Goal: Task Accomplishment & Management: Manage account settings

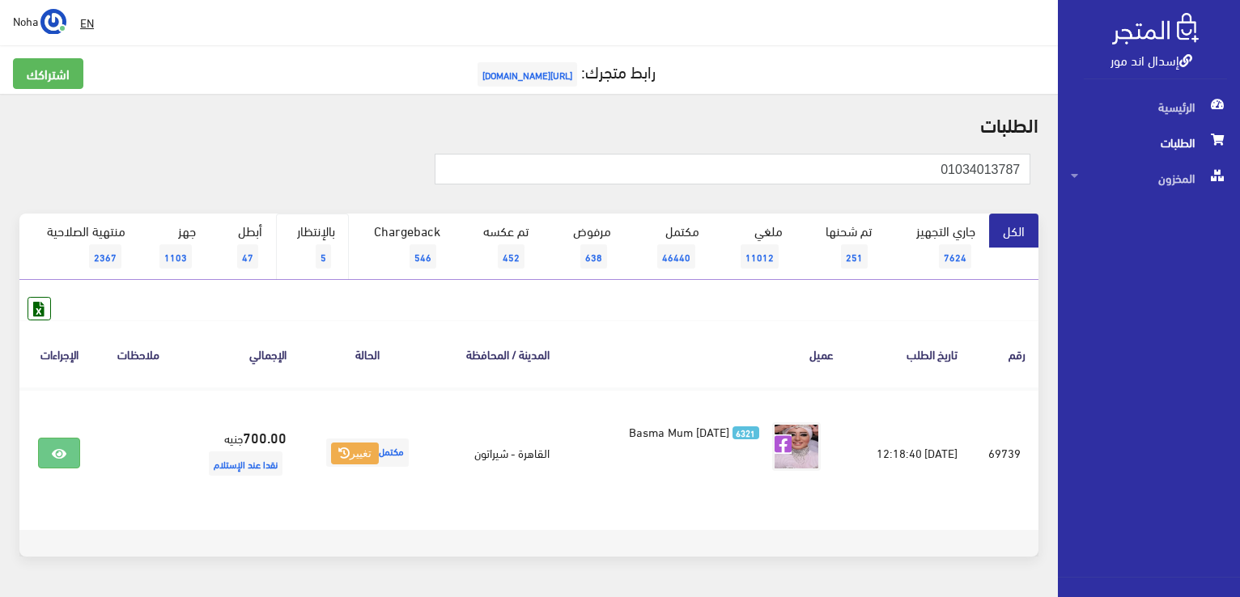
click at [333, 231] on link "بالإنتظار 5" at bounding box center [312, 247] width 73 height 66
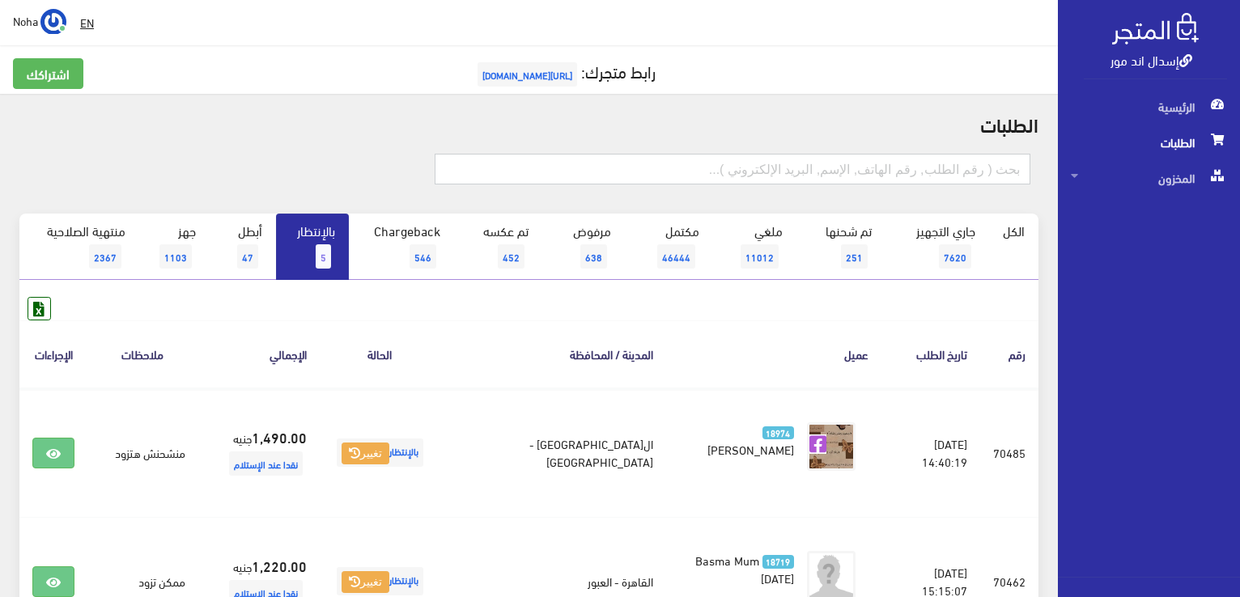
paste input "01034013787"
type input "01034013787"
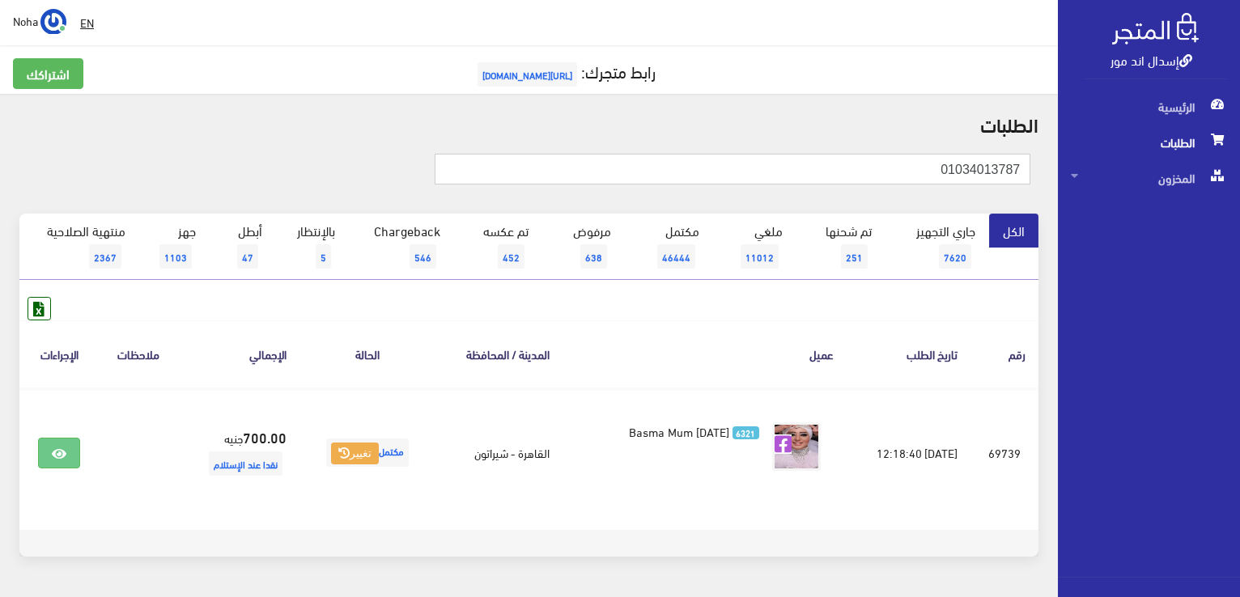
drag, startPoint x: 1088, startPoint y: 159, endPoint x: 1165, endPoint y: 156, distance: 76.9
click at [1165, 156] on div "إسدال اند مور الرئيسية الطلبات المخزون" at bounding box center [620, 323] width 1240 height 647
paste input "148860043"
type input "01148860043"
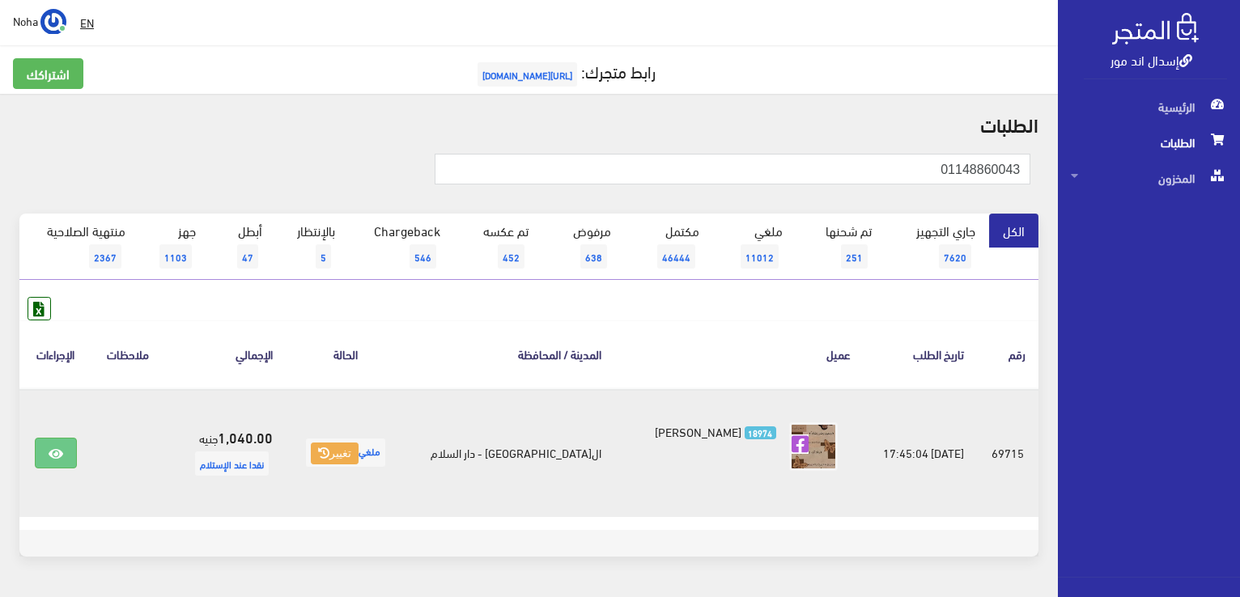
click at [738, 390] on td "18974 Heba Naser" at bounding box center [738, 452] width 249 height 129
click at [62, 447] on icon at bounding box center [56, 453] width 15 height 13
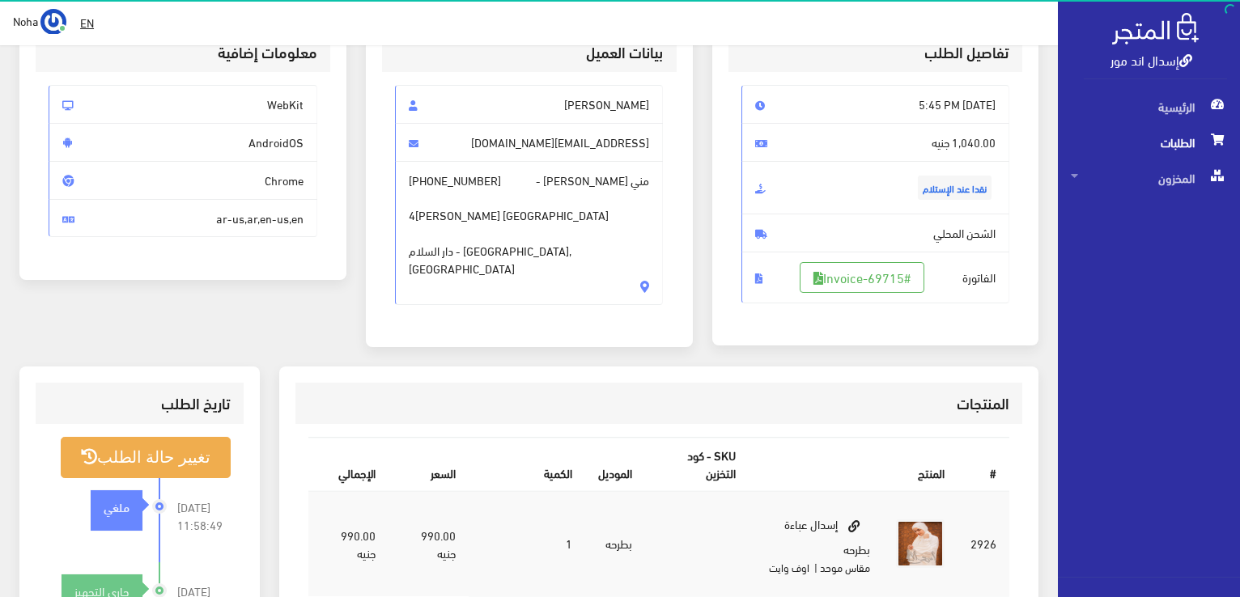
scroll to position [324, 0]
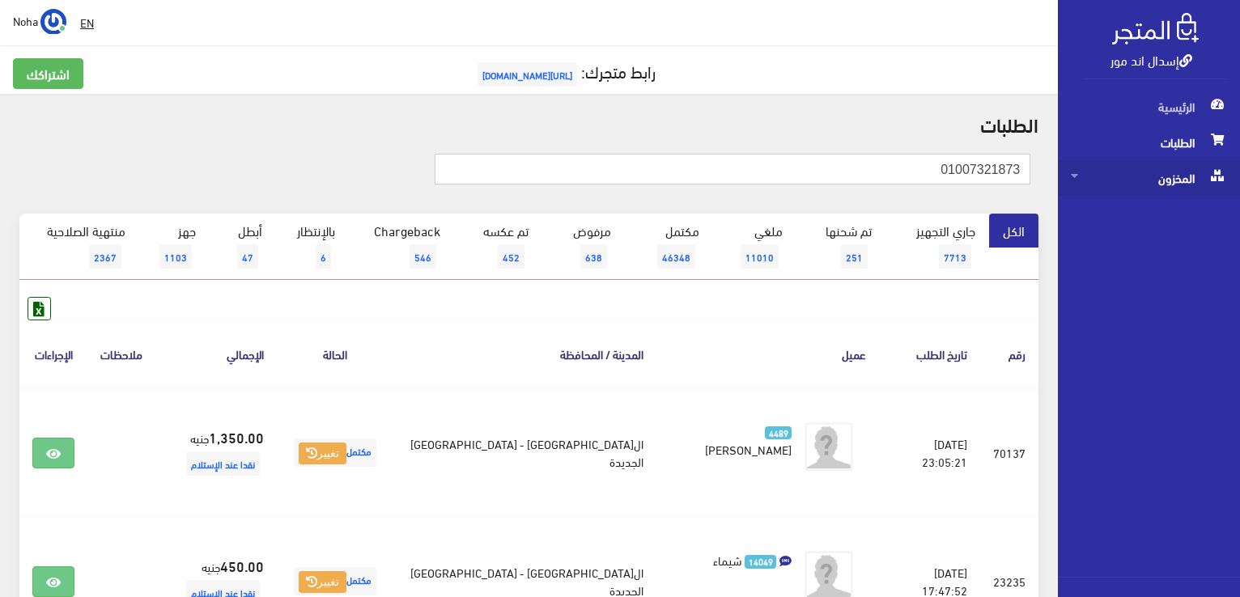
drag, startPoint x: 884, startPoint y: 176, endPoint x: 1238, endPoint y: 176, distance: 353.6
click at [1238, 176] on div "إسدال اند مور الرئيسية الطلبات المخزون" at bounding box center [620, 516] width 1240 height 1033
paste input "010075414"
type input "01007541473"
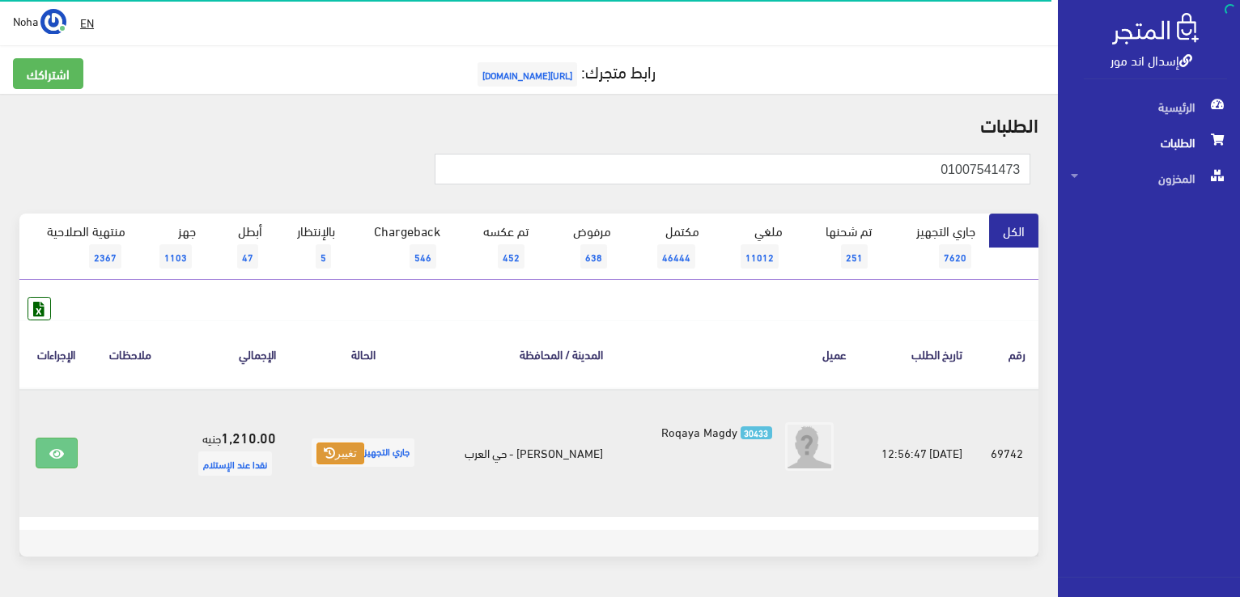
click at [329, 451] on icon at bounding box center [329, 452] width 11 height 11
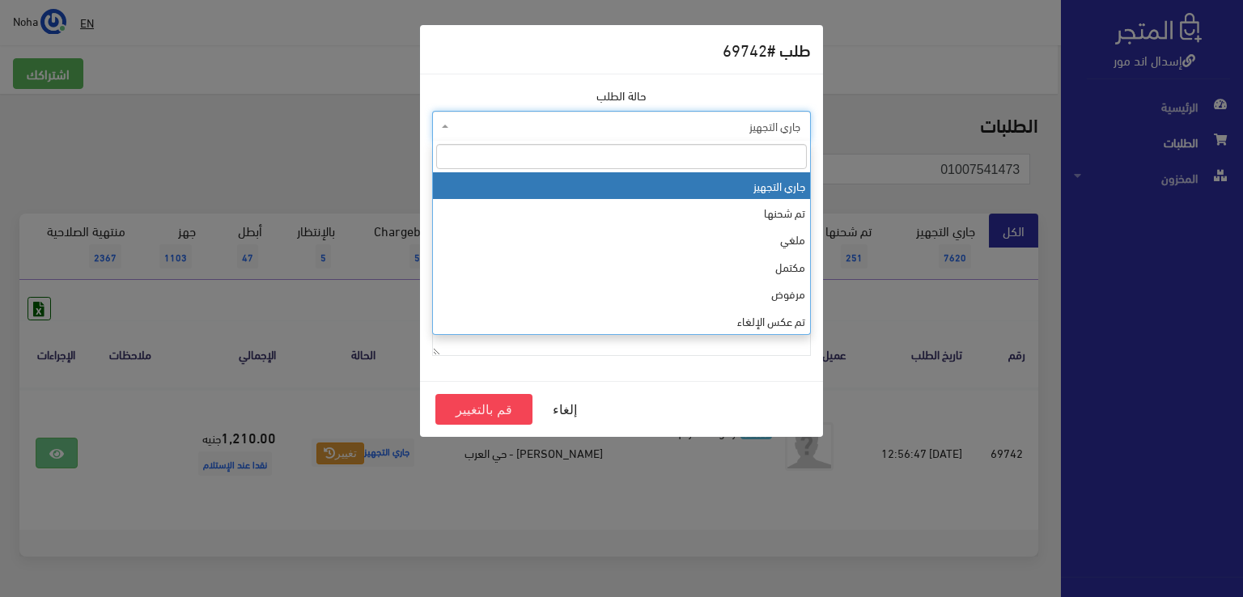
click at [536, 127] on span "جاري التجهيز" at bounding box center [626, 126] width 348 height 16
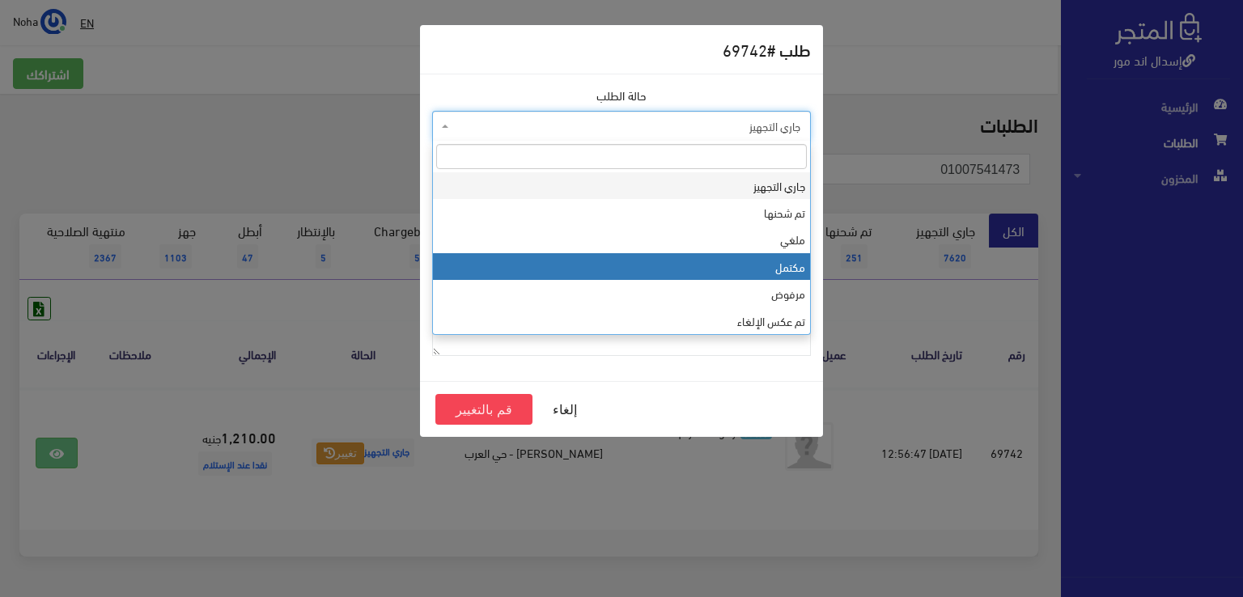
select select "4"
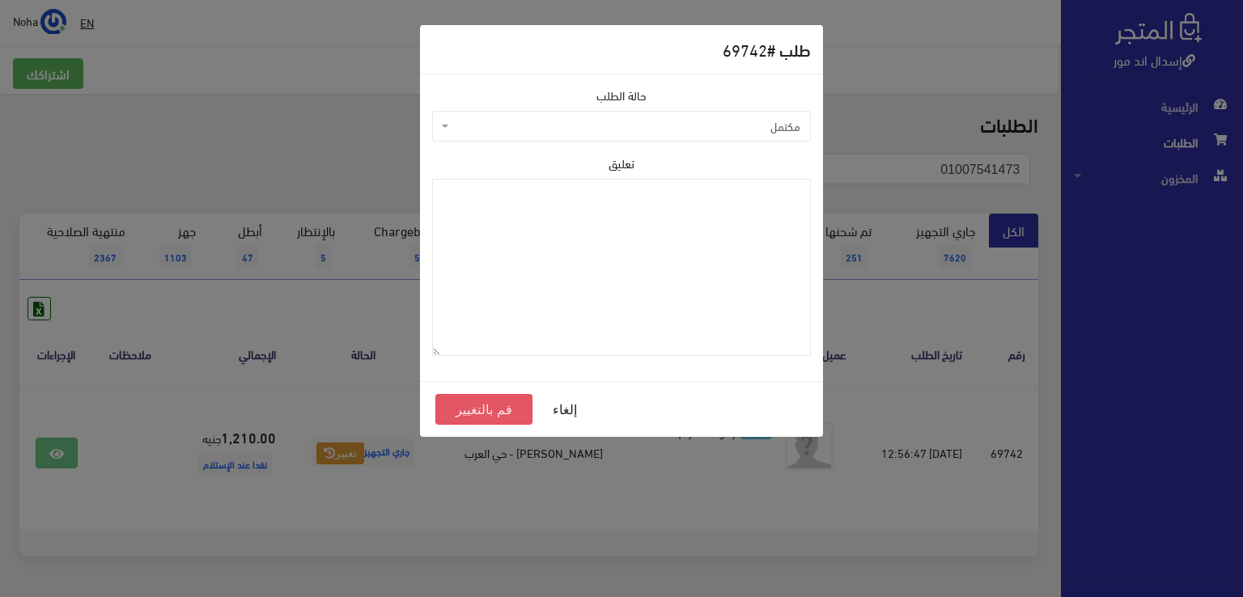
click at [500, 406] on button "قم بالتغيير" at bounding box center [483, 409] width 97 height 31
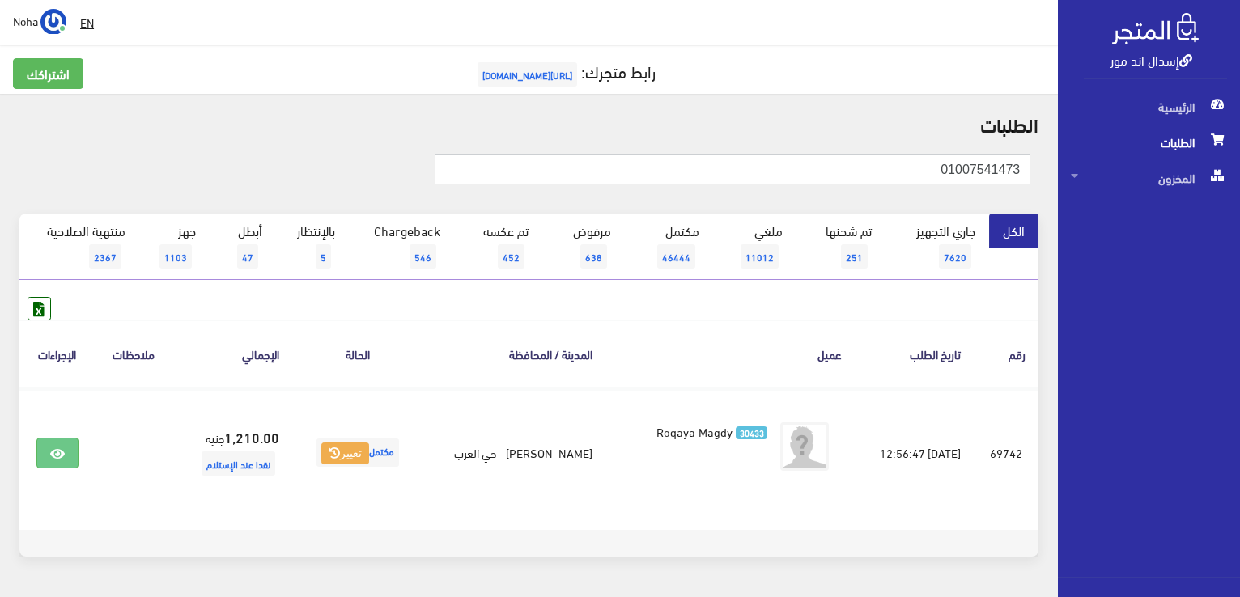
click at [1239, 192] on html "إسدال اند مور الرئيسية الطلبات" at bounding box center [620, 298] width 1240 height 597
paste input "01006647439"
type input "01006647439"
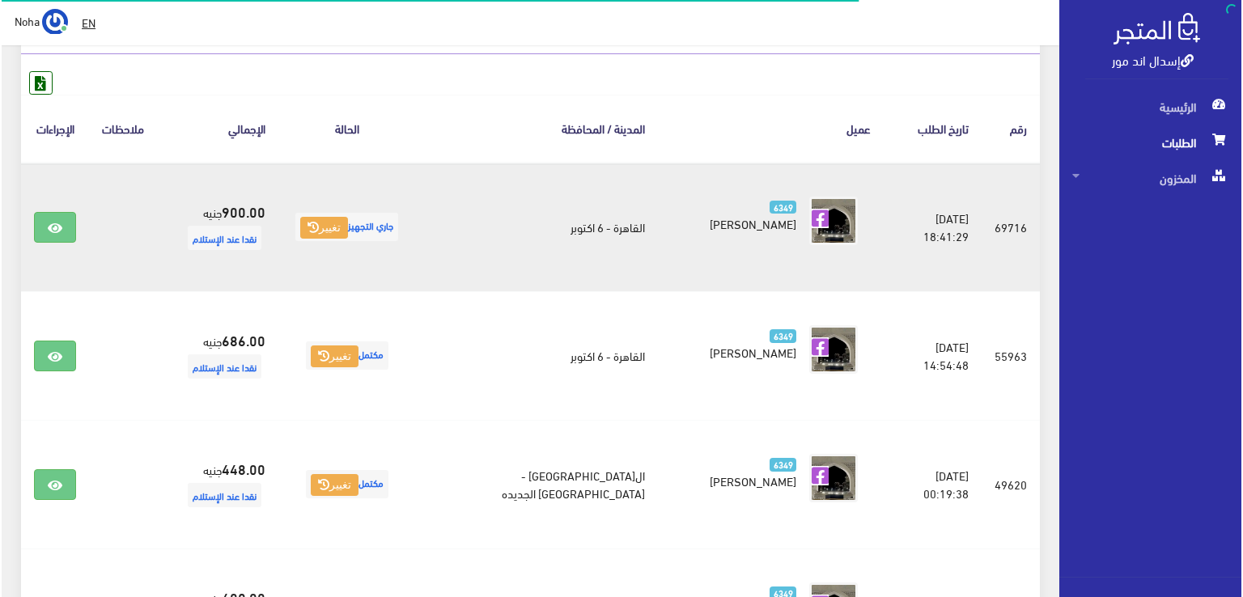
scroll to position [243, 0]
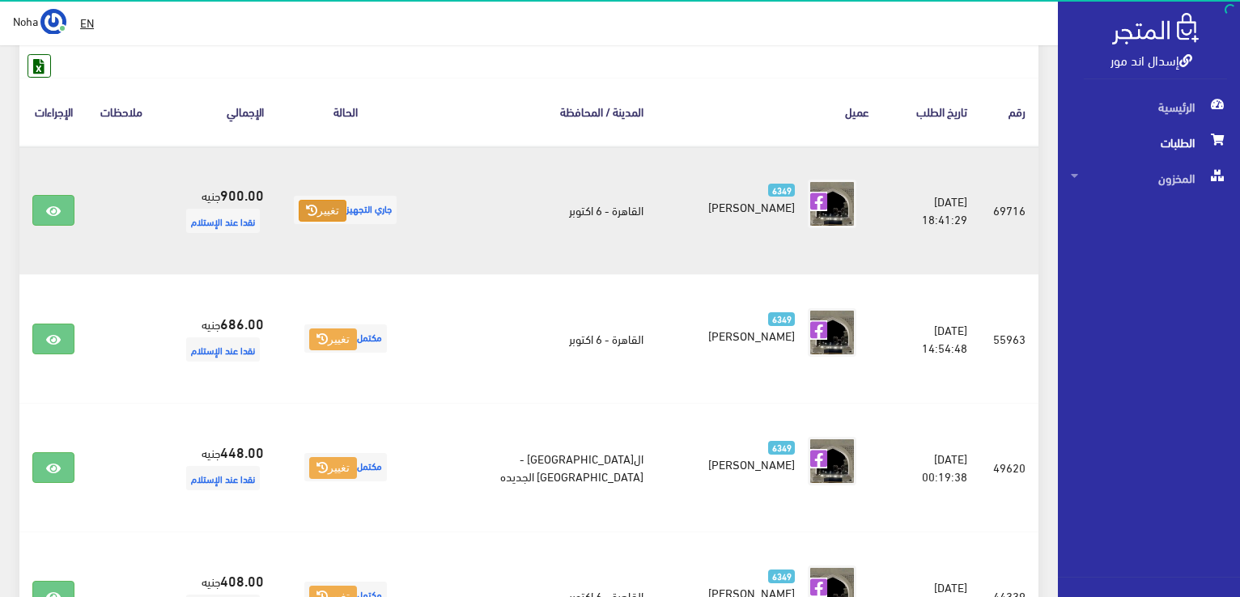
click at [315, 215] on button "تغيير" at bounding box center [323, 211] width 48 height 23
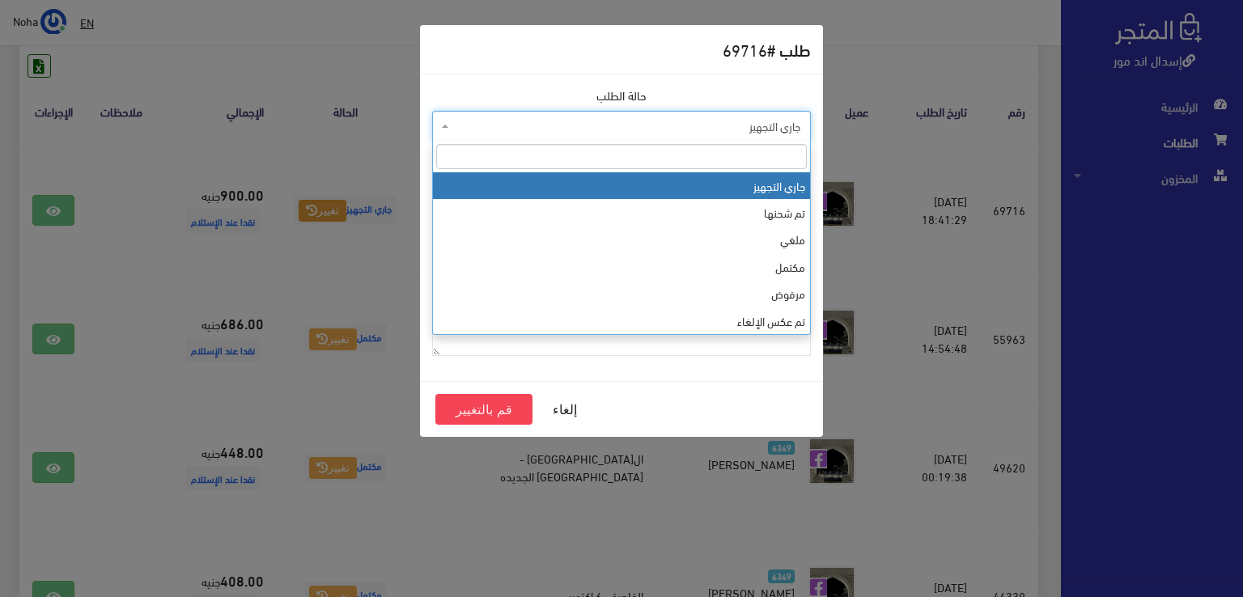
click at [511, 128] on span "جاري التجهيز" at bounding box center [626, 126] width 348 height 16
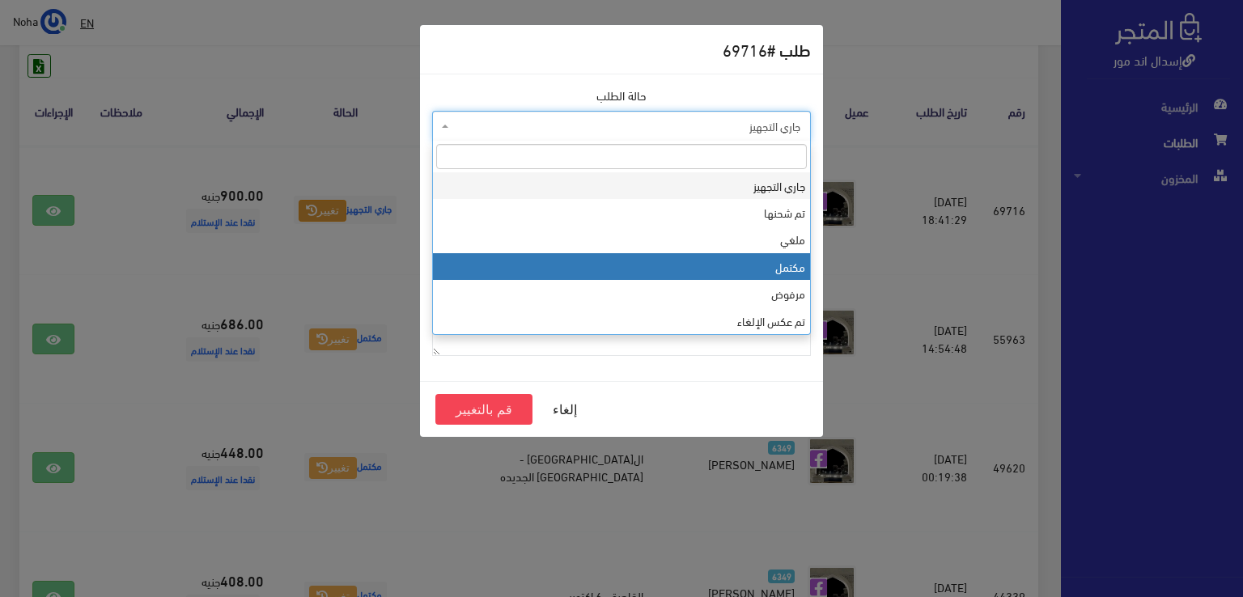
select select "4"
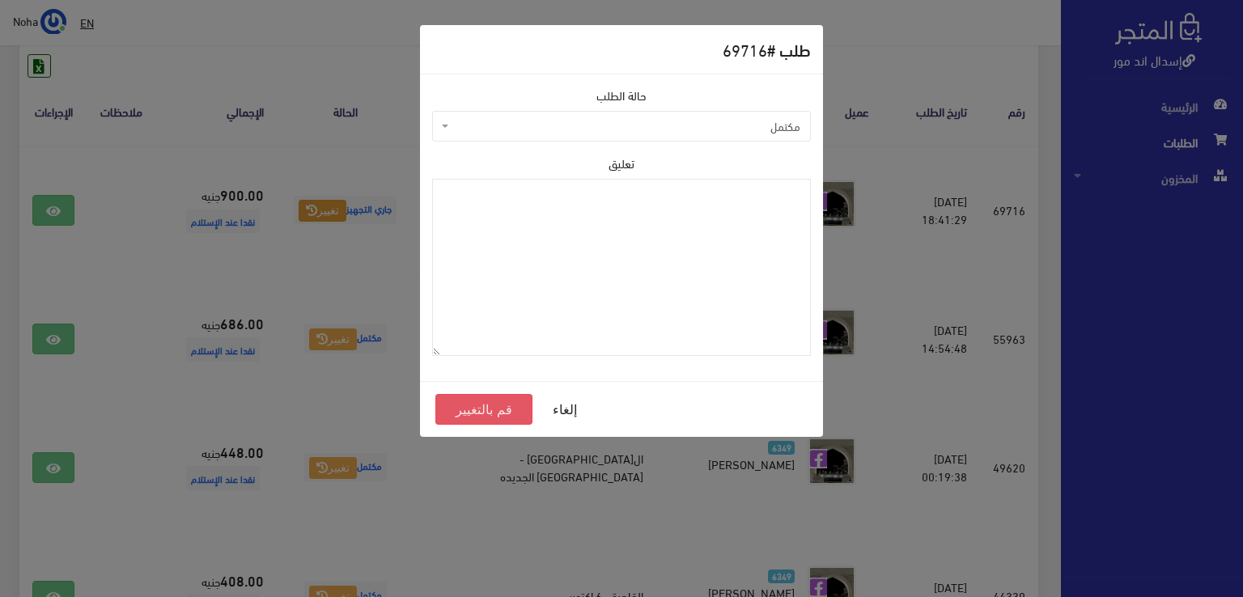
click at [500, 405] on button "قم بالتغيير" at bounding box center [483, 409] width 97 height 31
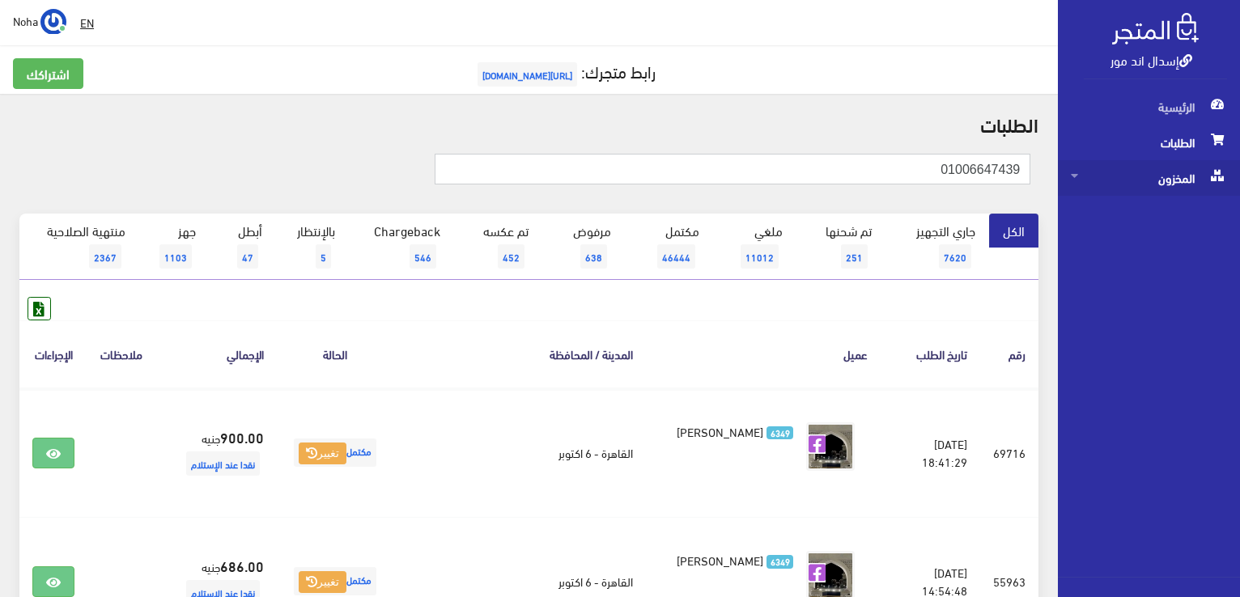
drag, startPoint x: 939, startPoint y: 176, endPoint x: 1087, endPoint y: 178, distance: 148.1
paste input "01225729078"
type input "01225729078"
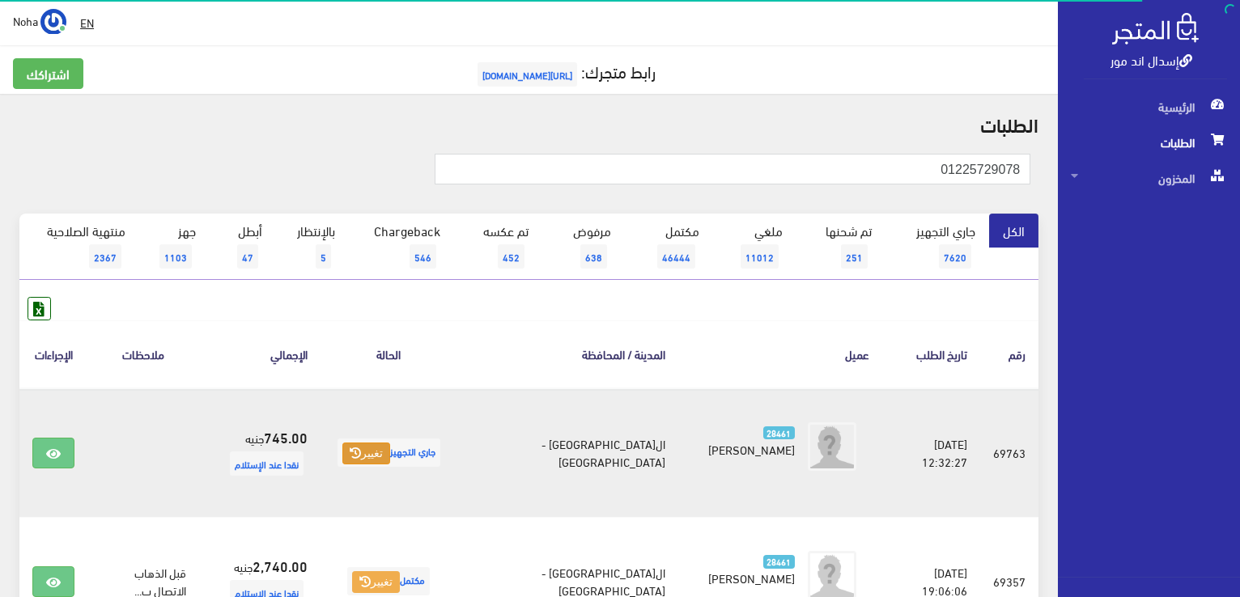
click at [390, 443] on button "تغيير" at bounding box center [366, 454] width 48 height 23
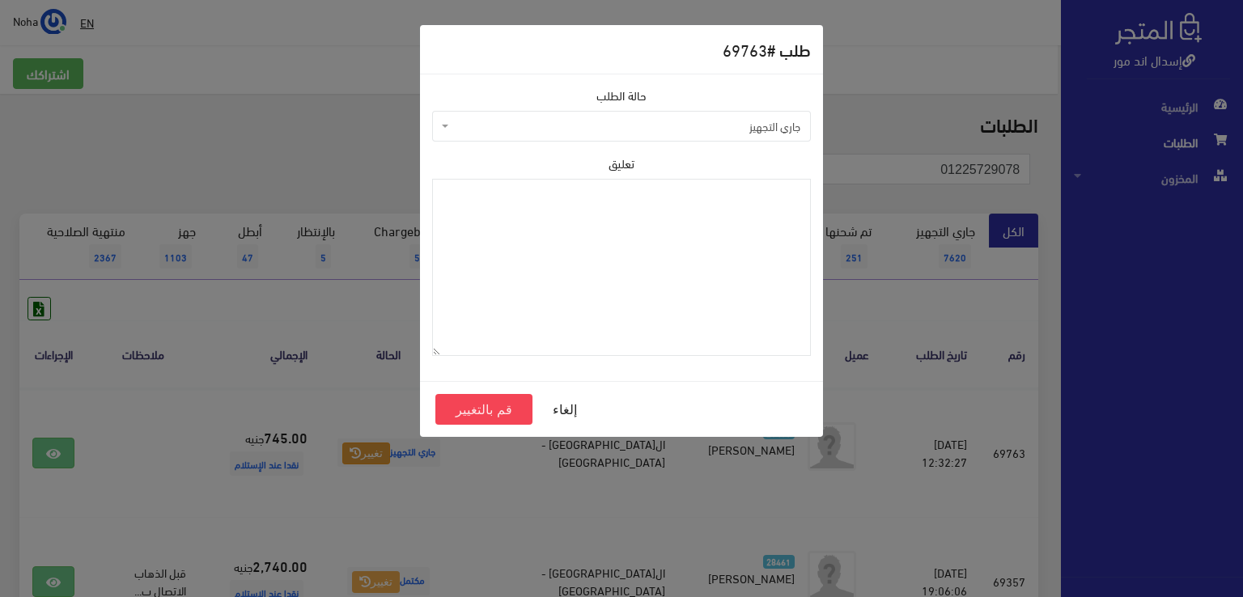
click at [654, 138] on span "جاري التجهيز" at bounding box center [621, 126] width 379 height 31
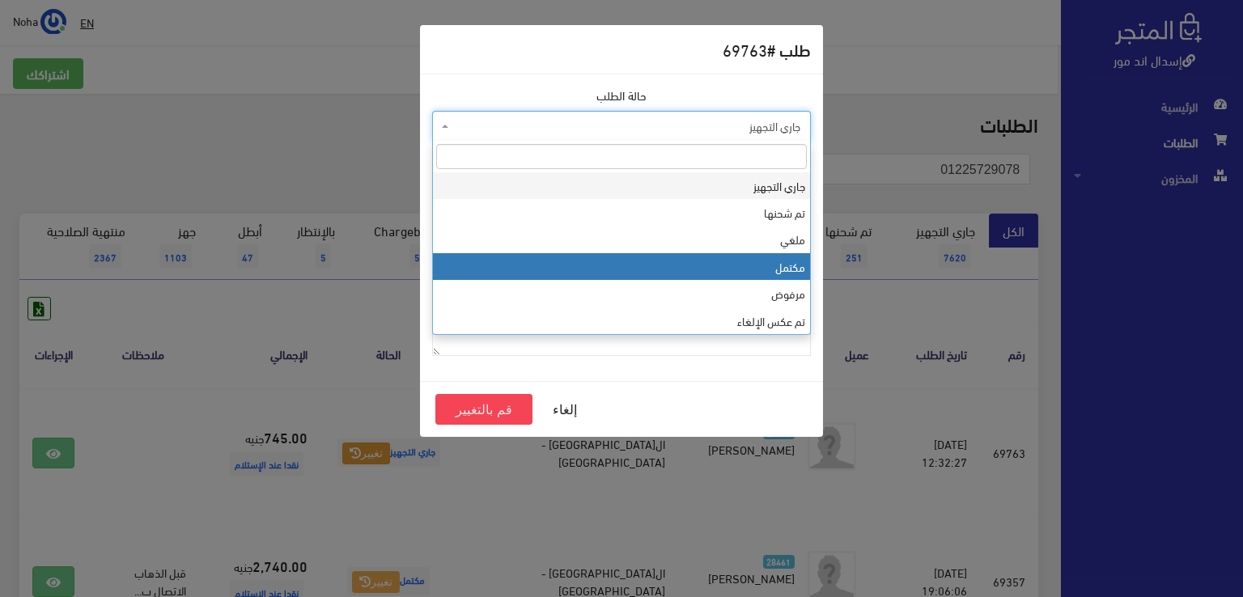
select select "4"
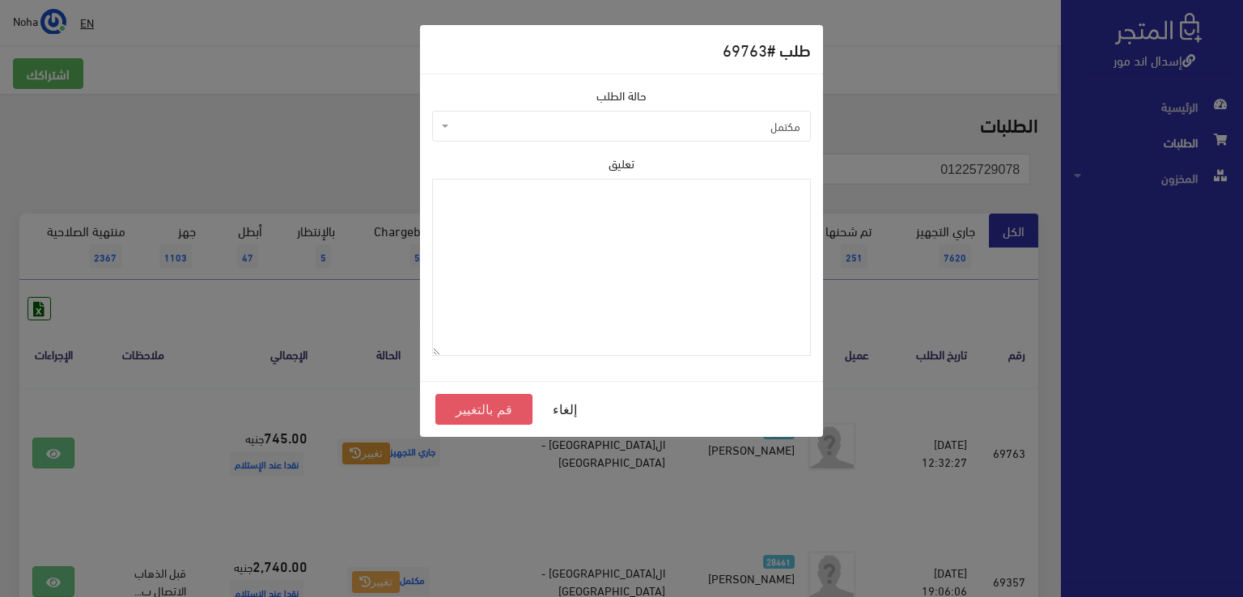
click at [494, 412] on button "قم بالتغيير" at bounding box center [483, 409] width 97 height 31
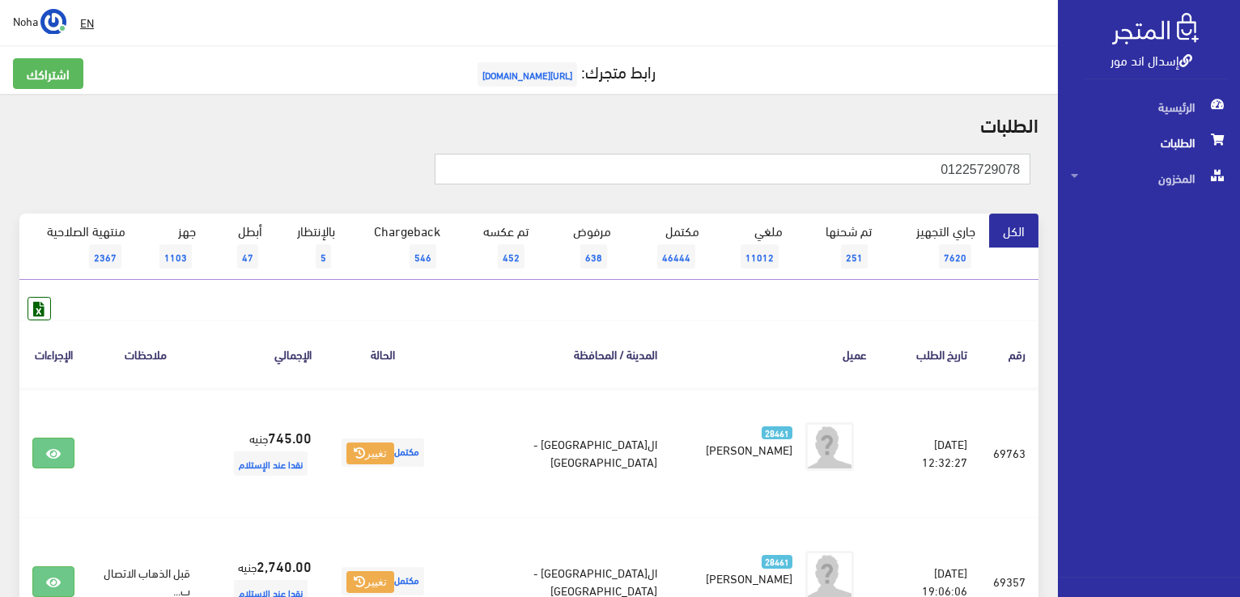
drag, startPoint x: 896, startPoint y: 166, endPoint x: 1242, endPoint y: 168, distance: 346.3
click at [1239, 168] on html "إسدال اند مور الرئيسية الطلبات" at bounding box center [620, 298] width 1240 height 597
paste input "01099130610"
type input "01099130610"
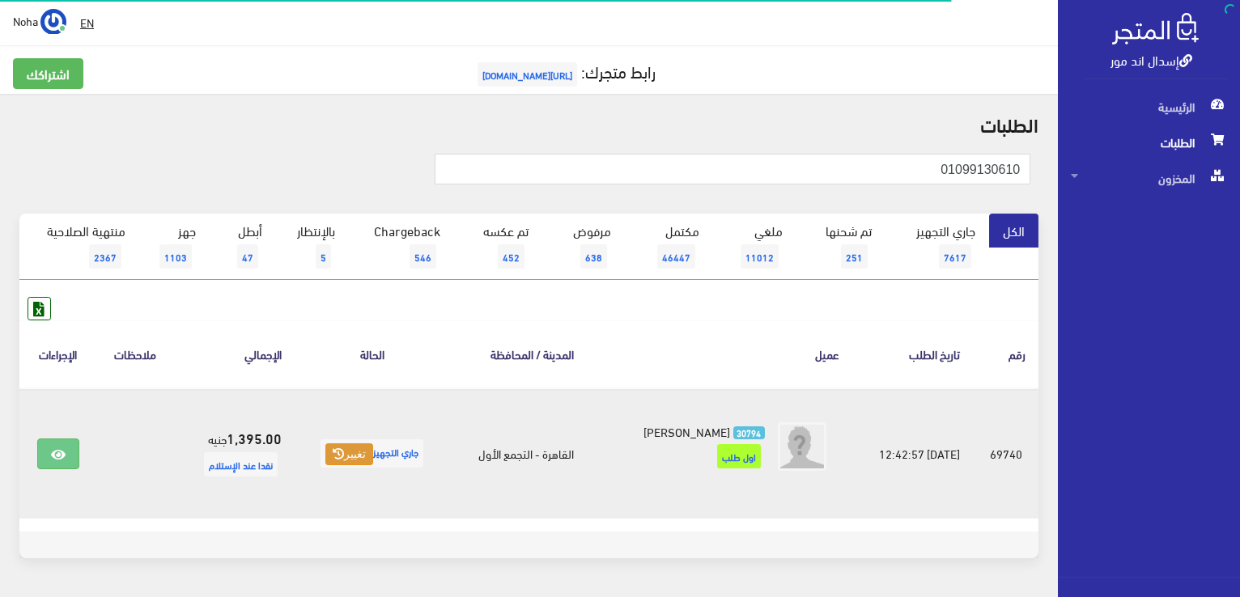
click at [337, 454] on icon at bounding box center [338, 453] width 11 height 11
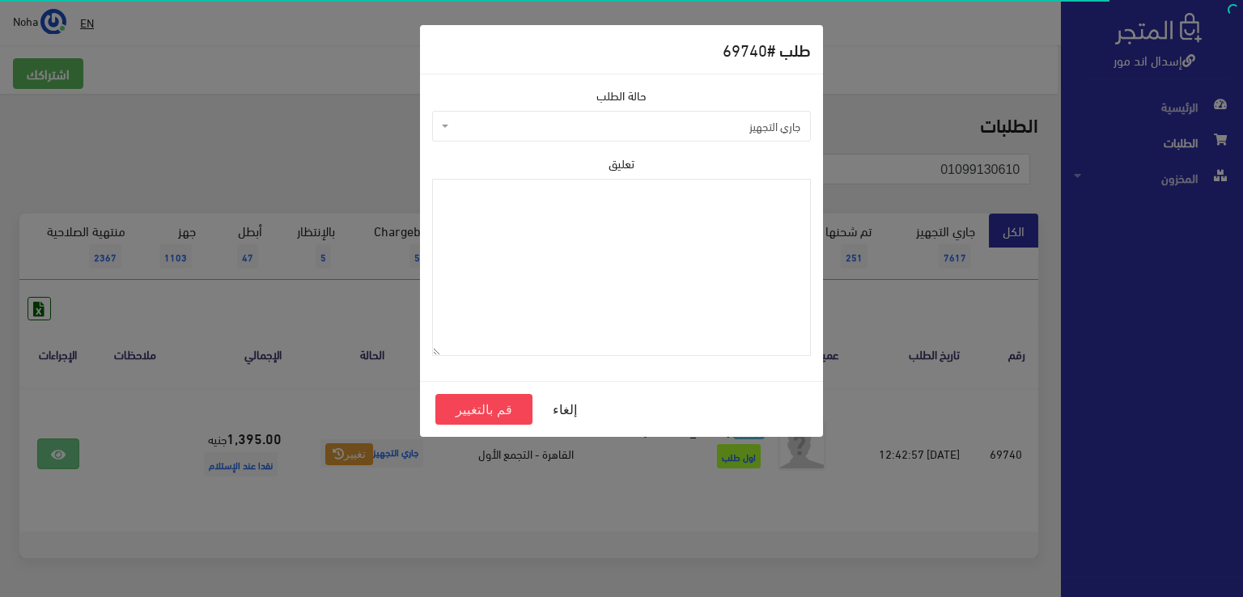
click at [503, 121] on span "جاري التجهيز" at bounding box center [626, 126] width 348 height 16
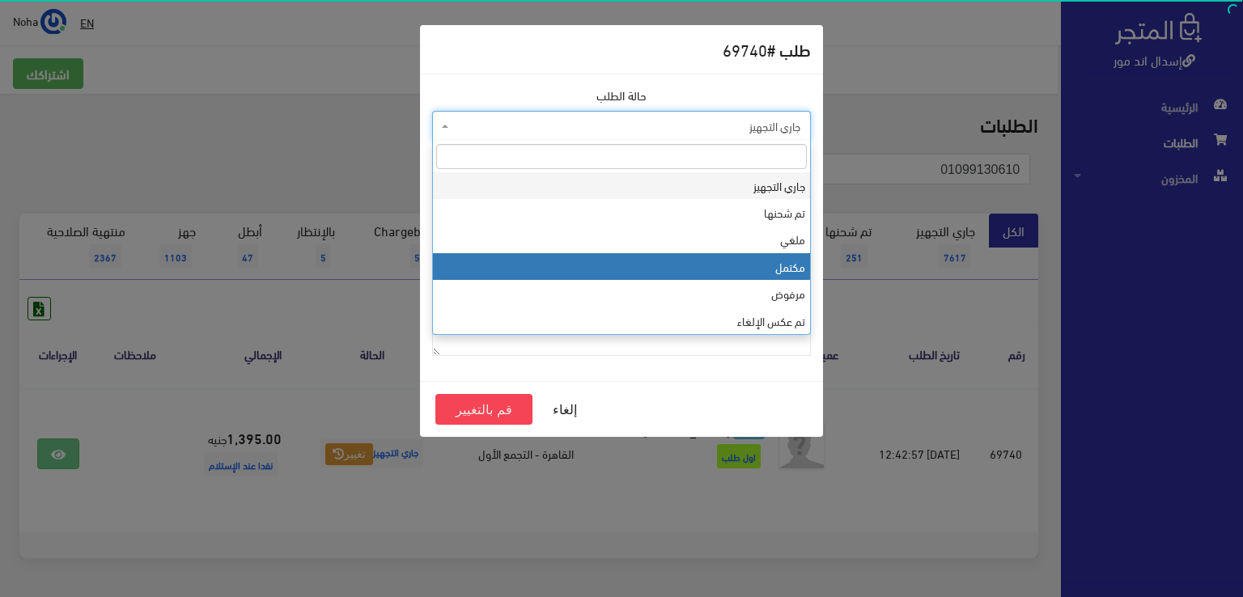
select select "4"
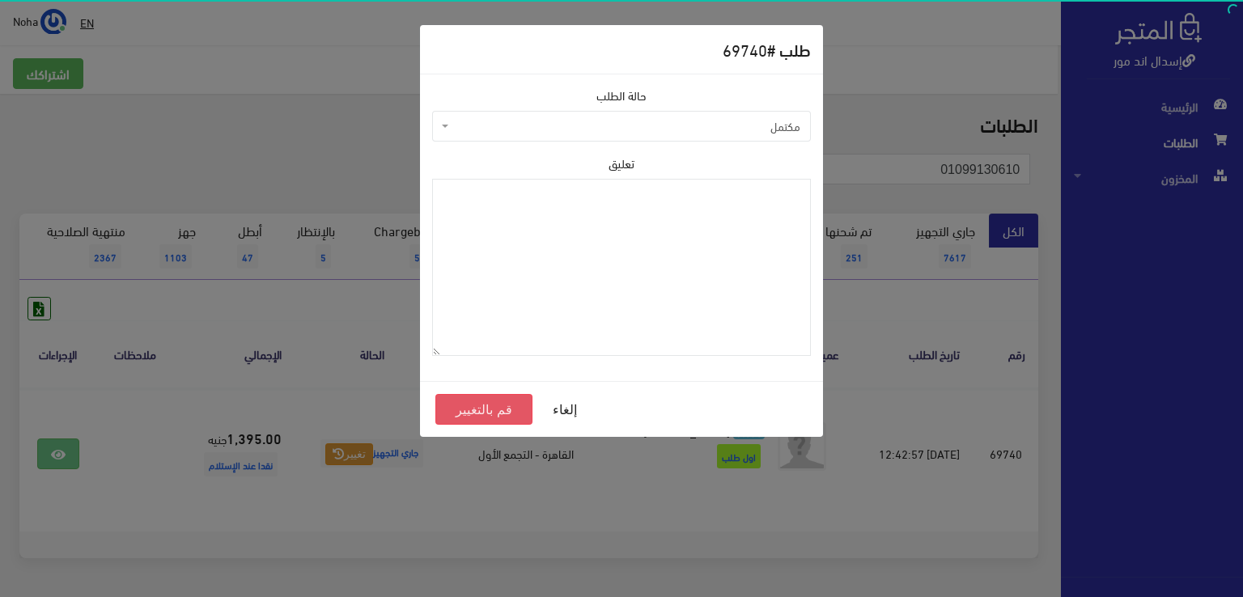
click at [476, 409] on button "قم بالتغيير" at bounding box center [483, 409] width 97 height 31
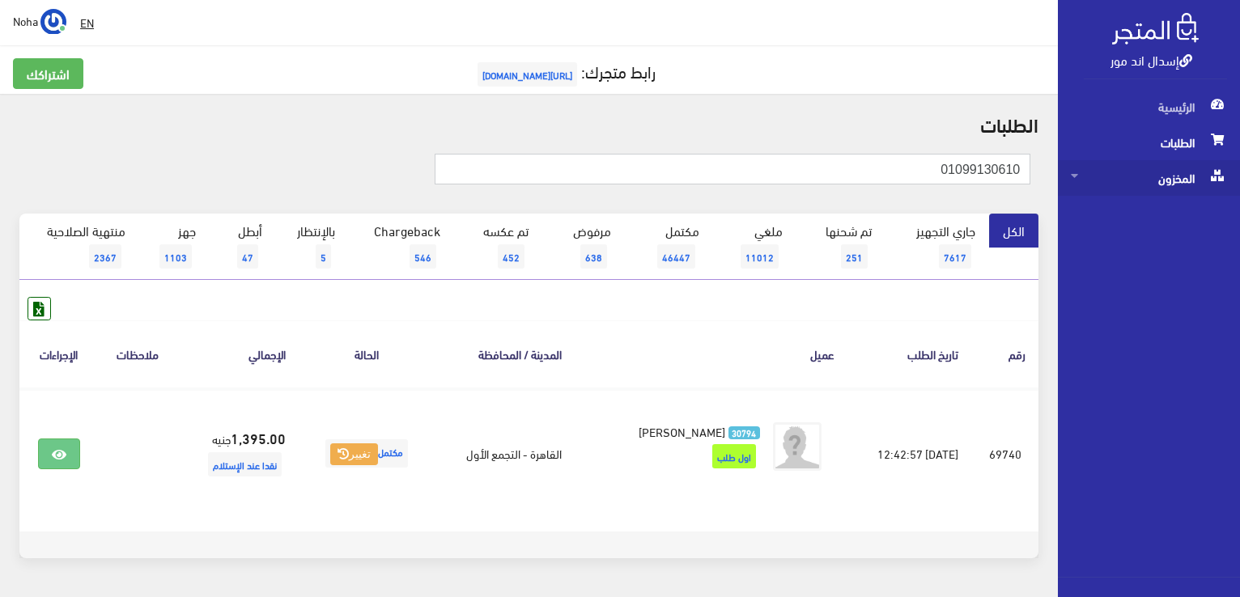
drag, startPoint x: 896, startPoint y: 171, endPoint x: 1152, endPoint y: 171, distance: 255.7
click at [1152, 171] on div "إسدال اند مور الرئيسية الطلبات المخزون" at bounding box center [620, 324] width 1240 height 649
paste input "01016080677"
type input "01016080677"
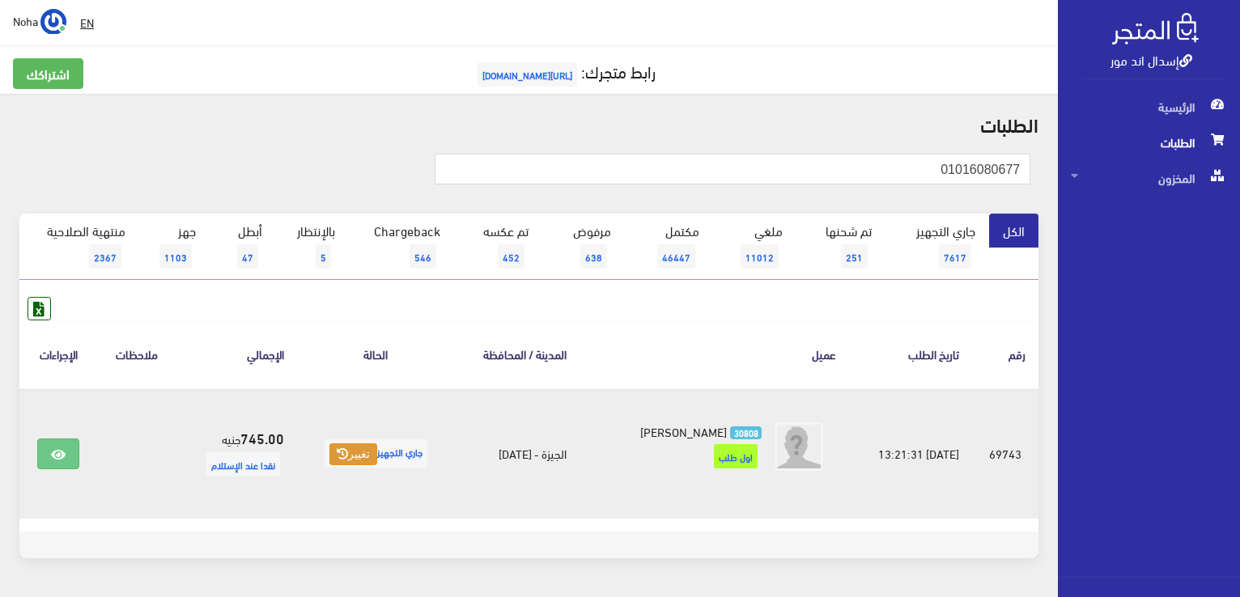
click at [340, 444] on button "تغيير" at bounding box center [353, 454] width 48 height 23
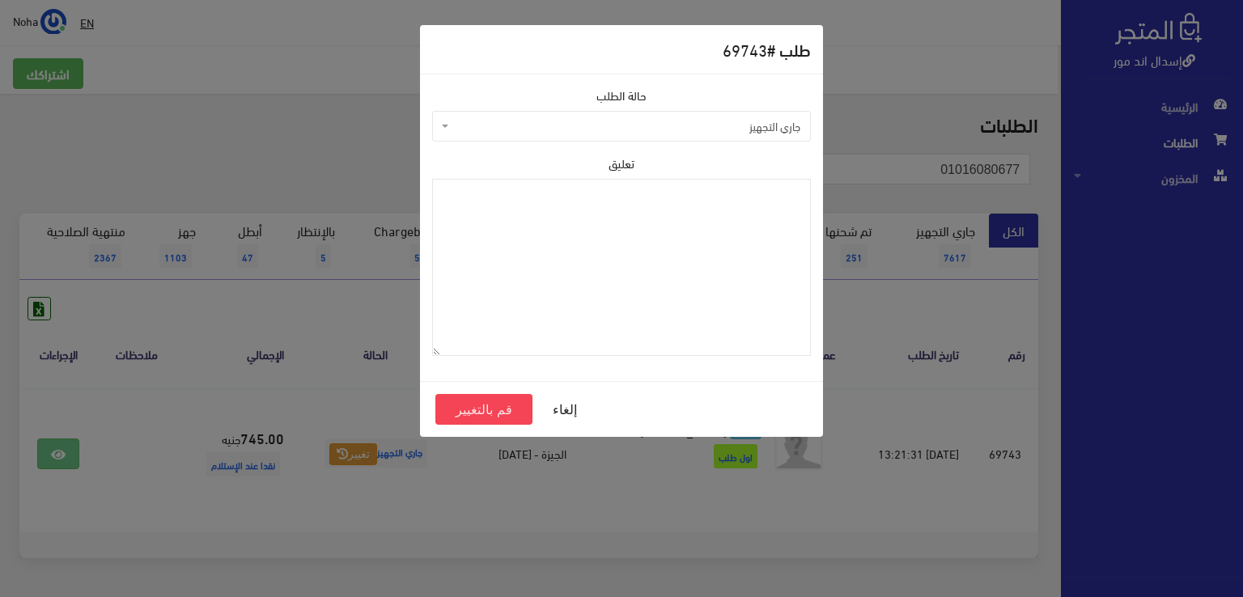
click at [518, 121] on span "جاري التجهيز" at bounding box center [626, 126] width 348 height 16
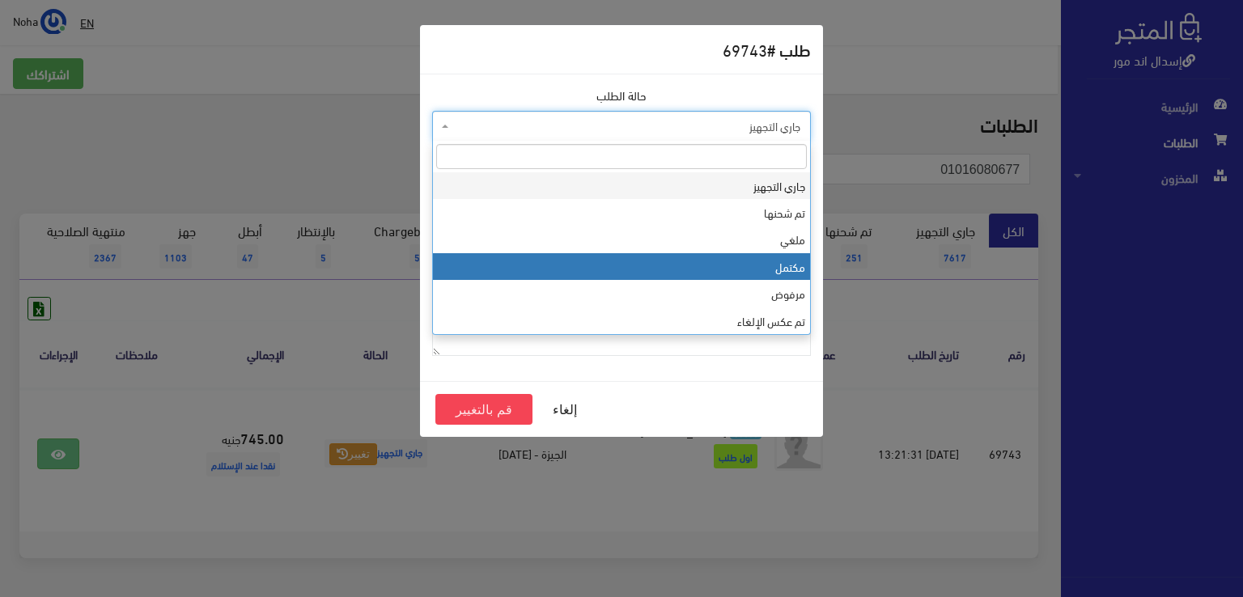
select select "4"
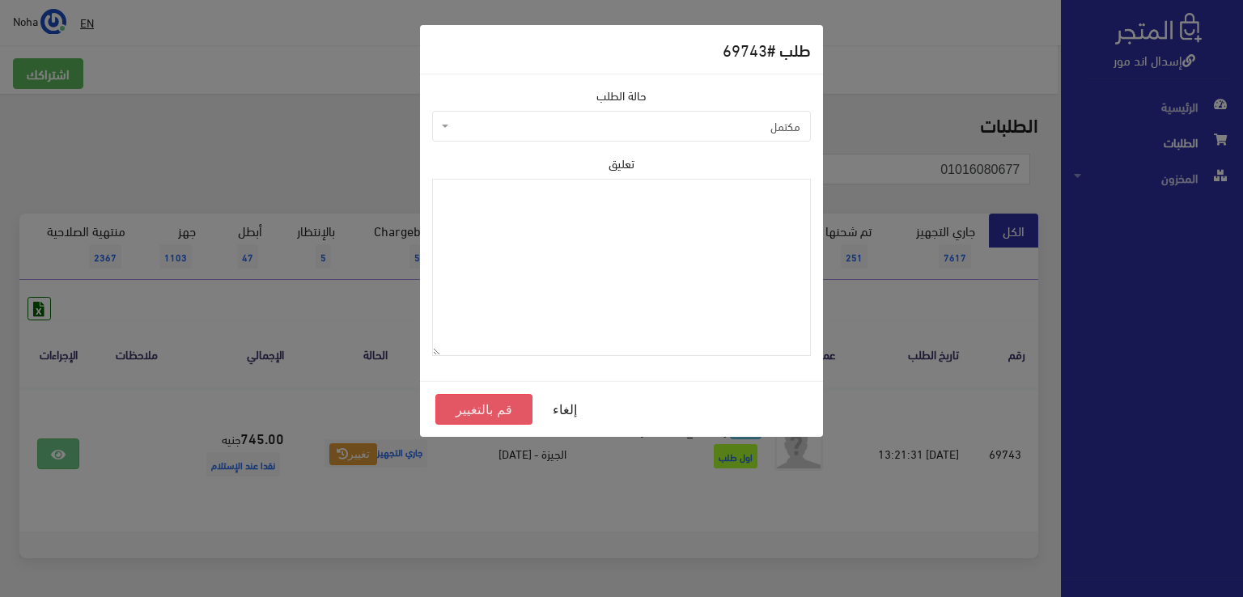
click at [478, 405] on button "قم بالتغيير" at bounding box center [483, 409] width 97 height 31
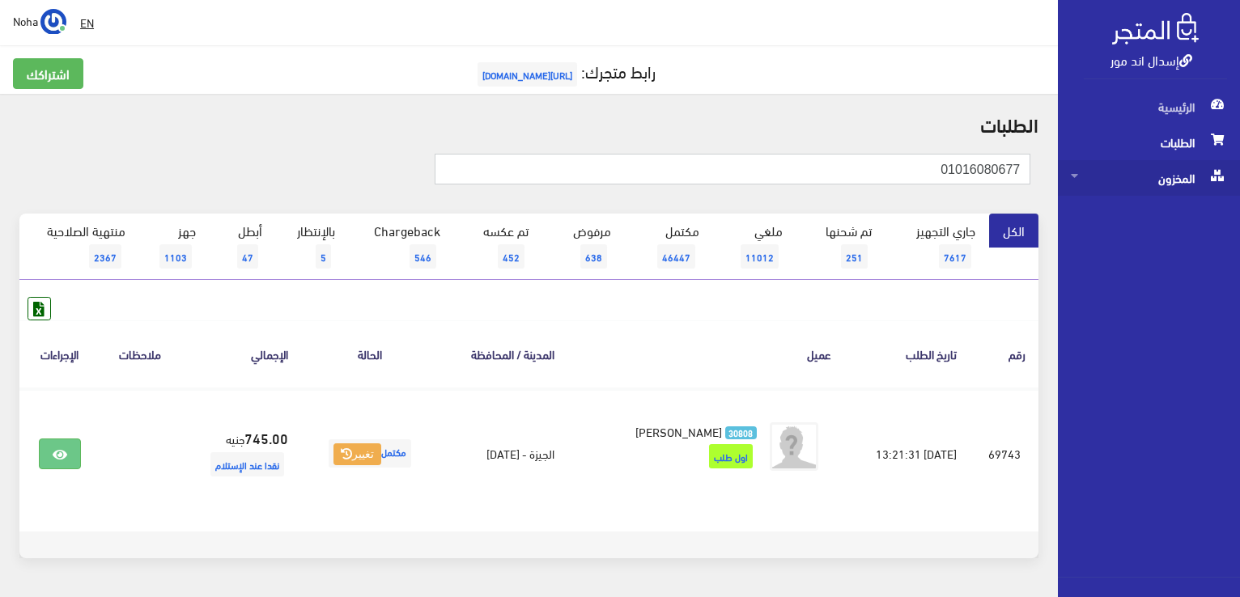
drag, startPoint x: 901, startPoint y: 167, endPoint x: 1152, endPoint y: 182, distance: 252.0
click at [1152, 182] on div "إسدال اند مور الرئيسية الطلبات المخزون" at bounding box center [620, 324] width 1240 height 649
paste input "01144001886"
type input "01144001886"
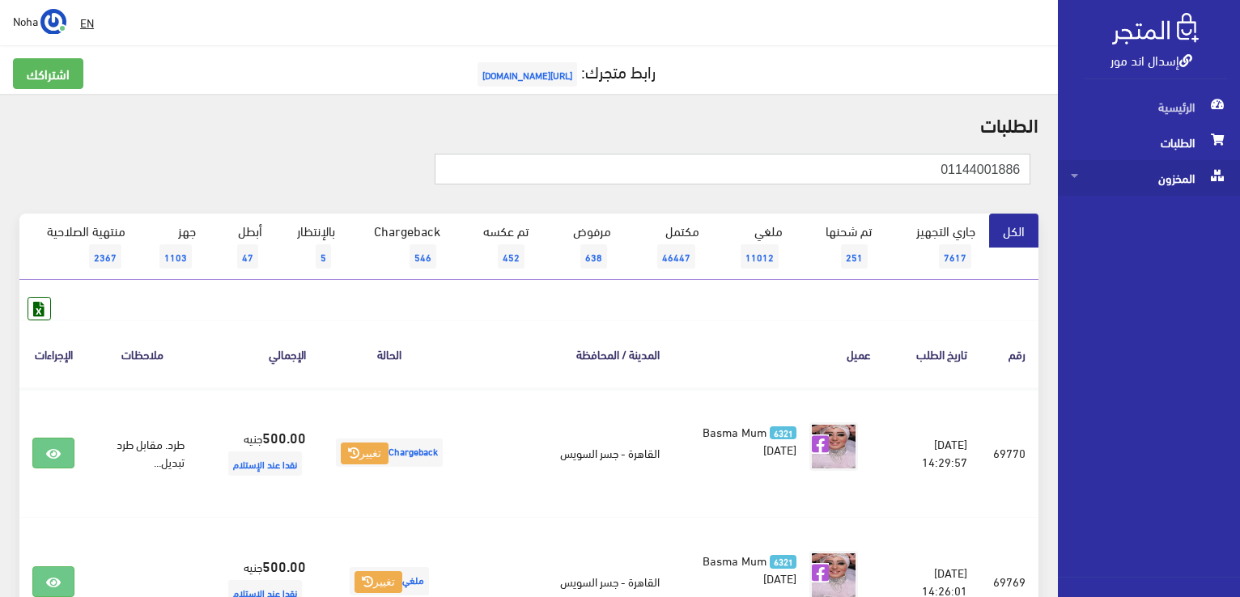
drag, startPoint x: 935, startPoint y: 170, endPoint x: 1100, endPoint y: 189, distance: 166.1
paste input "01229718492"
type input "01229718492"
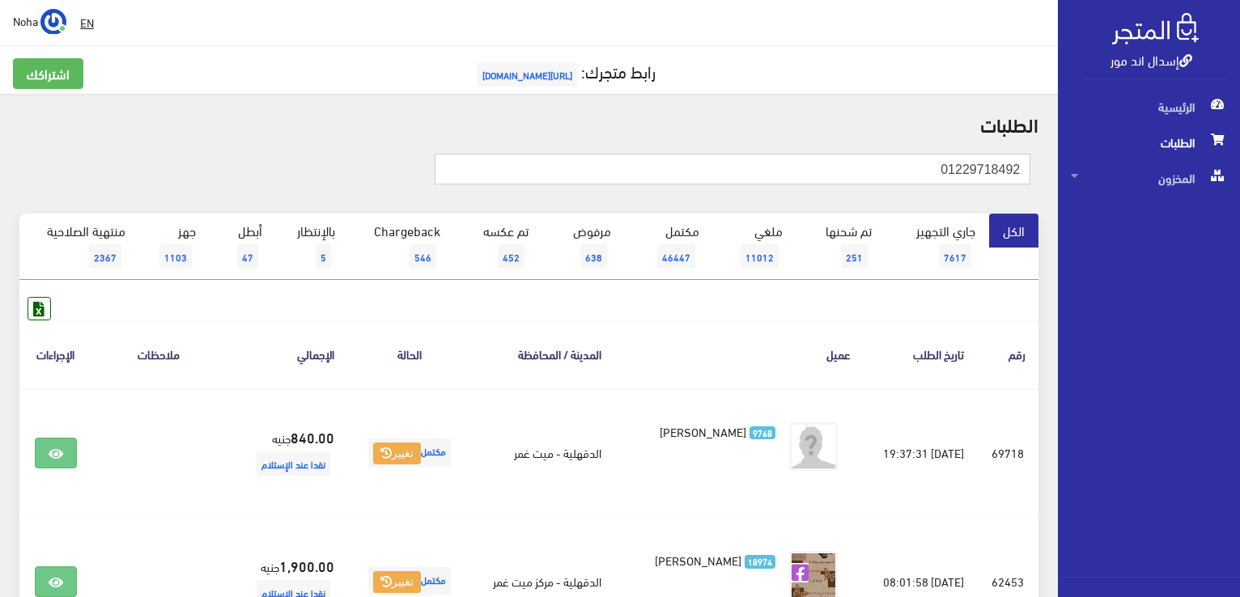
drag, startPoint x: 929, startPoint y: 170, endPoint x: 1231, endPoint y: 224, distance: 307.4
paste input "003528687"
type input "01003528687"
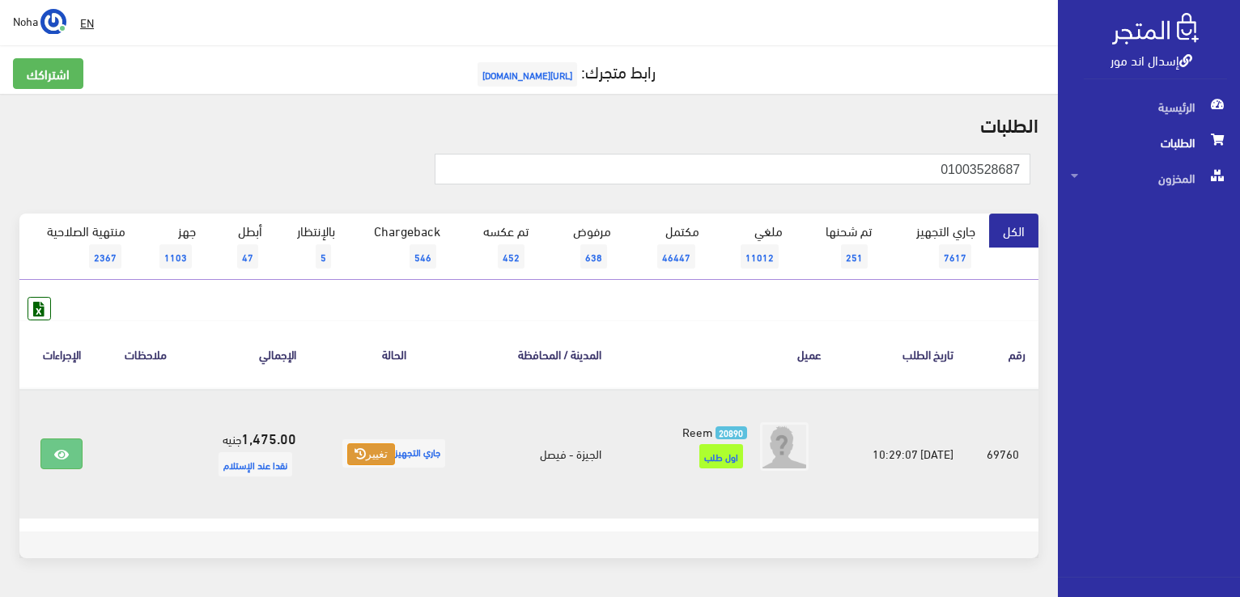
click at [353, 443] on button "تغيير" at bounding box center [371, 454] width 48 height 23
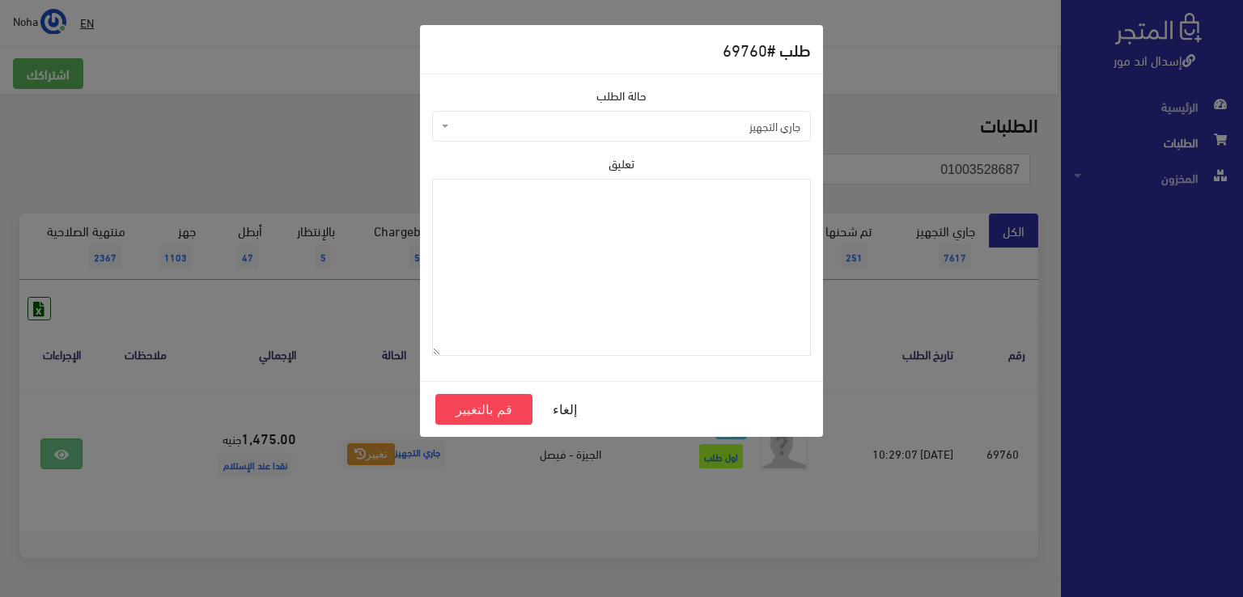
click at [528, 125] on span "جاري التجهيز" at bounding box center [626, 126] width 348 height 16
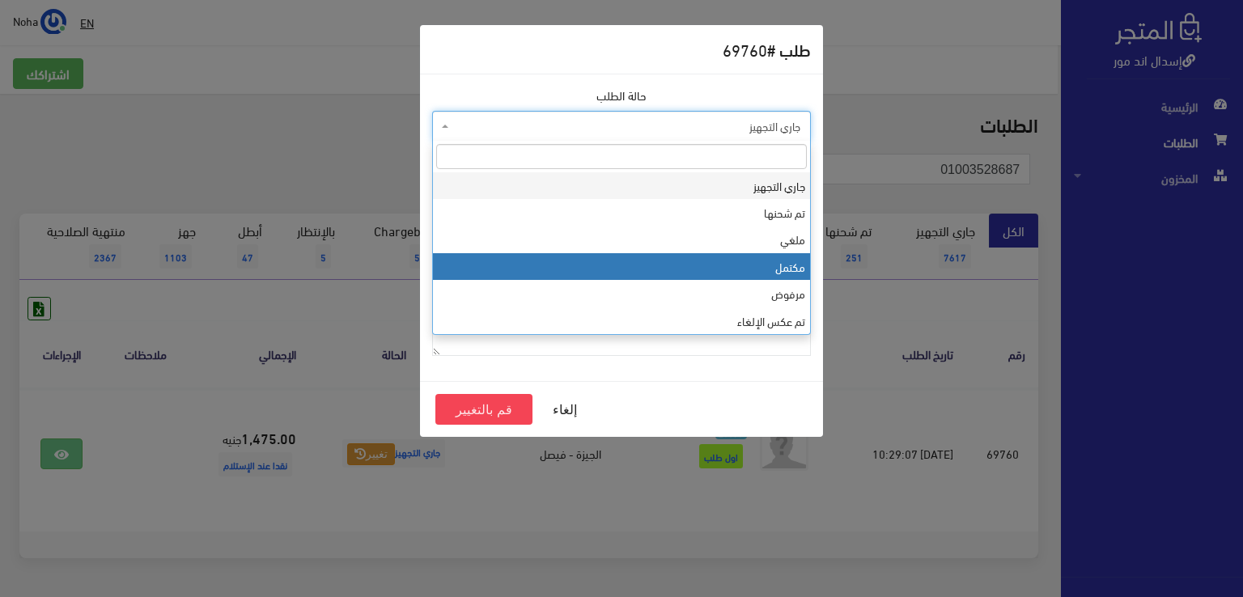
select select "4"
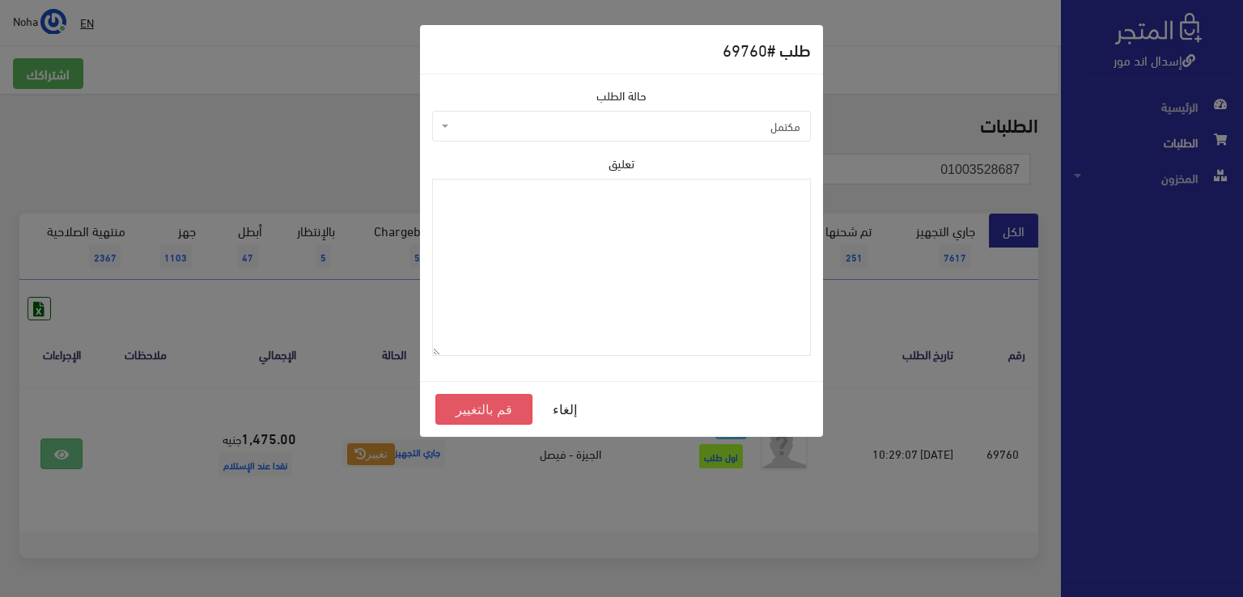
click at [485, 413] on button "قم بالتغيير" at bounding box center [483, 409] width 97 height 31
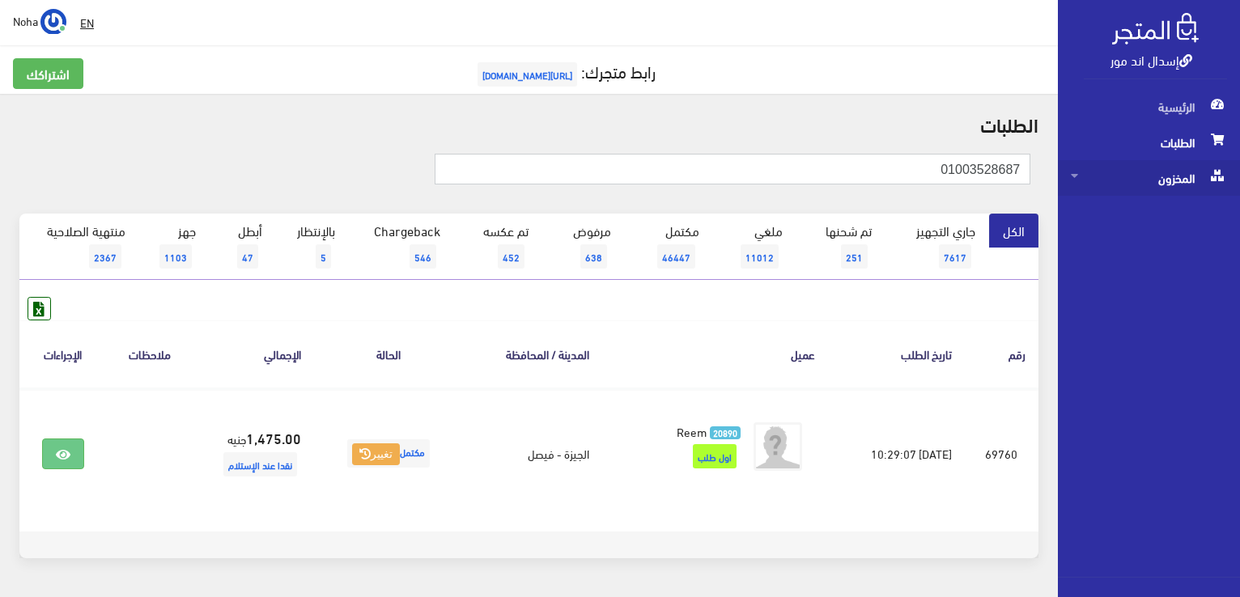
drag, startPoint x: 875, startPoint y: 163, endPoint x: 1220, endPoint y: 193, distance: 346.7
click at [1239, 198] on html "إسدال اند مور الرئيسية الطلبات" at bounding box center [620, 298] width 1240 height 597
paste input "112239979"
type input "01112239979"
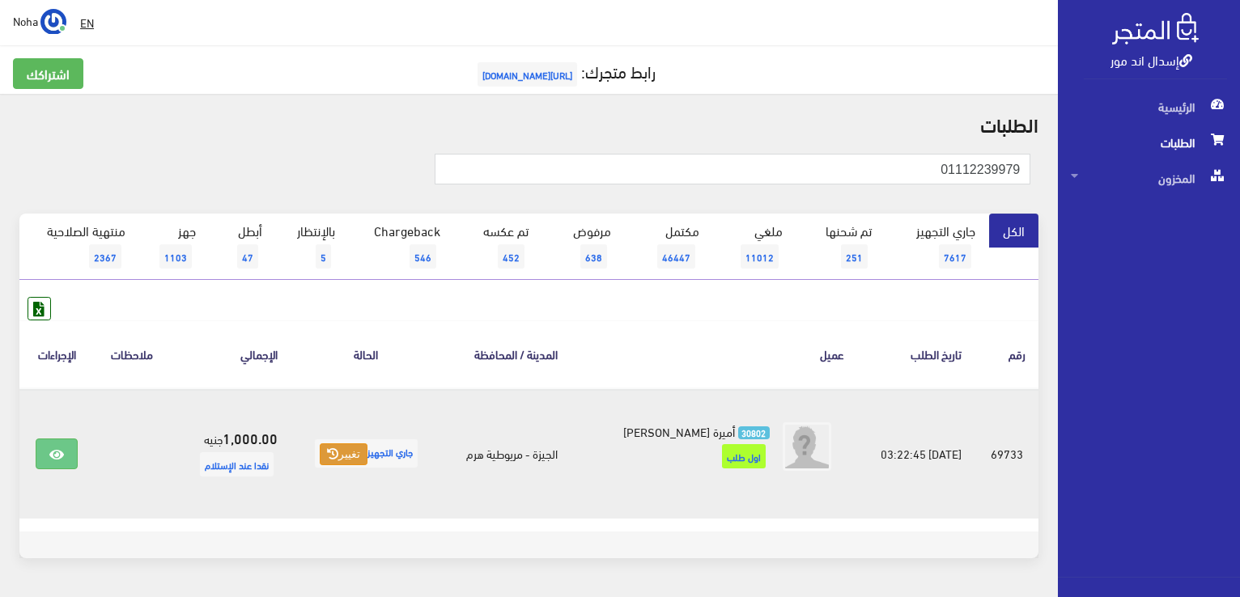
click at [350, 458] on button "تغيير" at bounding box center [344, 454] width 48 height 23
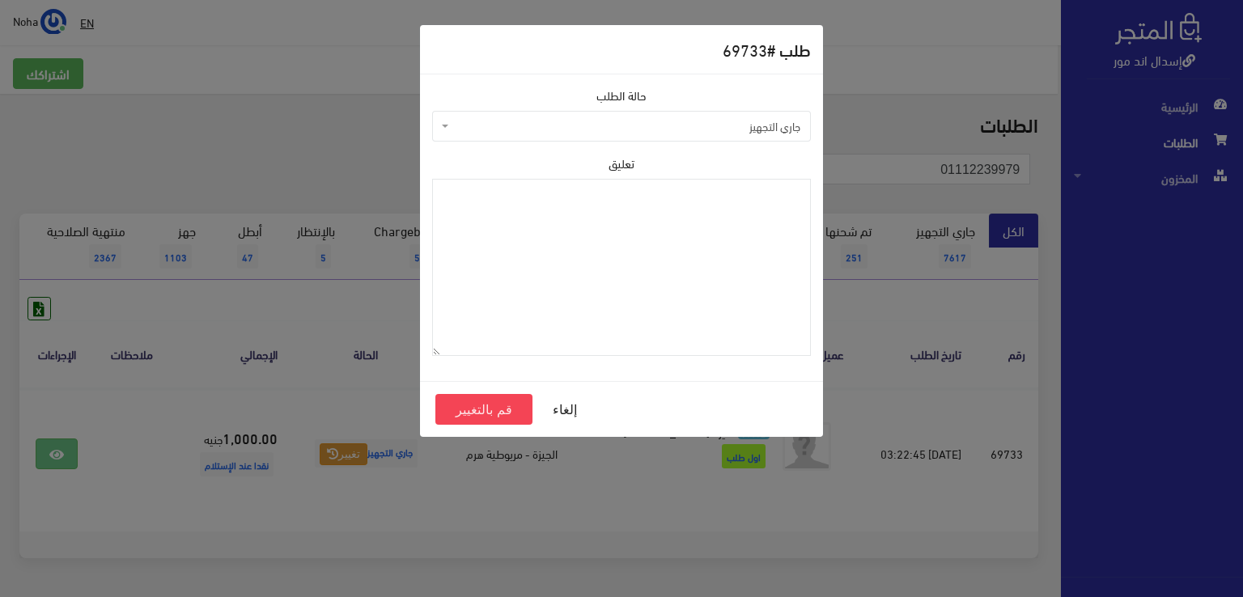
click at [697, 118] on span "جاري التجهيز" at bounding box center [626, 126] width 348 height 16
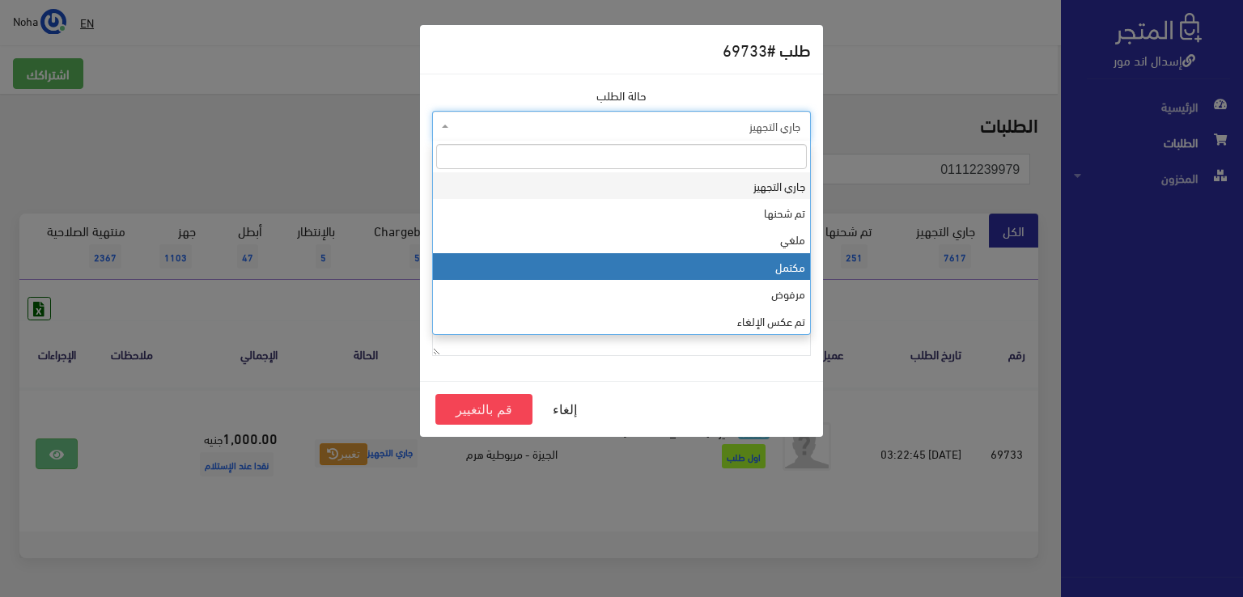
select select "4"
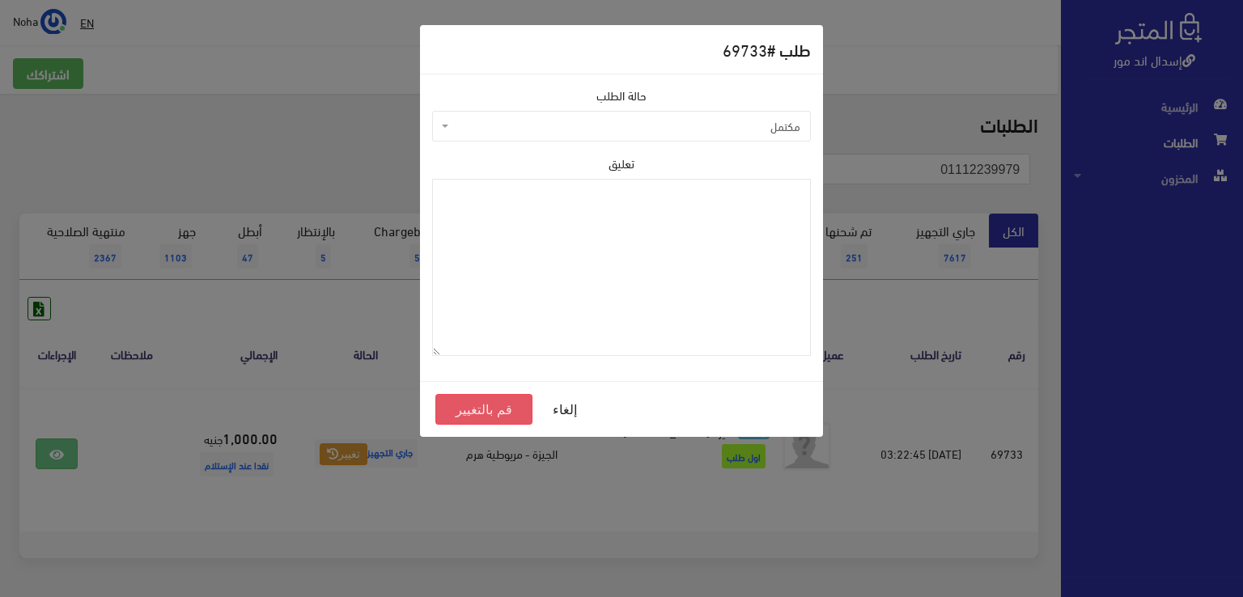
click at [511, 412] on button "قم بالتغيير" at bounding box center [483, 409] width 97 height 31
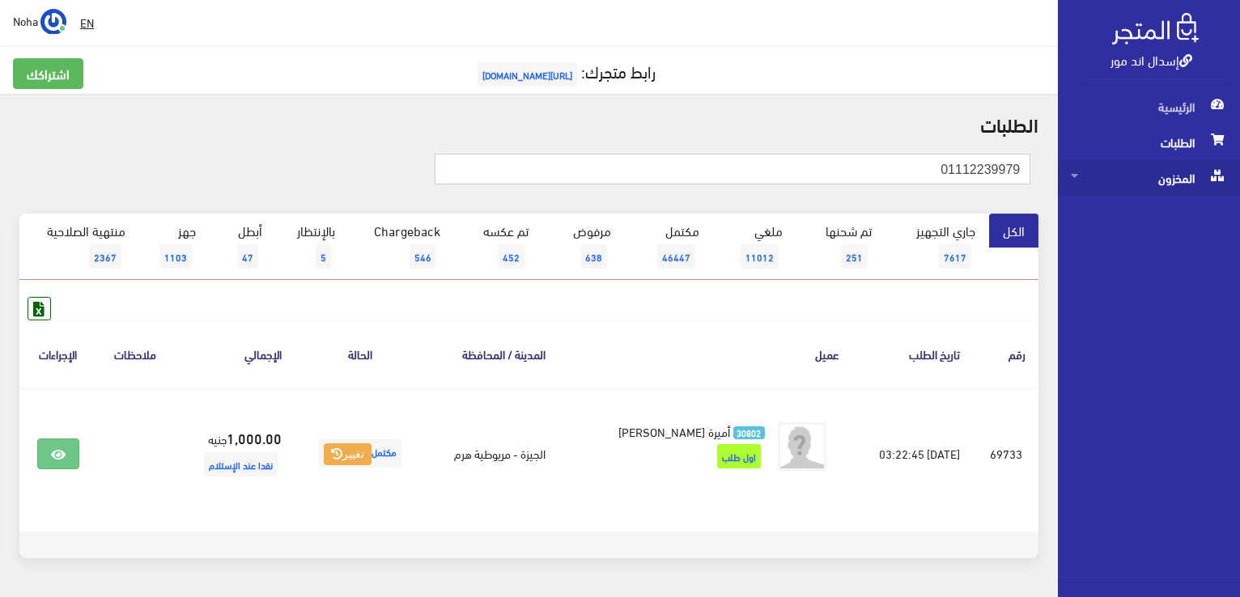
drag, startPoint x: 913, startPoint y: 172, endPoint x: 1076, endPoint y: 182, distance: 163.8
click at [1076, 182] on div "إسدال اند مور الرئيسية الطلبات المخزون" at bounding box center [620, 324] width 1240 height 649
paste input "212303902"
type input "01212303902"
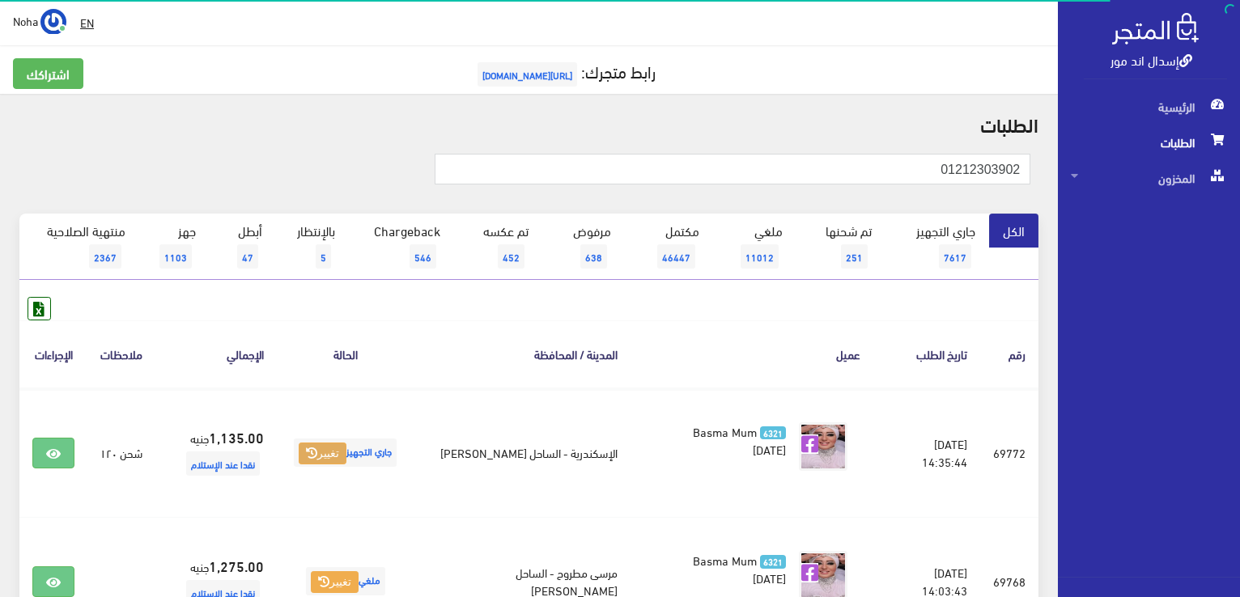
click at [330, 462] on button "تغيير" at bounding box center [323, 454] width 48 height 23
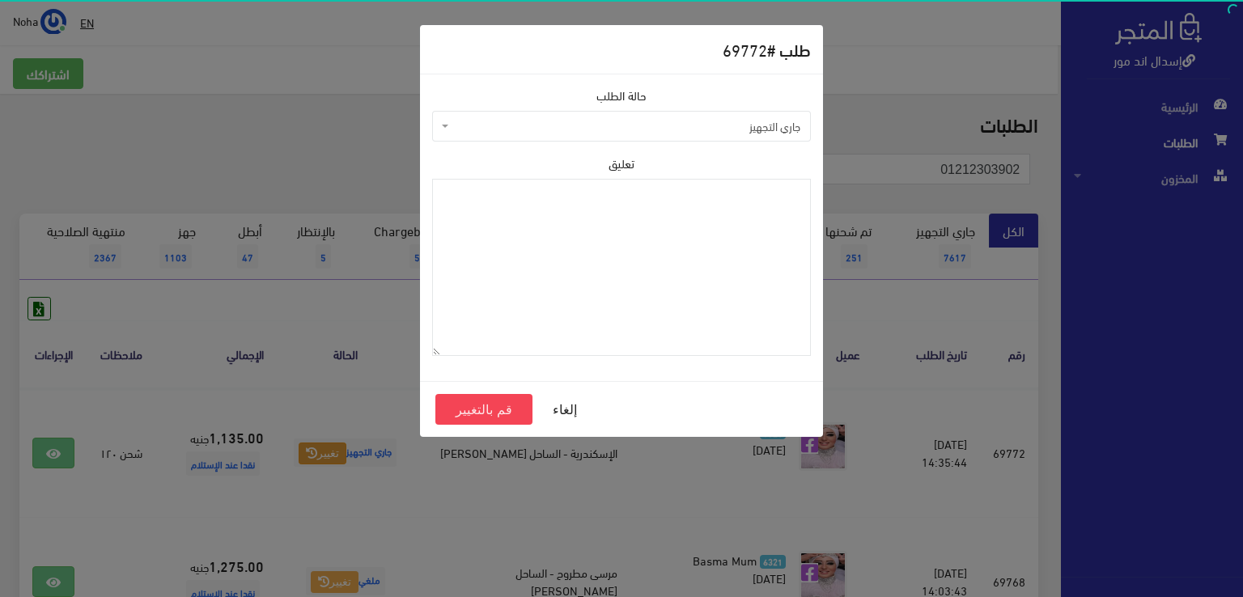
click at [702, 123] on span "جاري التجهيز" at bounding box center [626, 126] width 348 height 16
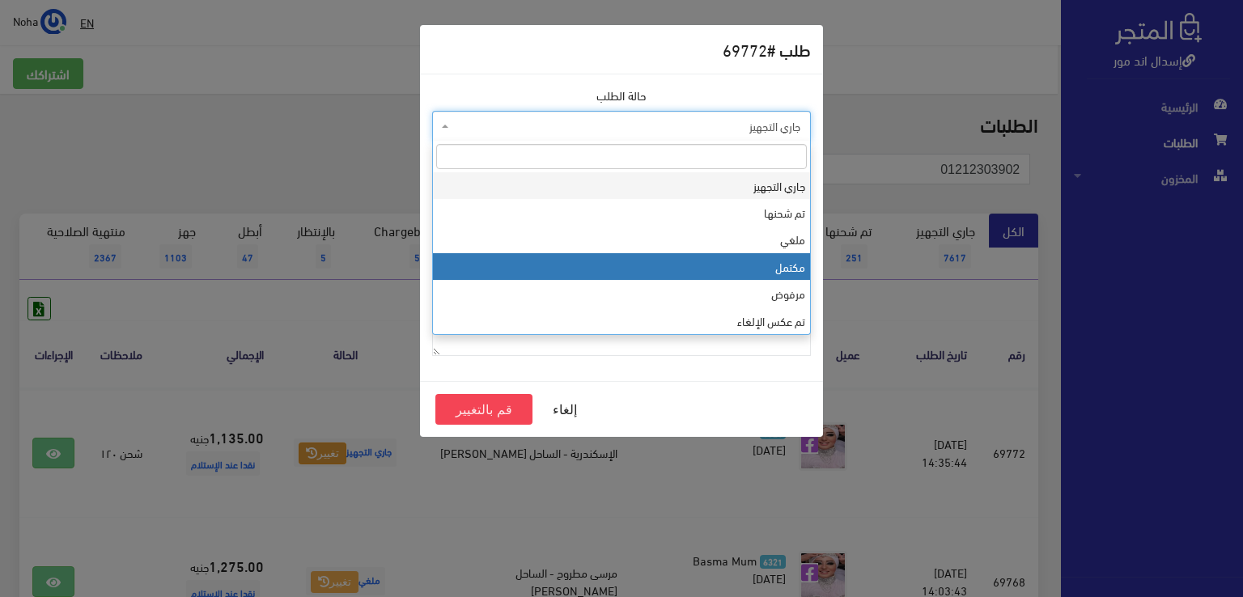
drag, startPoint x: 684, startPoint y: 257, endPoint x: 630, endPoint y: 350, distance: 106.6
select select "4"
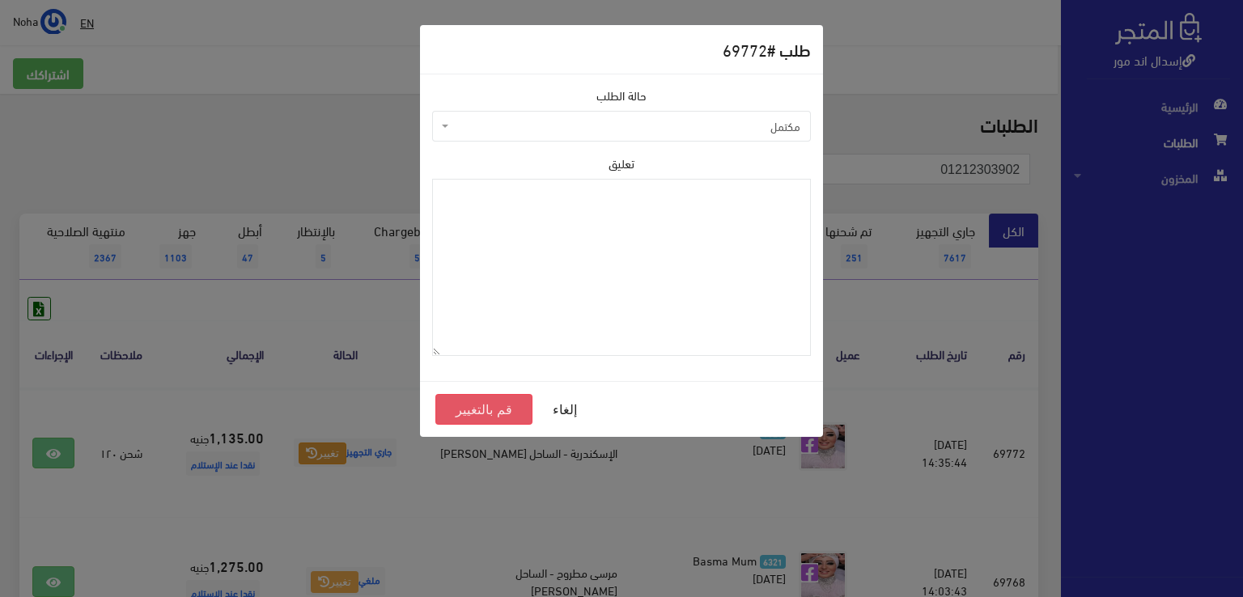
click at [499, 412] on button "قم بالتغيير" at bounding box center [483, 409] width 97 height 31
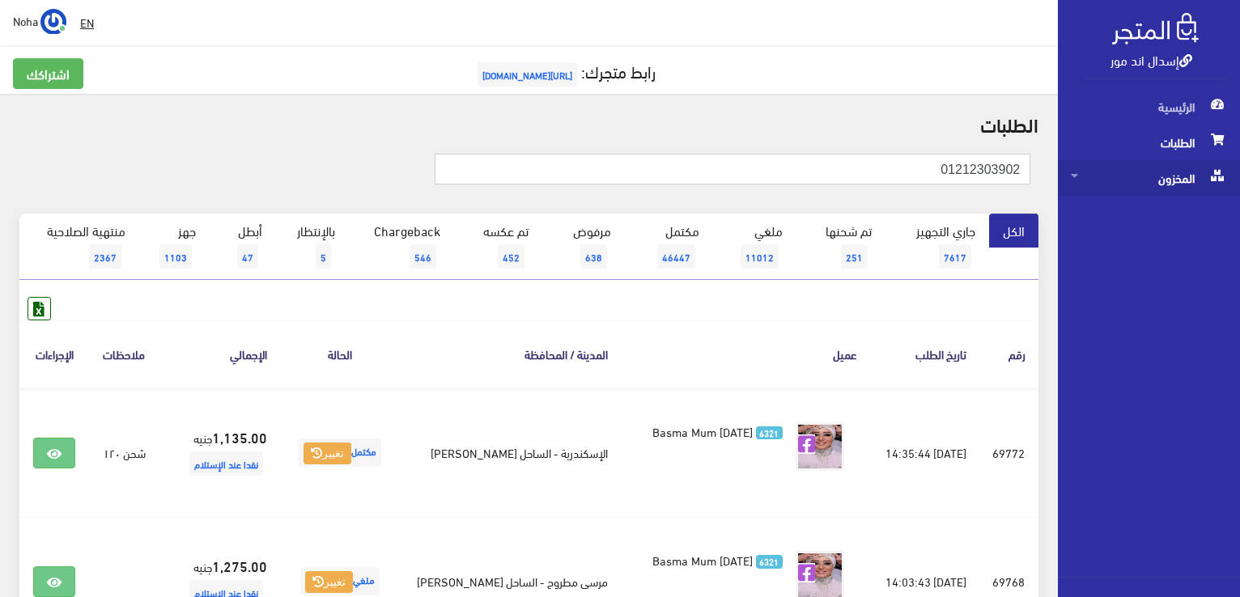
drag, startPoint x: 866, startPoint y: 172, endPoint x: 1200, endPoint y: 169, distance: 334.2
click at [1200, 169] on div "إسدال اند مور الرئيسية الطلبات المخزون" at bounding box center [620, 388] width 1240 height 776
paste input "118091997"
type input "01118091997"
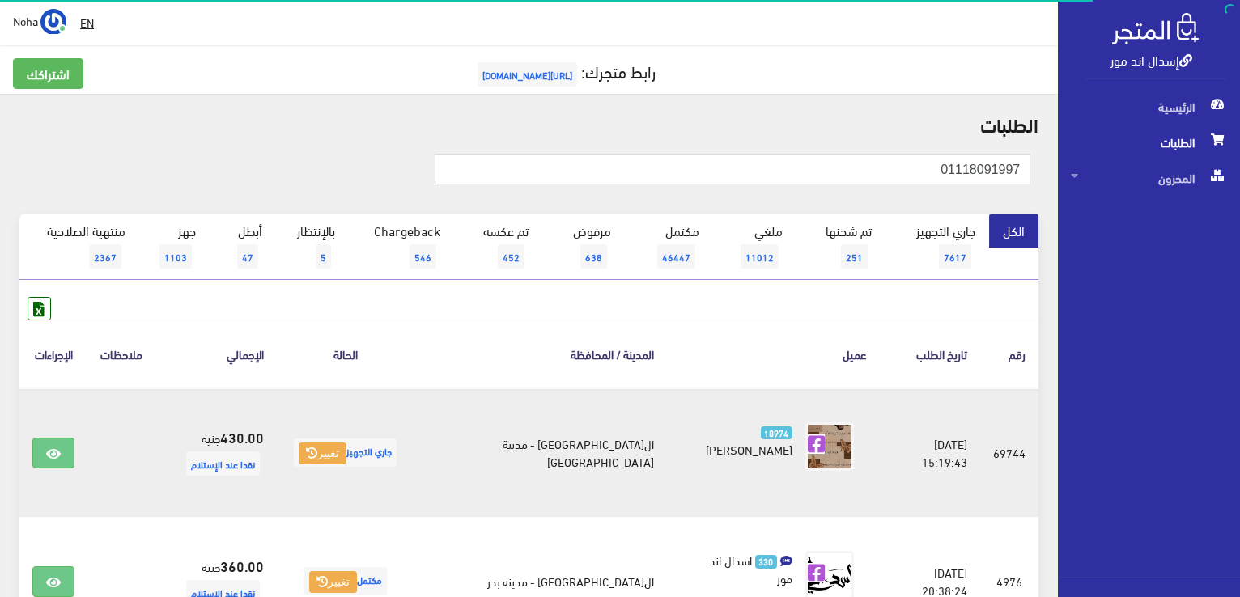
click at [353, 465] on td "جاري التجهيز تغيير" at bounding box center [345, 452] width 137 height 129
click at [346, 451] on button "تغيير" at bounding box center [323, 454] width 48 height 23
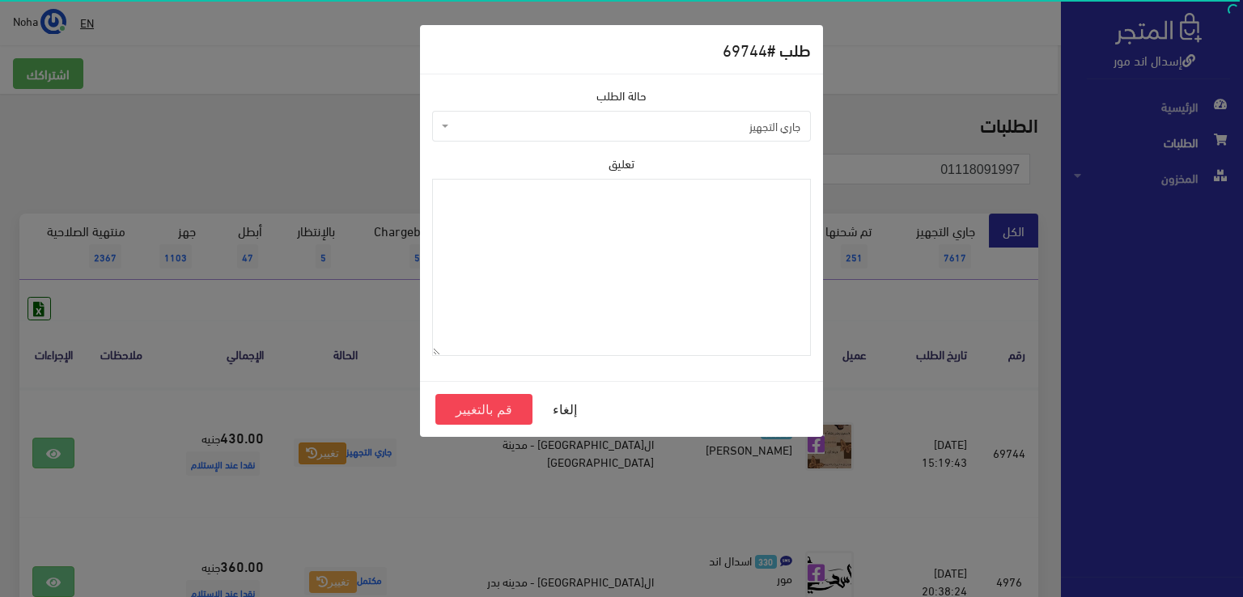
click at [470, 130] on span "جاري التجهيز" at bounding box center [626, 126] width 348 height 16
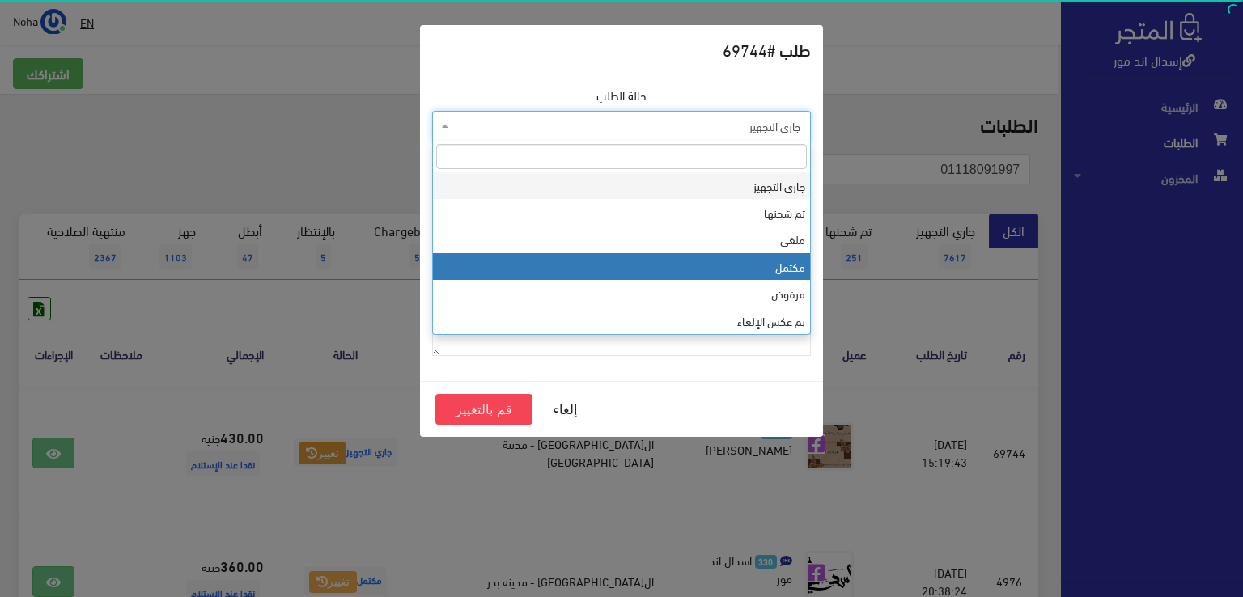
select select "4"
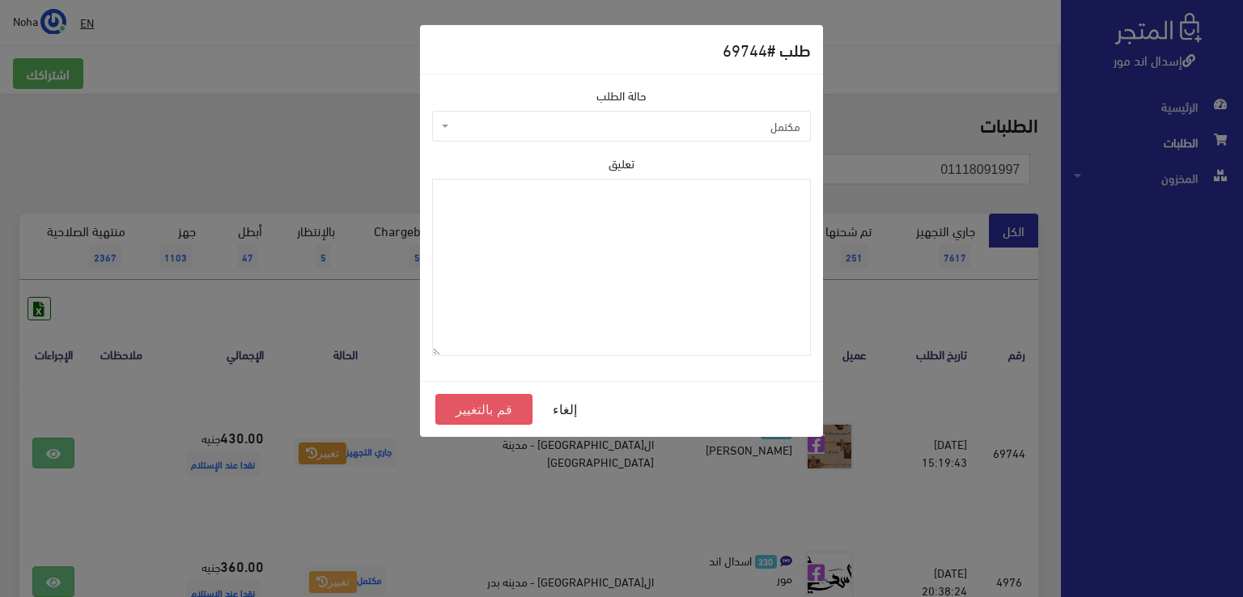
click at [477, 409] on button "قم بالتغيير" at bounding box center [483, 409] width 97 height 31
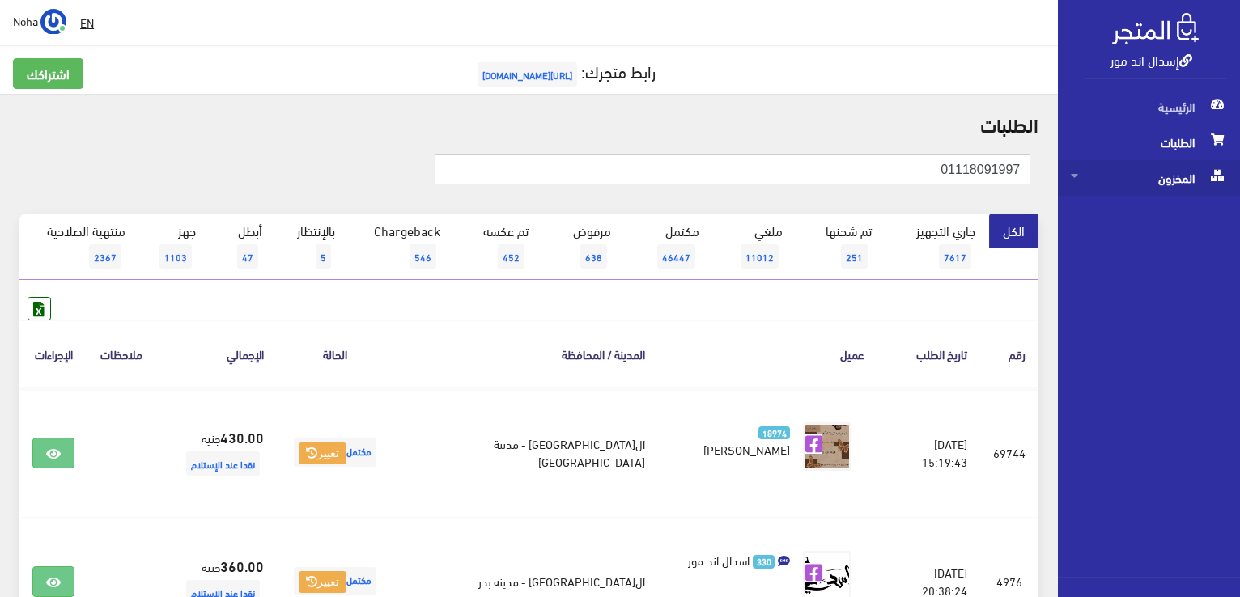
click at [1145, 179] on div "إسدال اند مور الرئيسية الطلبات المخزون" at bounding box center [620, 388] width 1240 height 776
paste input "0111113115"
type input "01111131157"
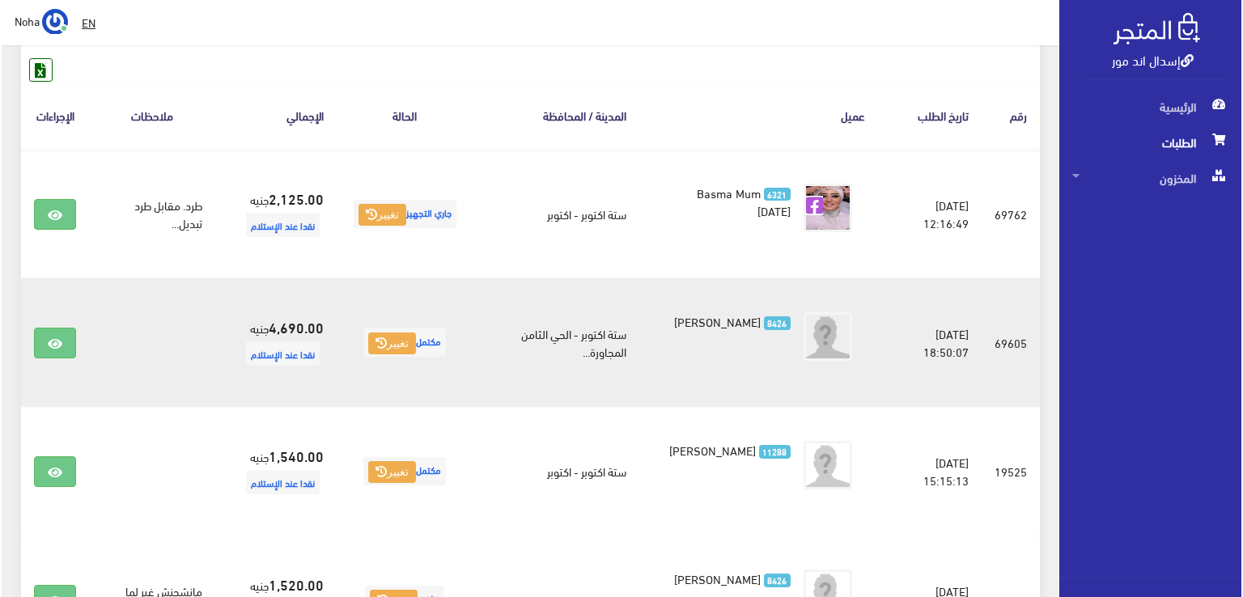
scroll to position [243, 0]
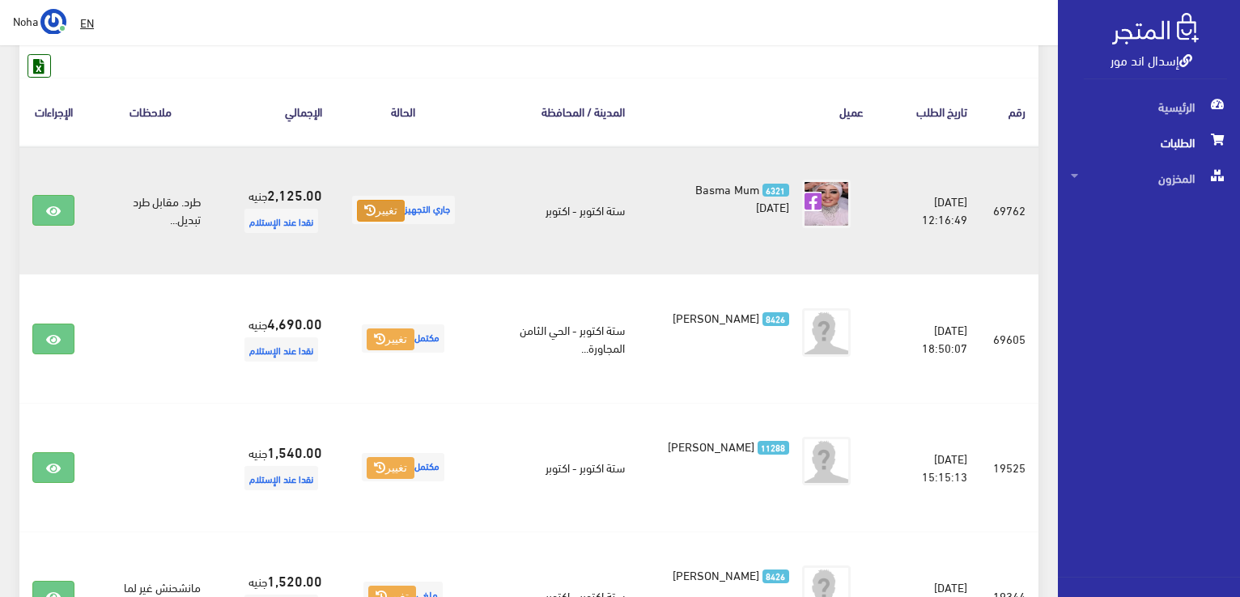
click at [376, 210] on button "تغيير" at bounding box center [381, 211] width 48 height 23
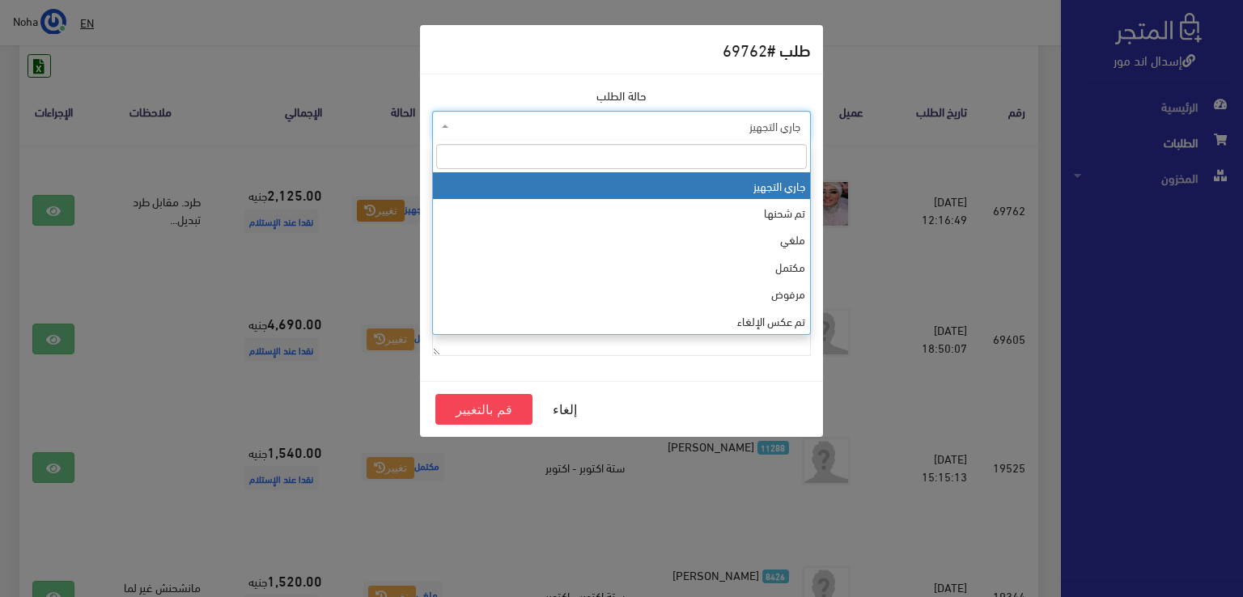
click at [485, 127] on span "جاري التجهيز" at bounding box center [626, 126] width 348 height 16
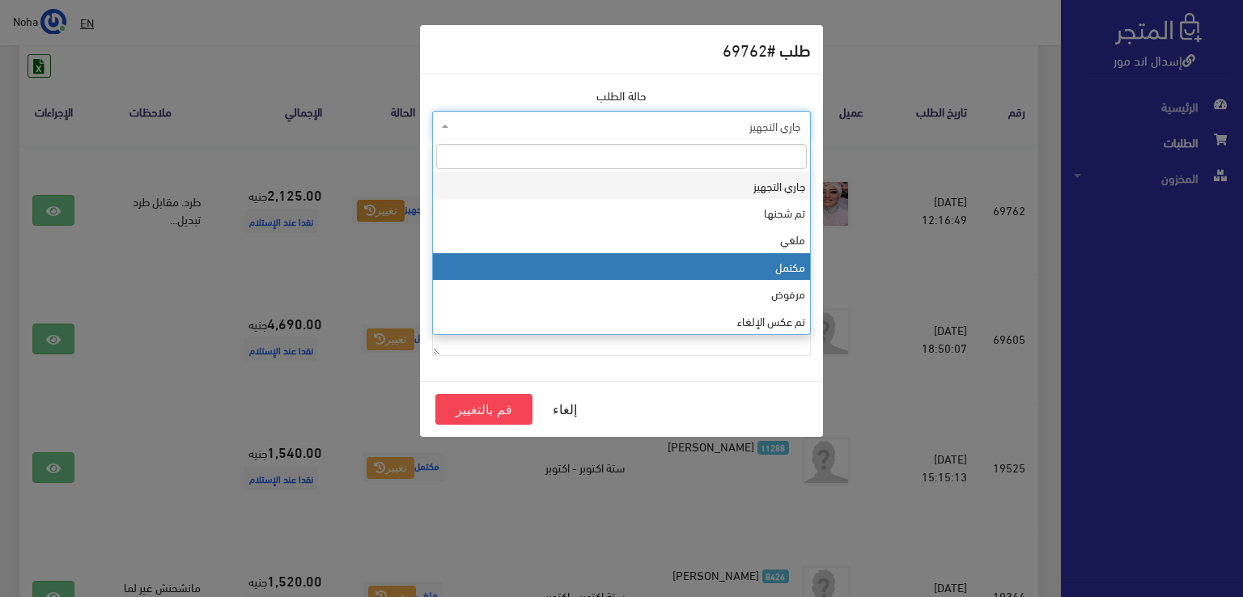
select select "4"
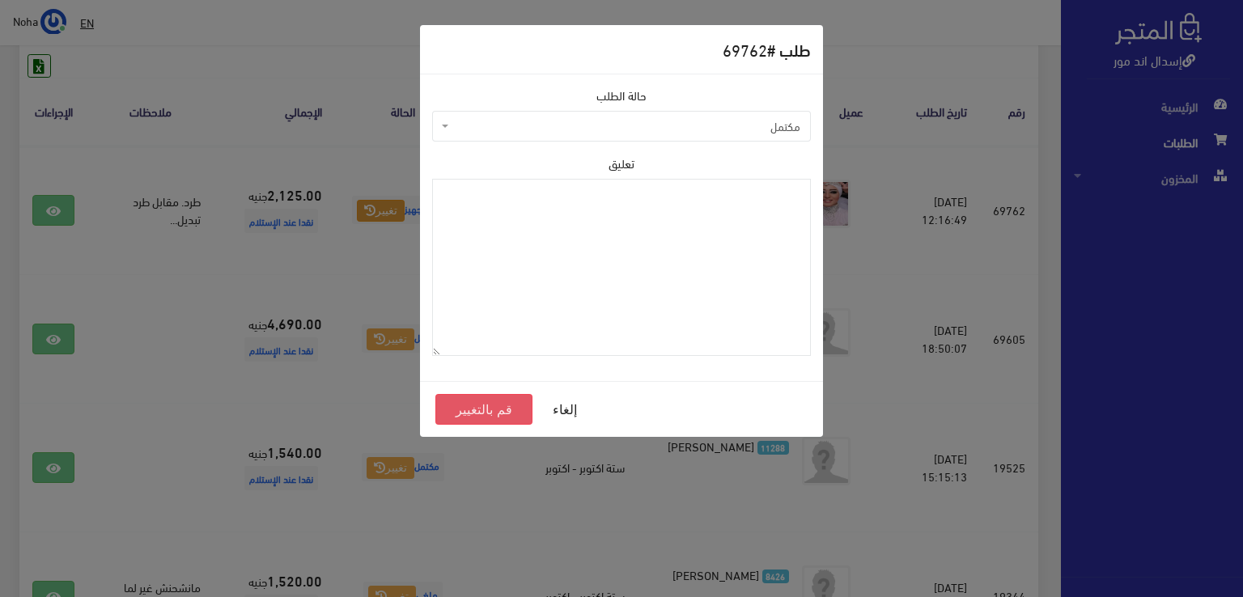
click at [464, 413] on button "قم بالتغيير" at bounding box center [483, 409] width 97 height 31
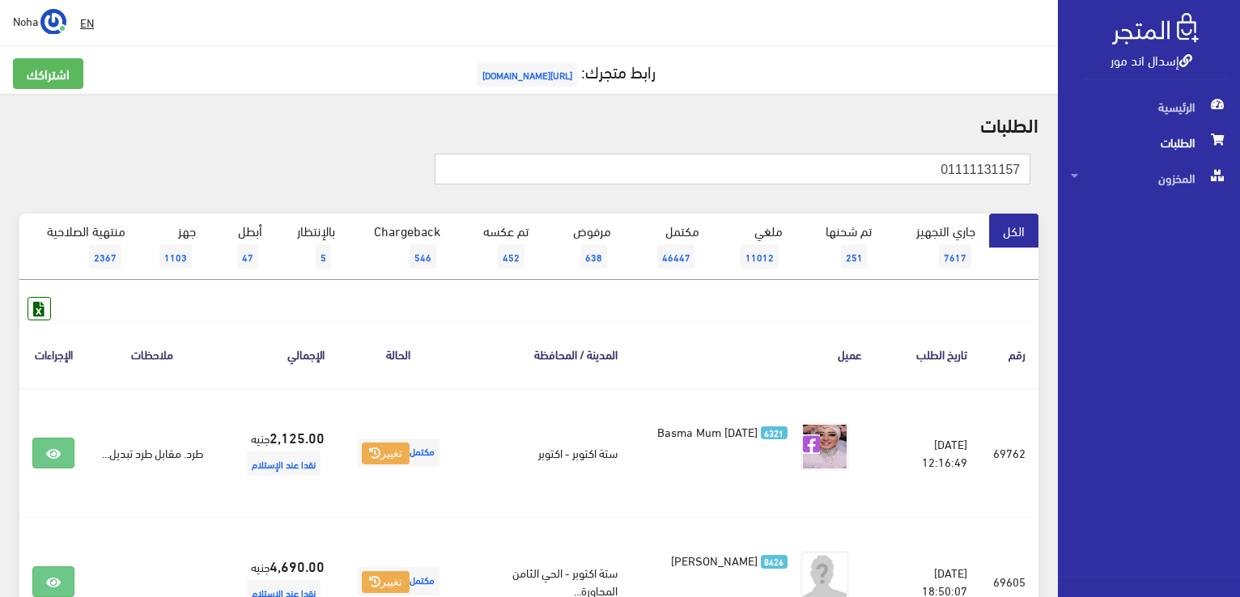
drag, startPoint x: 871, startPoint y: 179, endPoint x: 1044, endPoint y: 175, distance: 172.4
click at [1044, 175] on div "01111131157" at bounding box center [529, 178] width 1038 height 72
paste input "01006839189"
type input "01006839189"
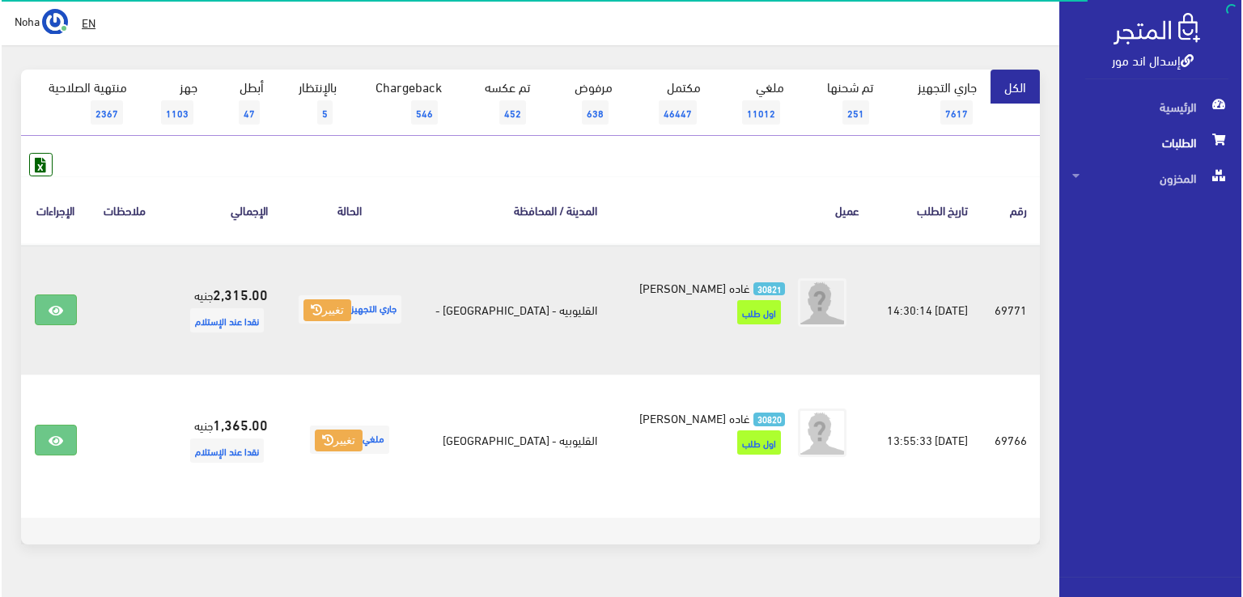
scroll to position [162, 0]
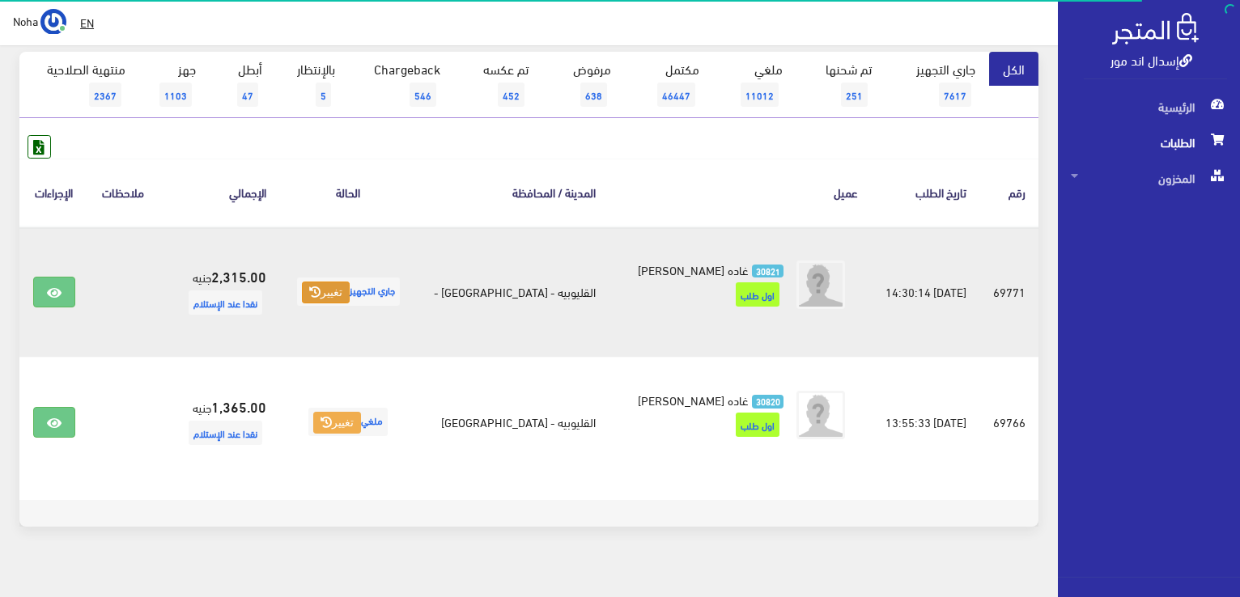
click at [340, 291] on button "تغيير" at bounding box center [326, 293] width 48 height 23
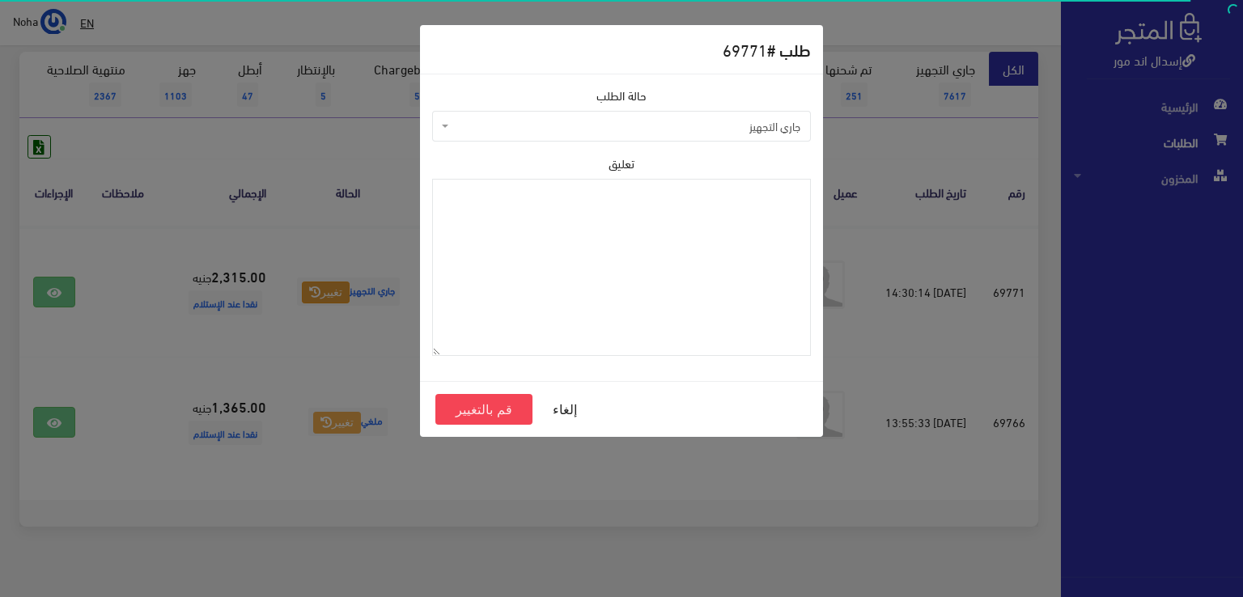
click at [514, 129] on span "جاري التجهيز" at bounding box center [626, 126] width 348 height 16
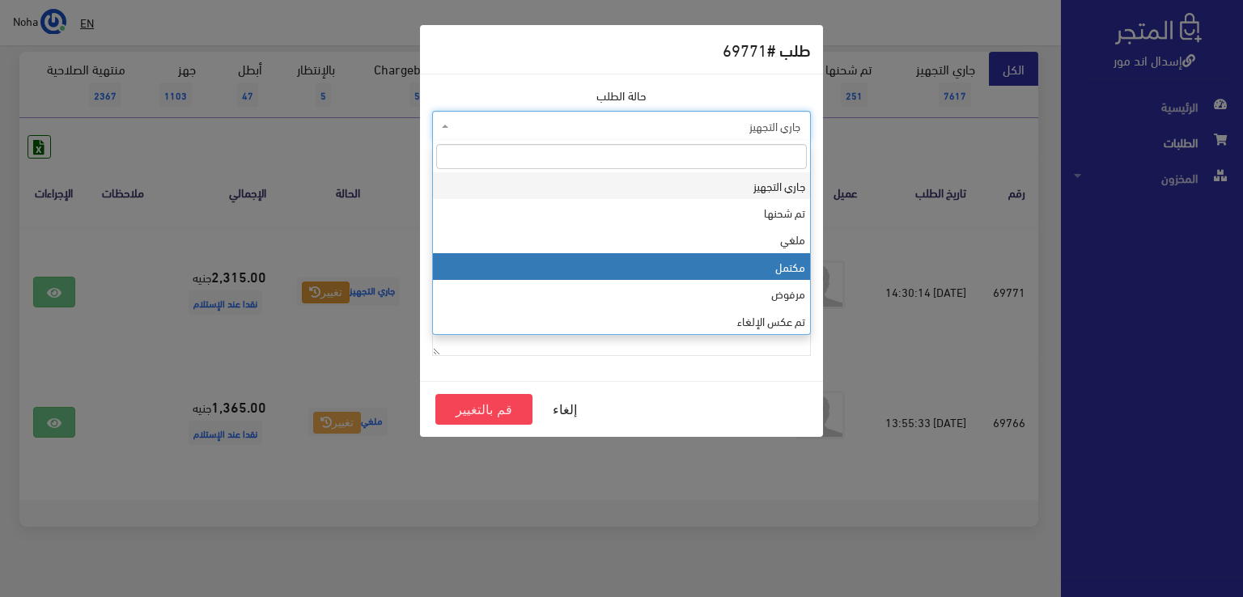
select select "4"
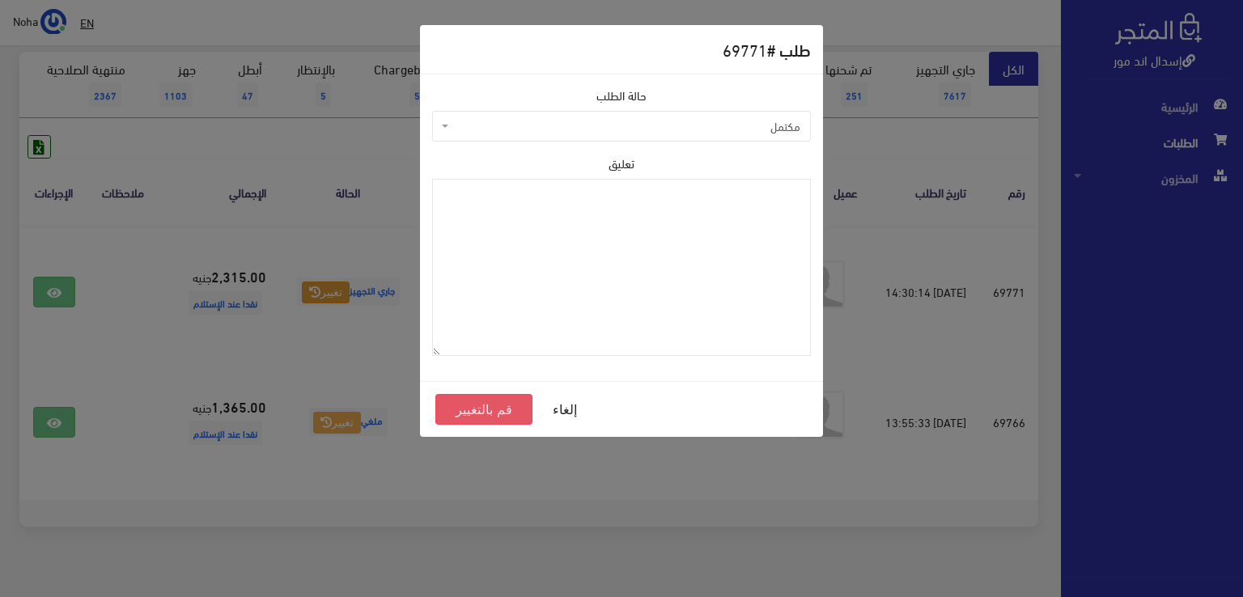
click at [494, 403] on button "قم بالتغيير" at bounding box center [483, 409] width 97 height 31
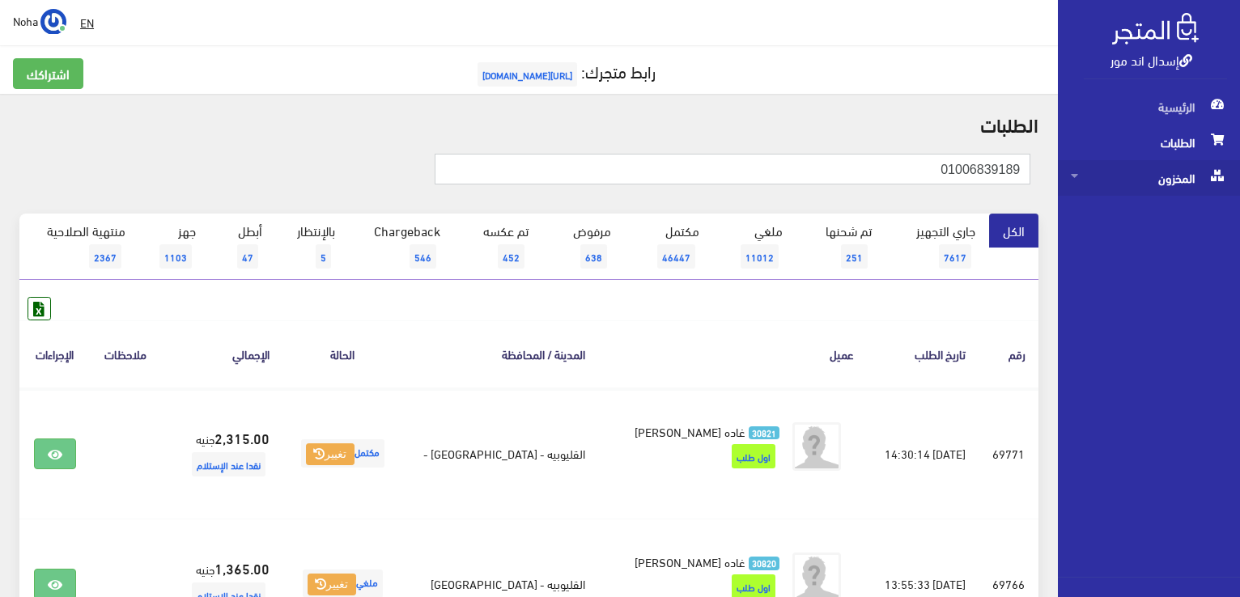
drag, startPoint x: 900, startPoint y: 178, endPoint x: 1062, endPoint y: 179, distance: 161.8
click at [1061, 179] on div "إسدال اند مور الرئيسية الطلبات المخزون" at bounding box center [620, 389] width 1240 height 779
paste input "144169525"
drag, startPoint x: 934, startPoint y: 175, endPoint x: 1198, endPoint y: 176, distance: 264.6
click at [1198, 176] on div "إسدال اند مور الرئيسية الطلبات المخزون" at bounding box center [620, 389] width 1240 height 779
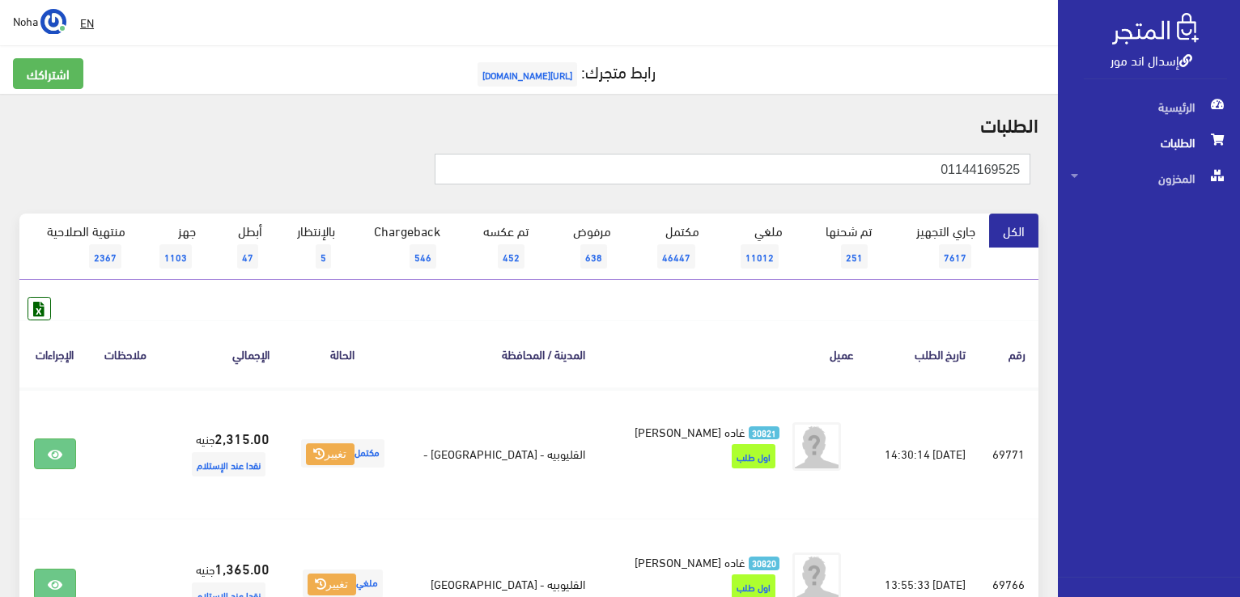
paste input "8236002"
type input "01148236002"
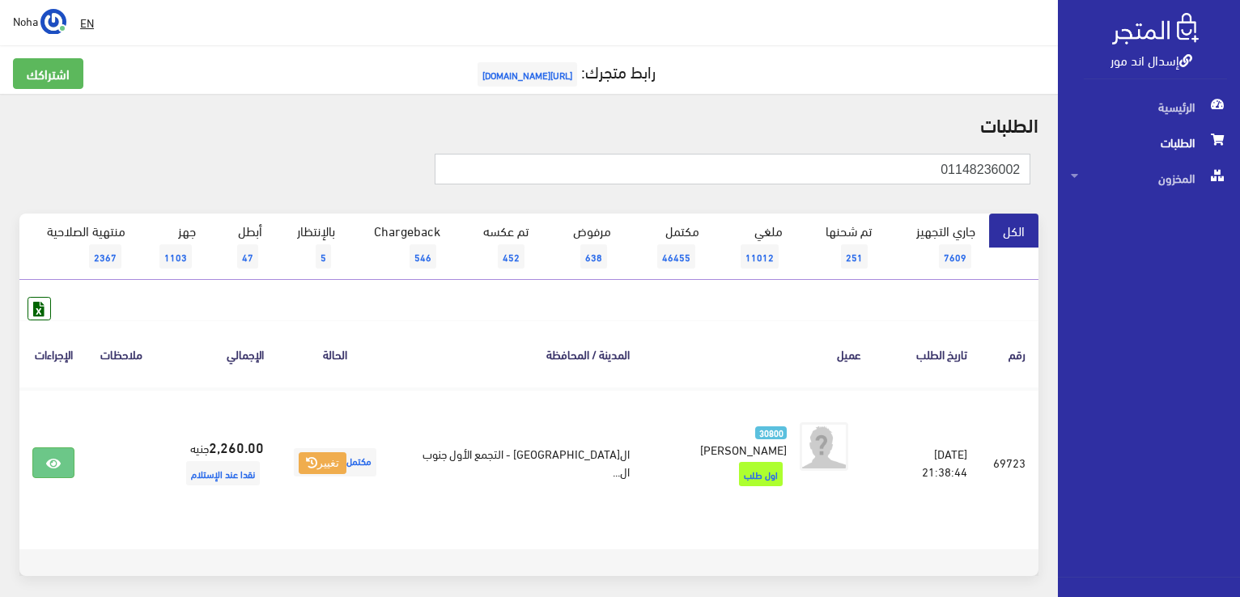
drag, startPoint x: 913, startPoint y: 171, endPoint x: 1228, endPoint y: 156, distance: 315.1
click at [1228, 156] on div "إسدال اند مور الرئيسية الطلبات المخزون" at bounding box center [620, 333] width 1240 height 667
paste input "01146349964"
type input "01146349964"
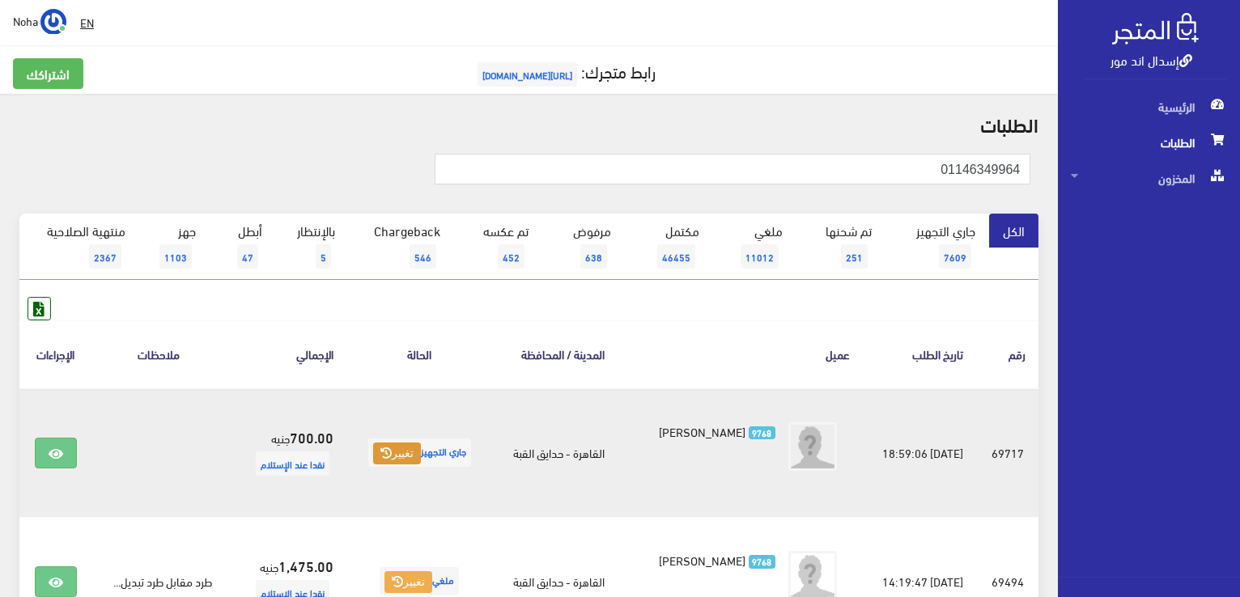
click at [394, 447] on button "تغيير" at bounding box center [397, 454] width 48 height 23
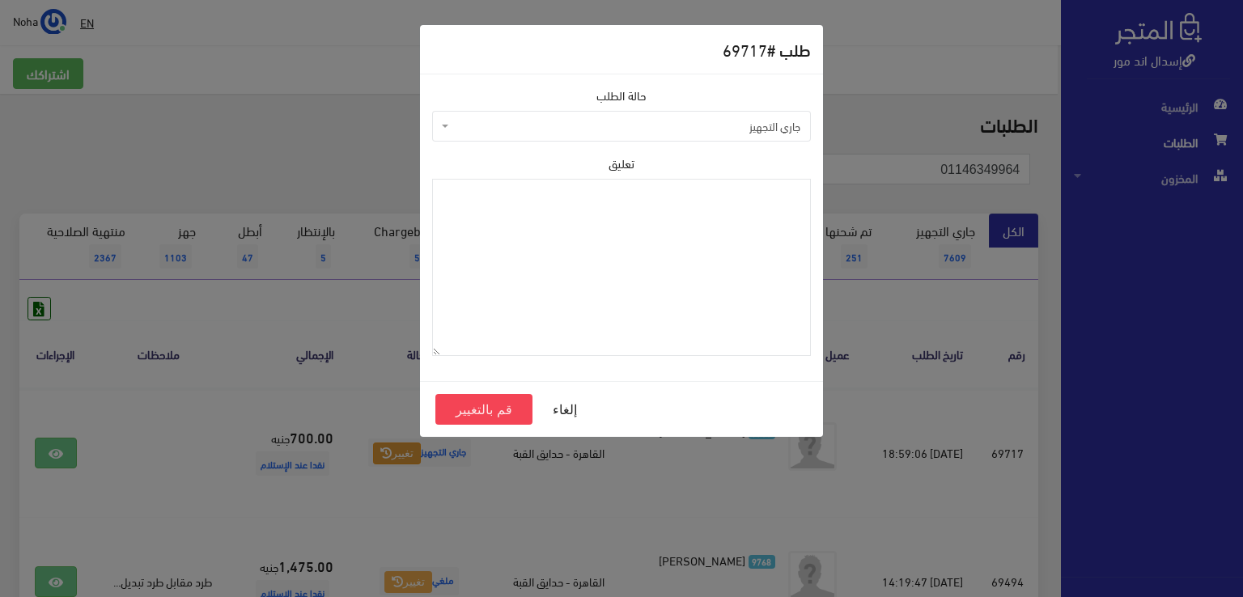
click at [722, 126] on span "جاري التجهيز" at bounding box center [626, 126] width 348 height 16
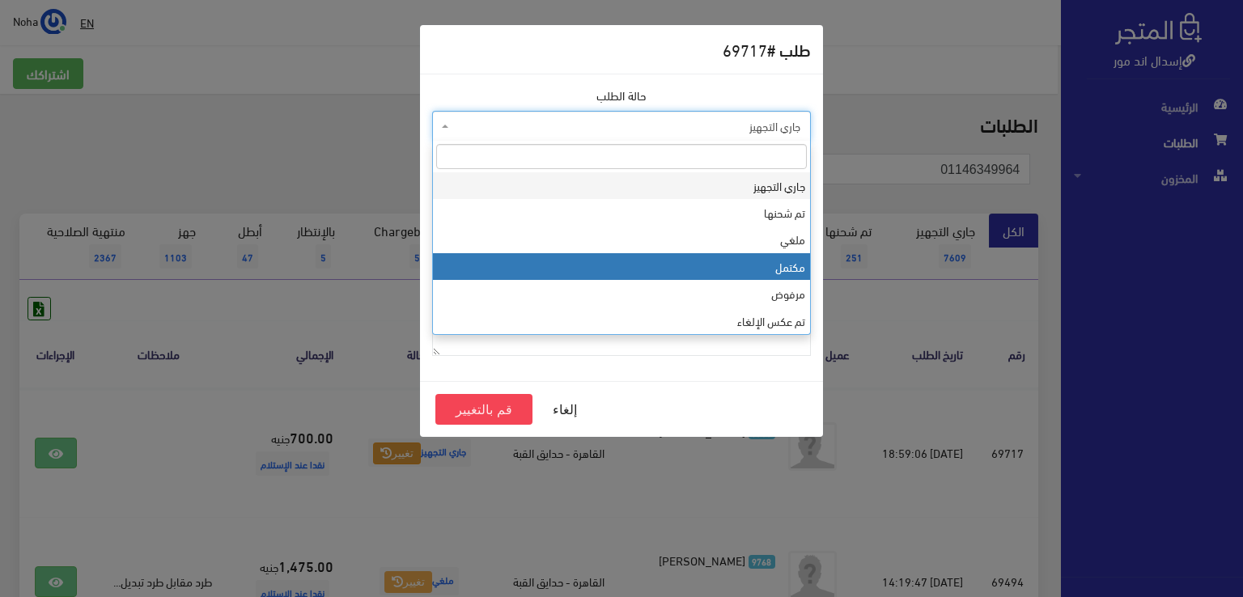
select select "4"
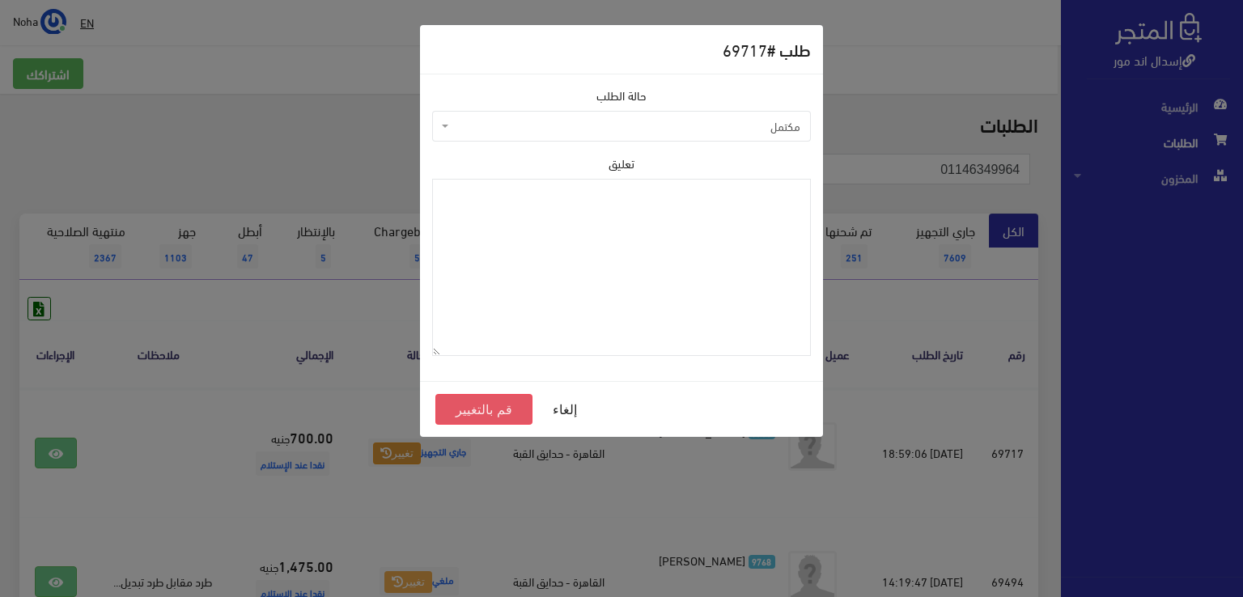
click at [512, 408] on button "قم بالتغيير" at bounding box center [483, 409] width 97 height 31
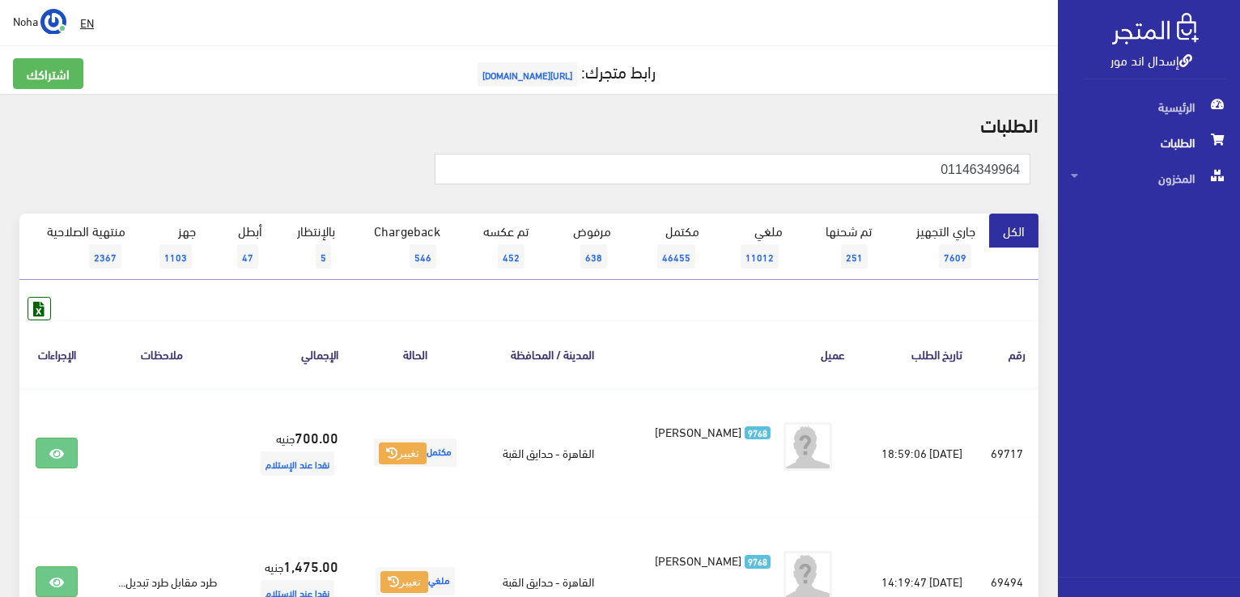
click at [706, 346] on th "عميل" at bounding box center [732, 353] width 251 height 67
drag, startPoint x: 827, startPoint y: 166, endPoint x: 1242, endPoint y: 190, distance: 415.8
click at [1239, 190] on html "إسدال اند مور الرئيسية الطلبات" at bounding box center [620, 298] width 1240 height 597
drag, startPoint x: 854, startPoint y: 167, endPoint x: 1242, endPoint y: 181, distance: 387.8
click at [1239, 181] on html "إسدال اند مور الرئيسية الطلبات" at bounding box center [620, 298] width 1240 height 597
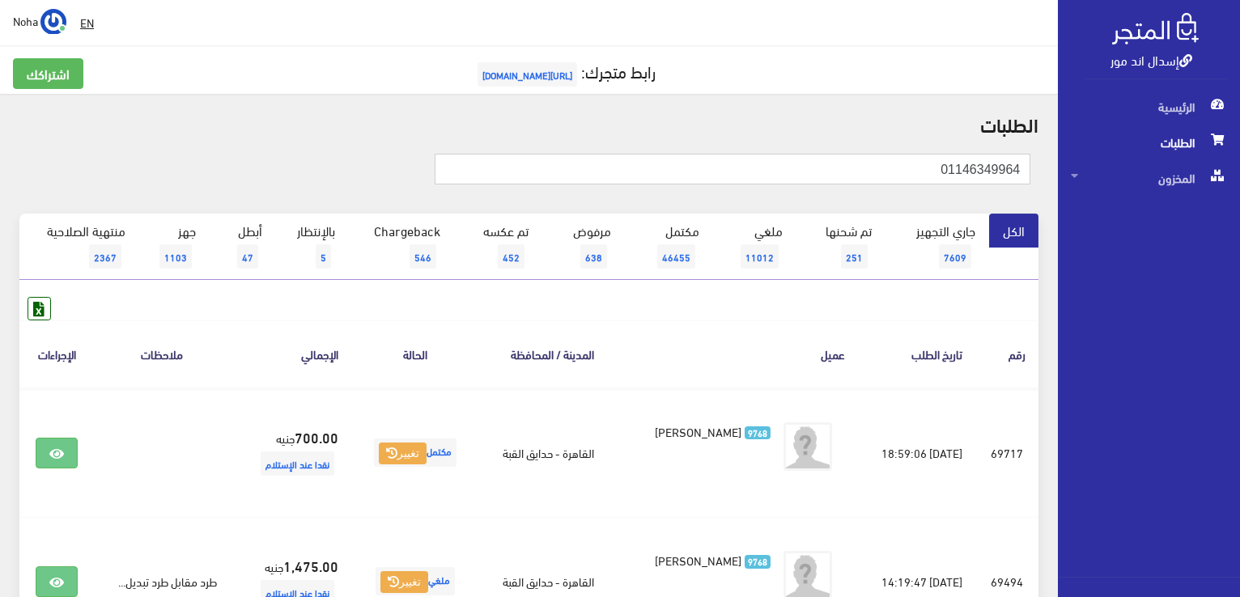
drag, startPoint x: 906, startPoint y: 163, endPoint x: 978, endPoint y: 160, distance: 72.1
paste input "16222086"
type input "01116222086"
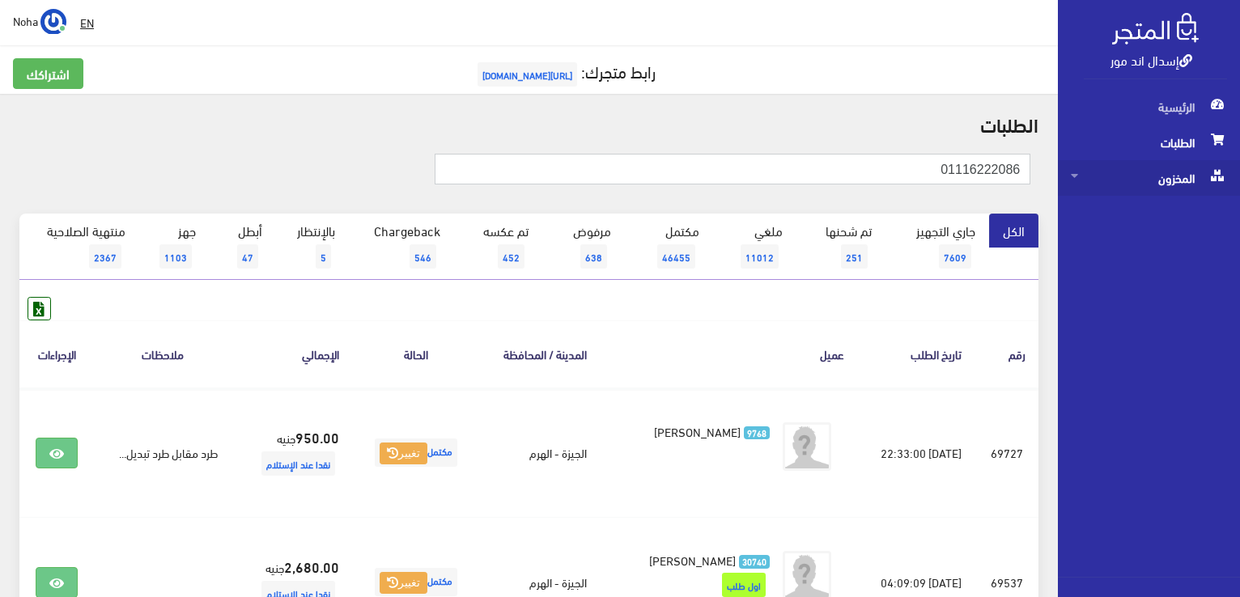
drag, startPoint x: 885, startPoint y: 170, endPoint x: 1180, endPoint y: 170, distance: 294.5
click at [1180, 170] on div "إسدال اند مور الرئيسية الطلبات المخزون" at bounding box center [620, 389] width 1240 height 778
paste input "55058552"
type input "01155058552"
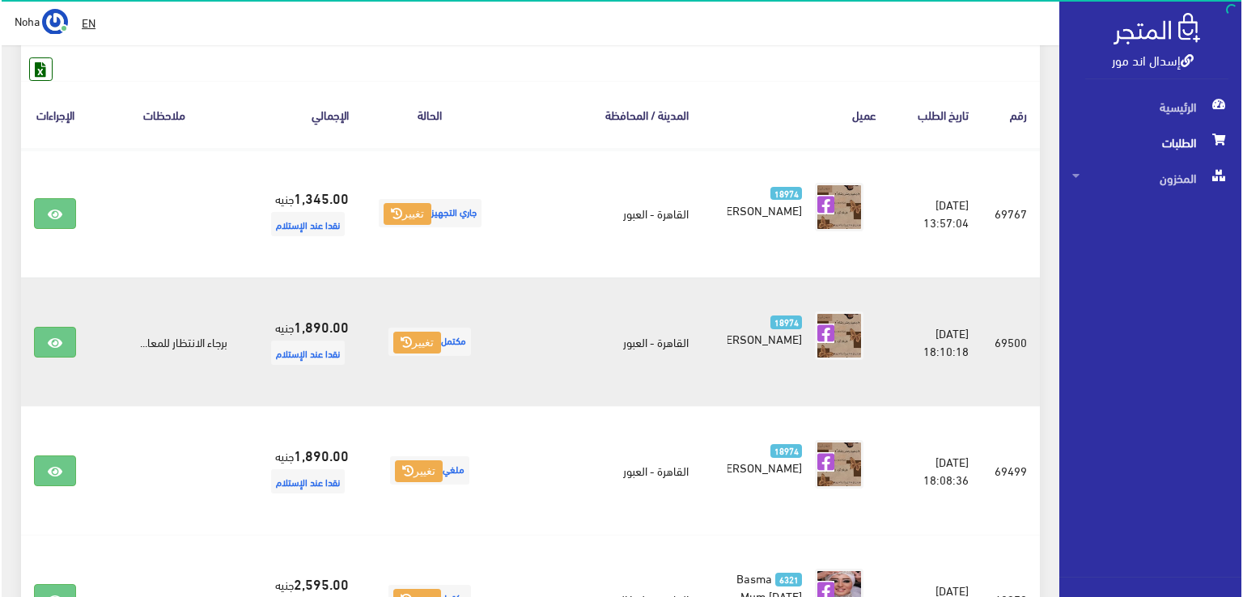
scroll to position [243, 0]
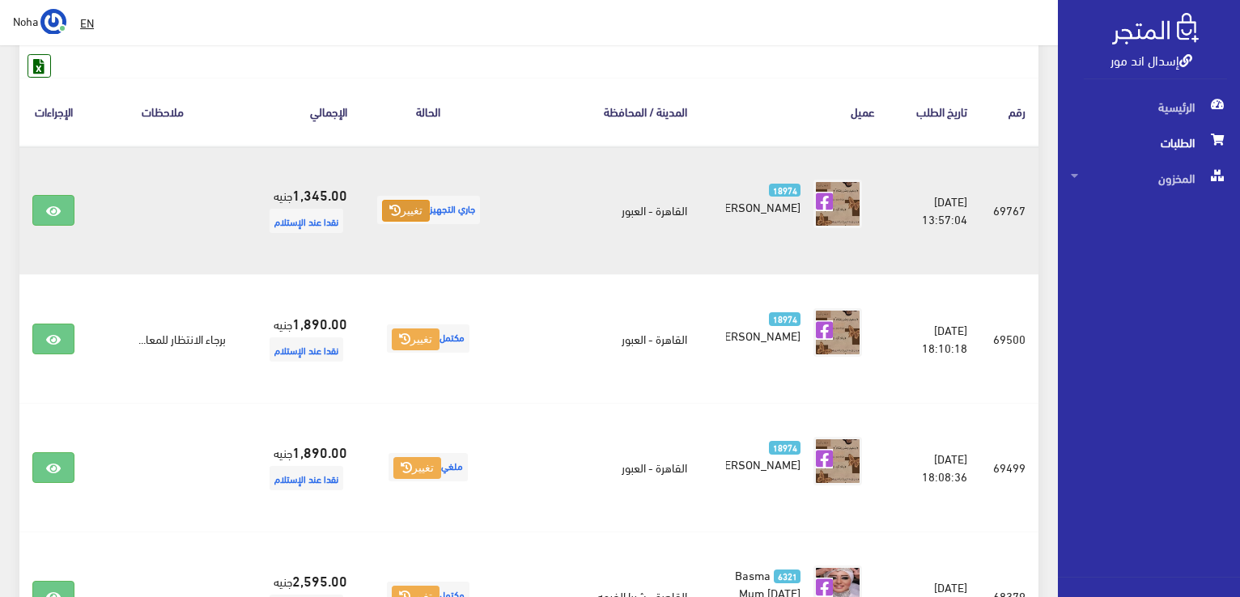
click at [404, 212] on button "تغيير" at bounding box center [406, 211] width 48 height 23
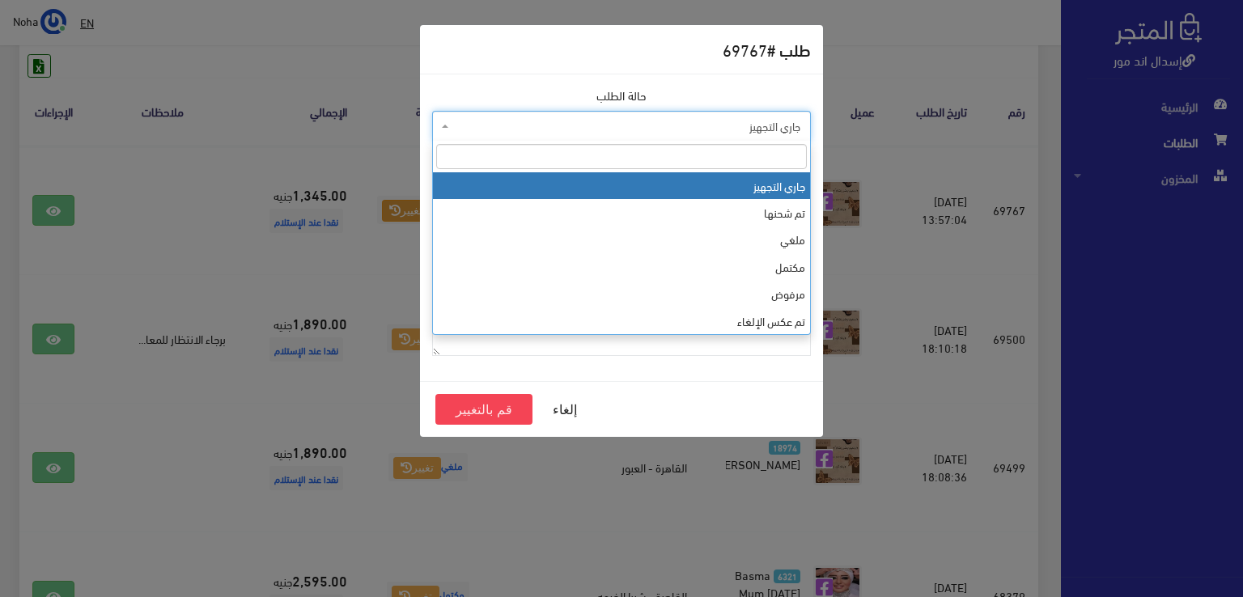
drag, startPoint x: 525, startPoint y: 123, endPoint x: 521, endPoint y: 143, distance: 20.6
click at [525, 124] on span "جاري التجهيز" at bounding box center [626, 126] width 348 height 16
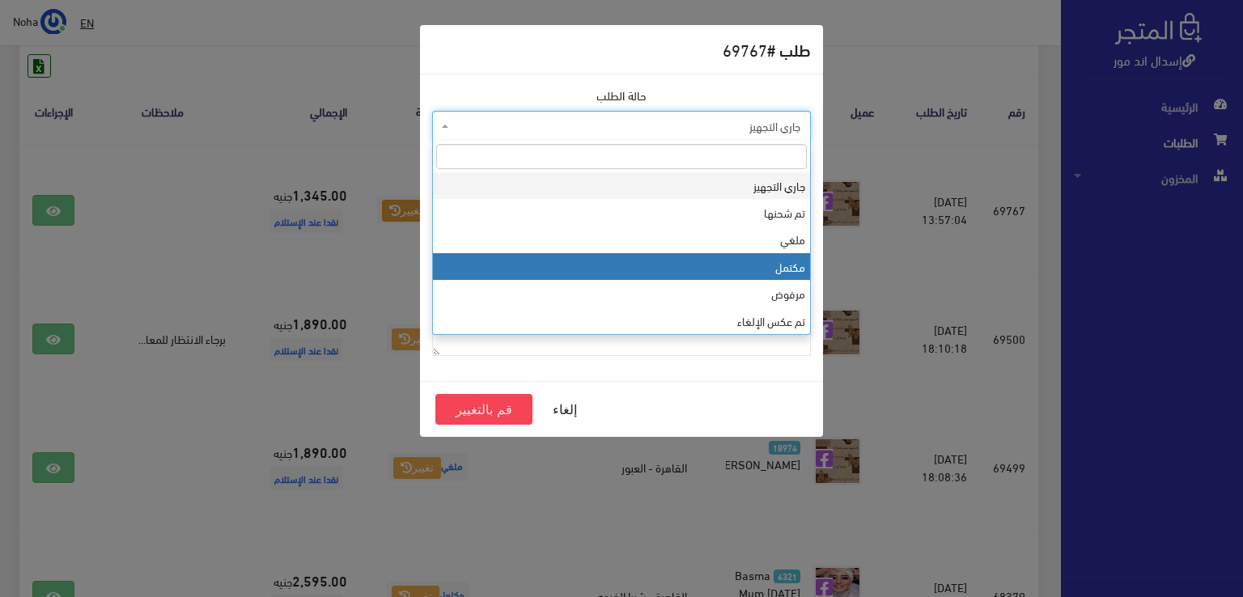
select select "4"
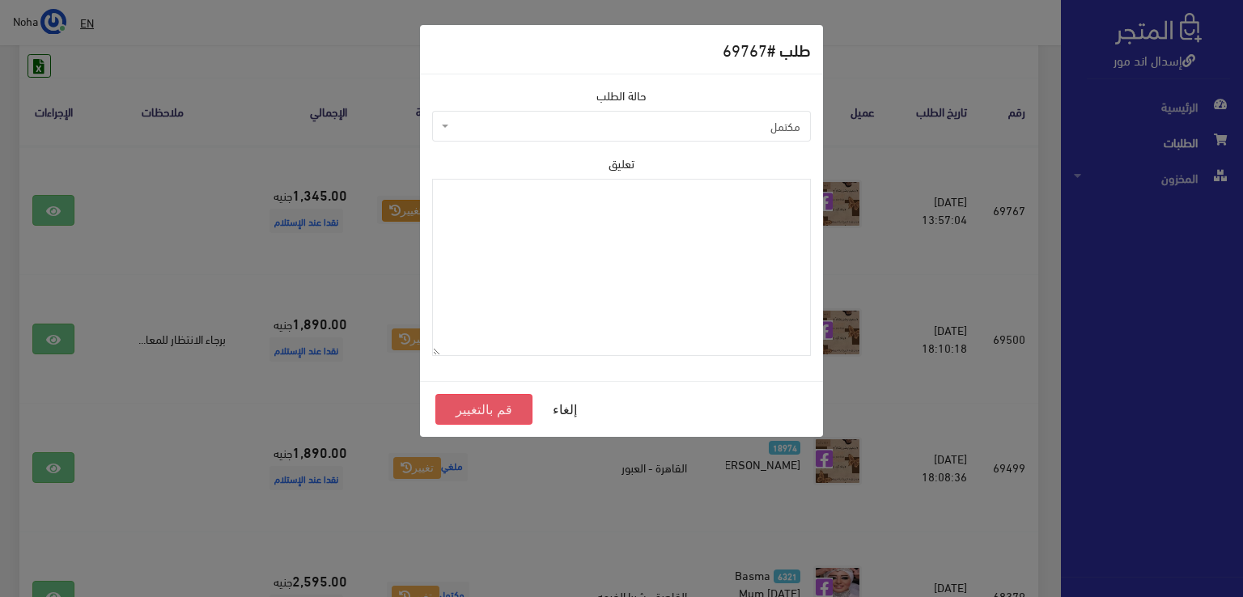
click at [494, 406] on button "قم بالتغيير" at bounding box center [483, 409] width 97 height 31
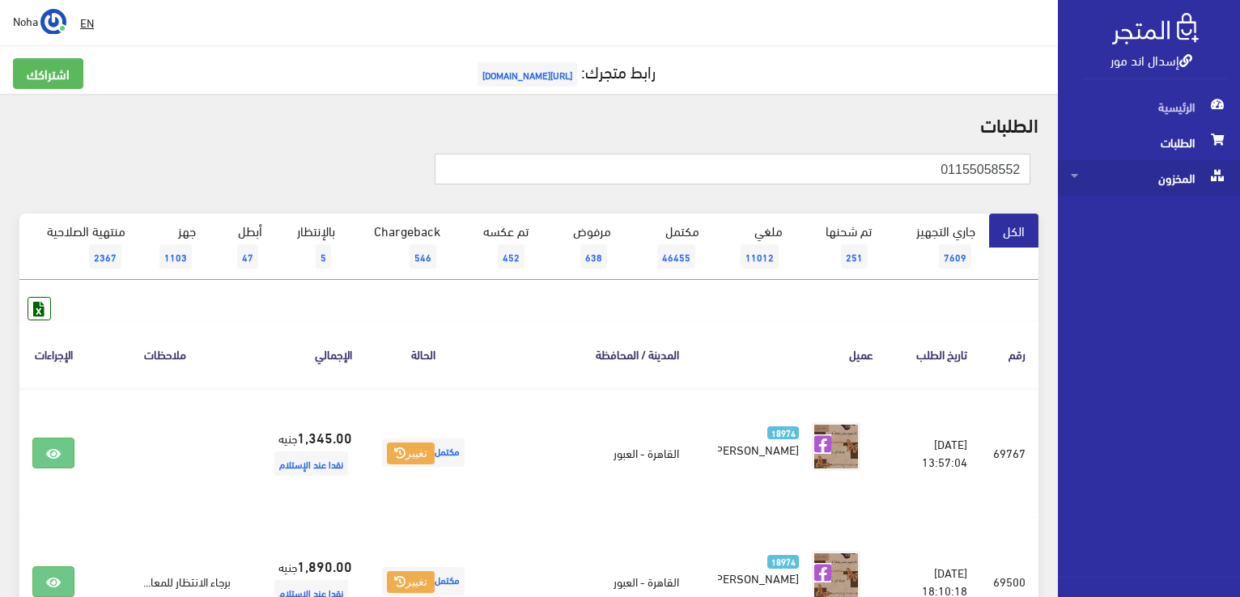
drag, startPoint x: 905, startPoint y: 159, endPoint x: 1099, endPoint y: 181, distance: 194.6
paste input "007554645"
type input "01007554645"
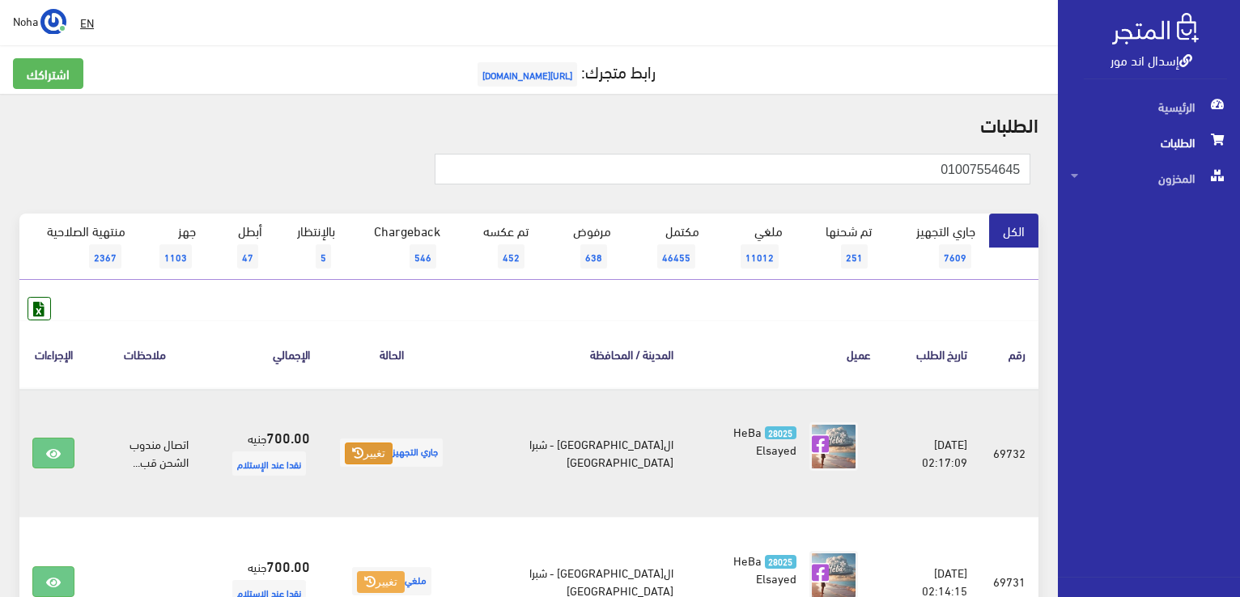
click at [392, 456] on button "تغيير" at bounding box center [369, 454] width 48 height 23
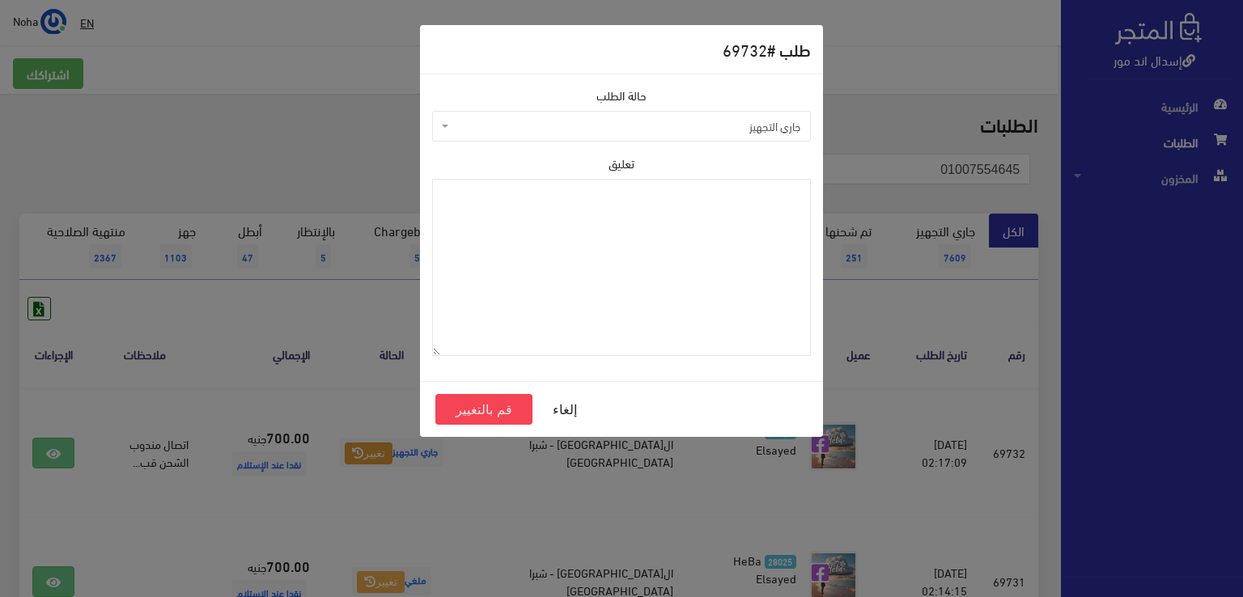
click at [706, 129] on span "جاري التجهيز" at bounding box center [626, 126] width 348 height 16
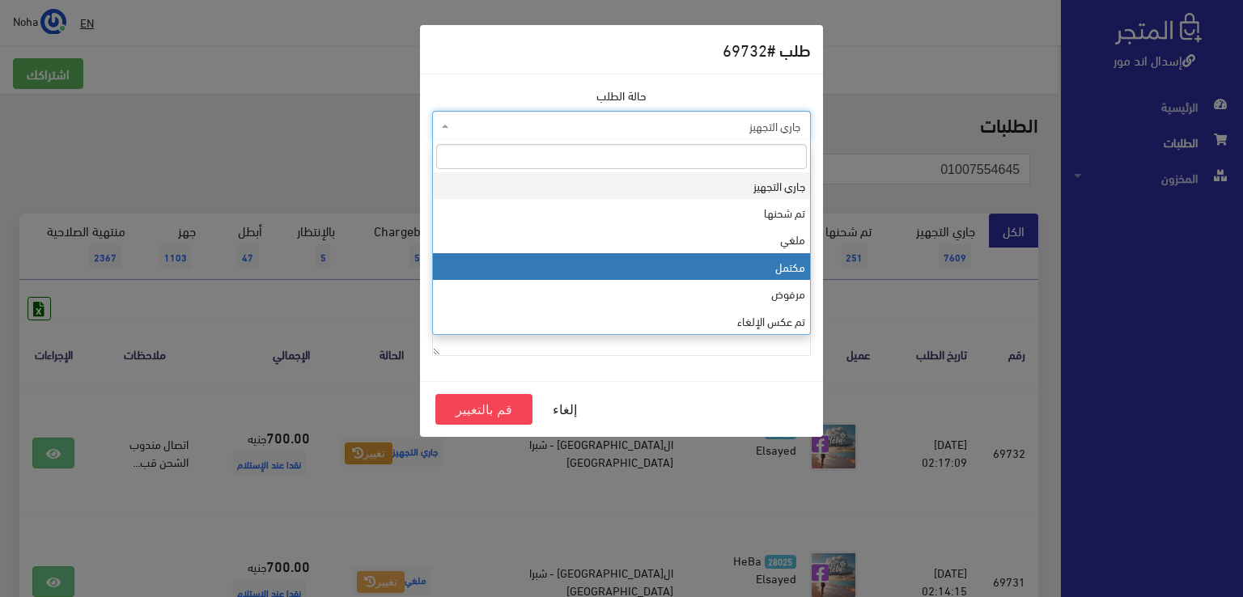
select select "4"
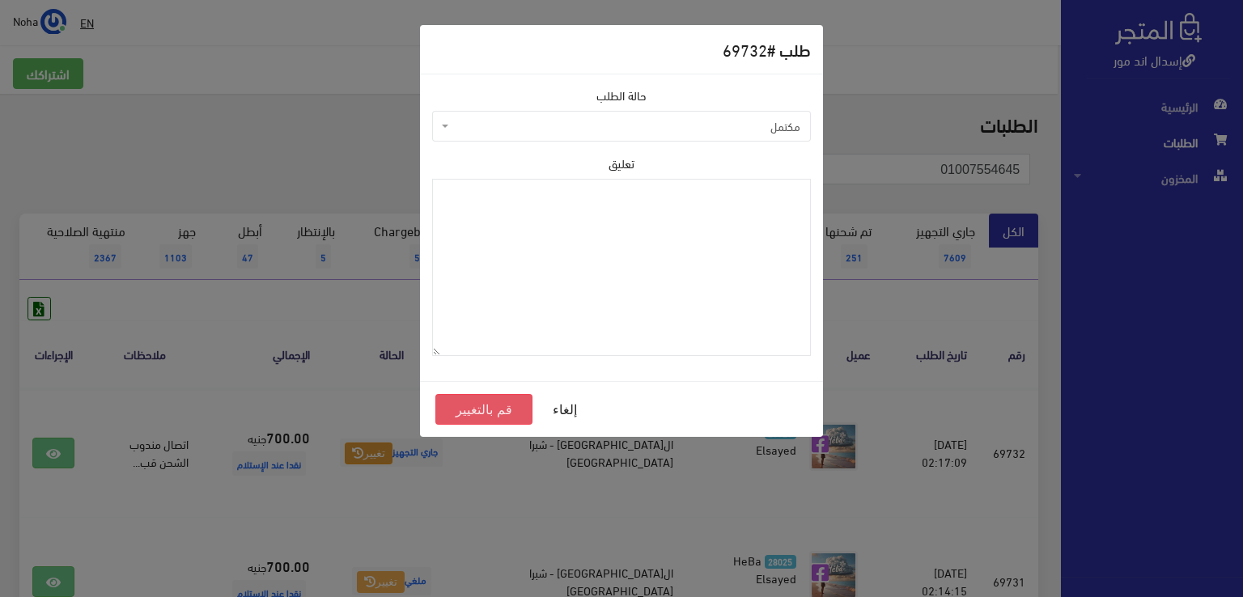
click at [508, 407] on button "قم بالتغيير" at bounding box center [483, 409] width 97 height 31
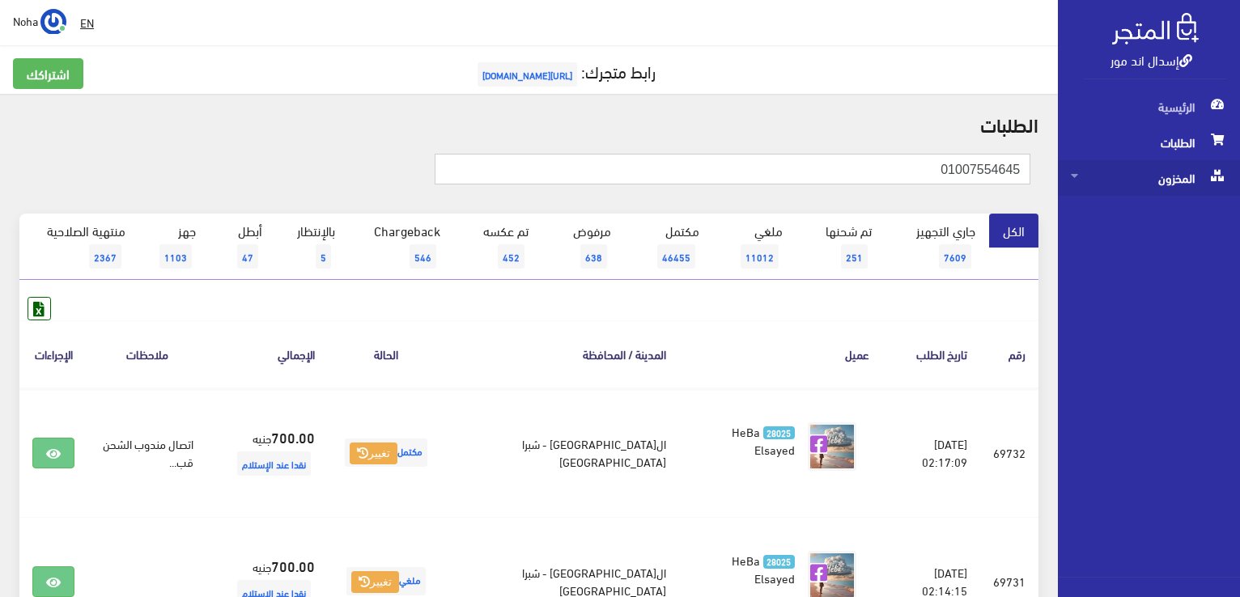
drag, startPoint x: 891, startPoint y: 167, endPoint x: 1121, endPoint y: 182, distance: 231.1
click at [1121, 182] on div "إسدال اند مور الرئيسية الطلبات المخزون" at bounding box center [620, 462] width 1240 height 924
paste input "9191909"
type input "01091919095"
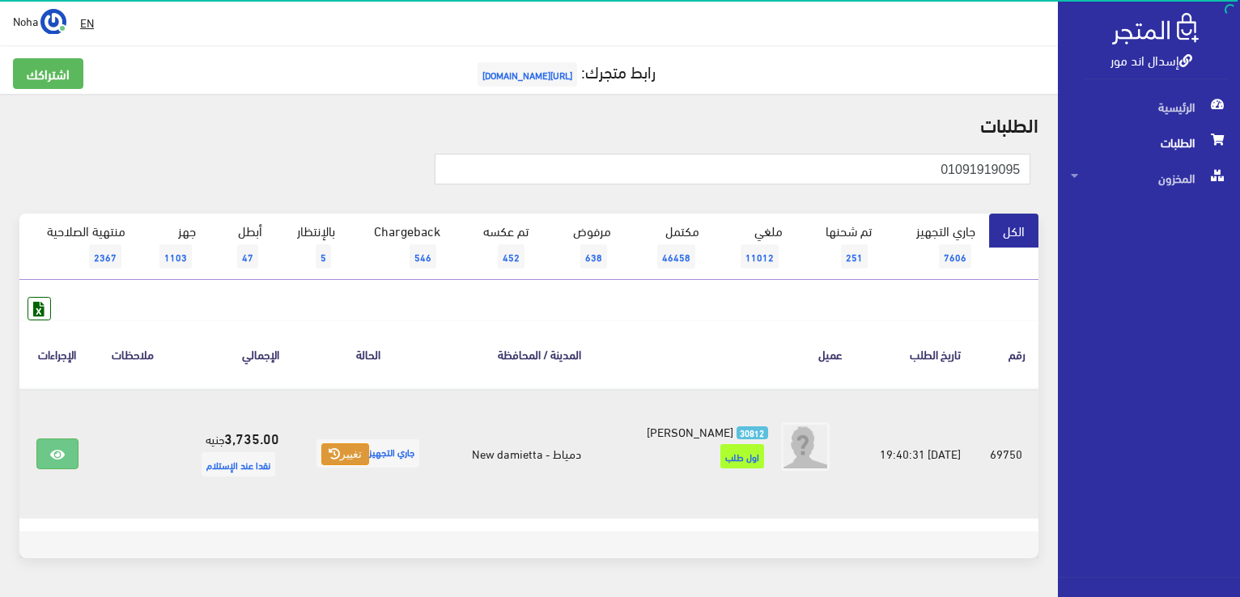
click at [355, 452] on button "تغيير" at bounding box center [345, 454] width 48 height 23
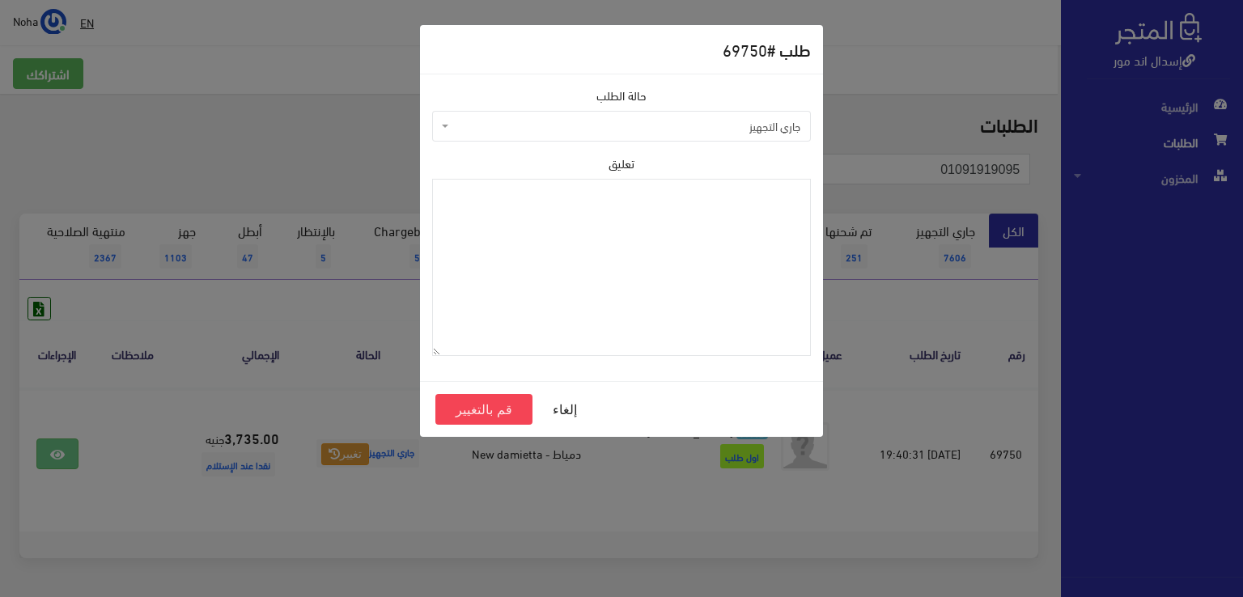
click at [536, 131] on span "جاري التجهيز" at bounding box center [626, 126] width 348 height 16
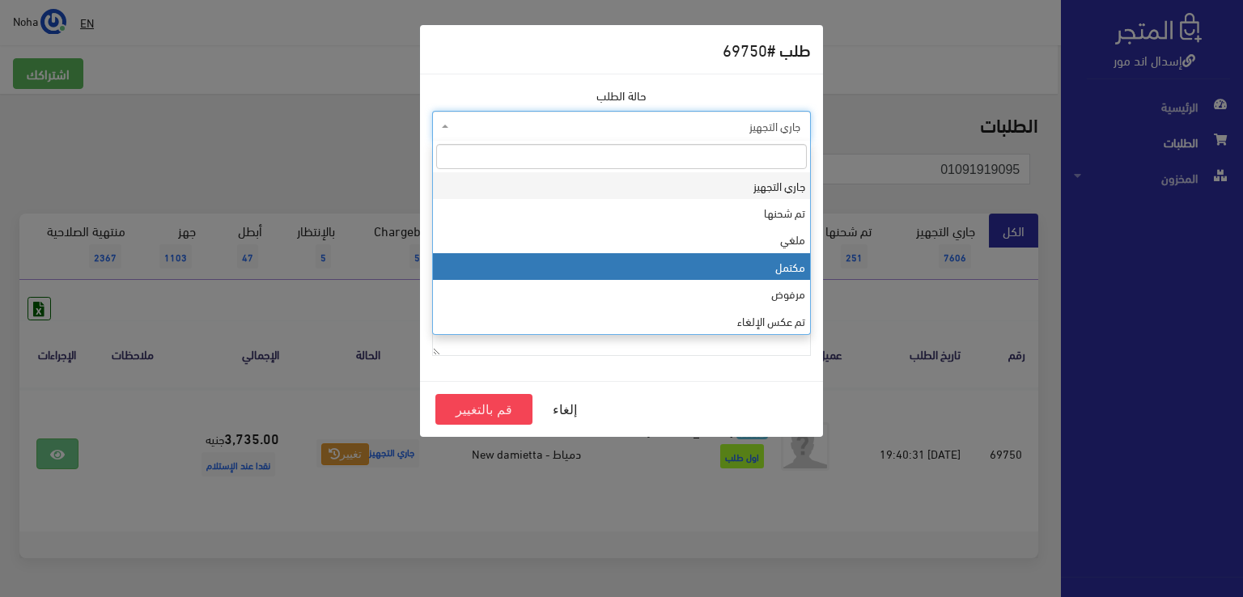
select select "4"
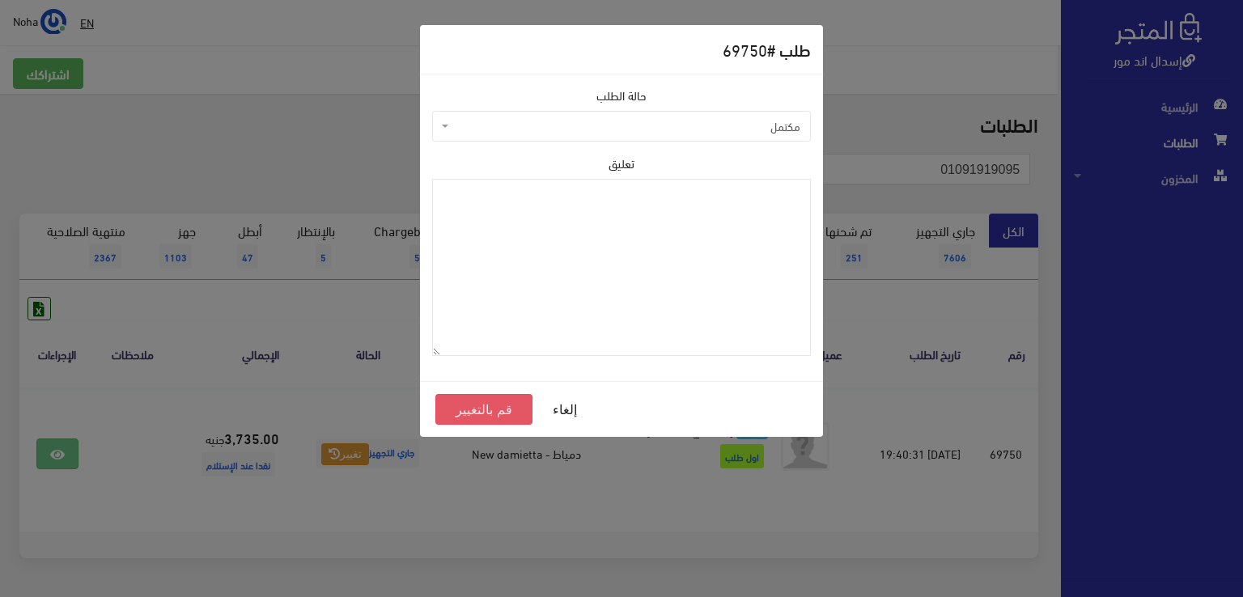
click at [481, 408] on button "قم بالتغيير" at bounding box center [483, 409] width 97 height 31
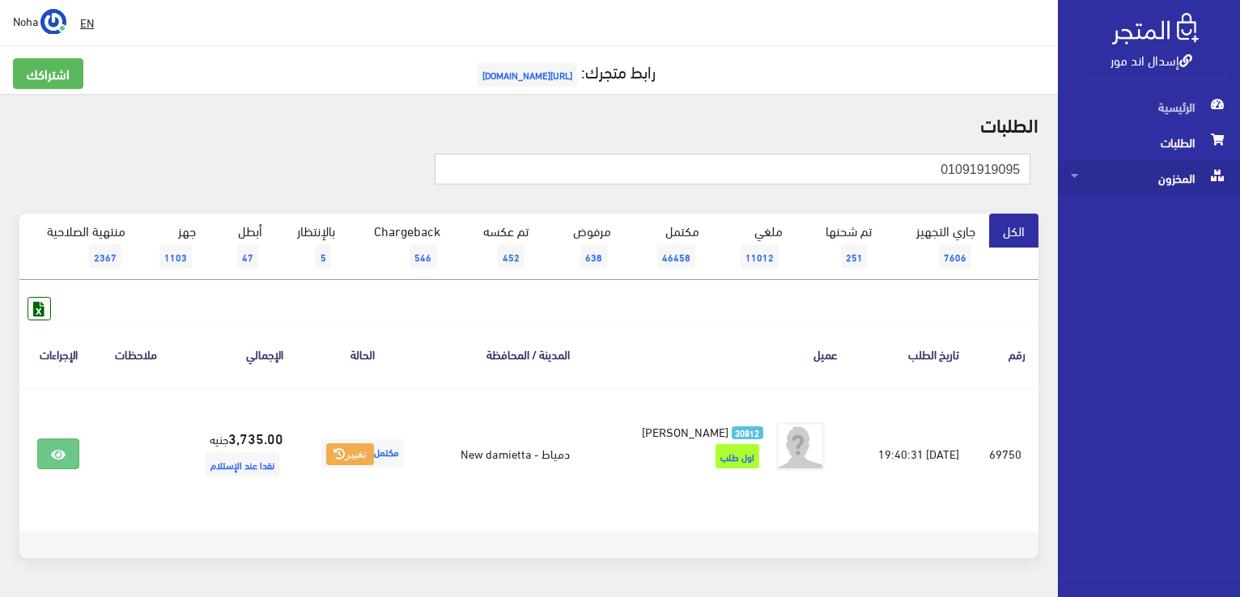
drag, startPoint x: 852, startPoint y: 163, endPoint x: 1095, endPoint y: 181, distance: 243.4
click at [1095, 181] on div "إسدال اند مور الرئيسية الطلبات المخزون" at bounding box center [620, 324] width 1240 height 649
paste input "01005103453"
type input "01005103453"
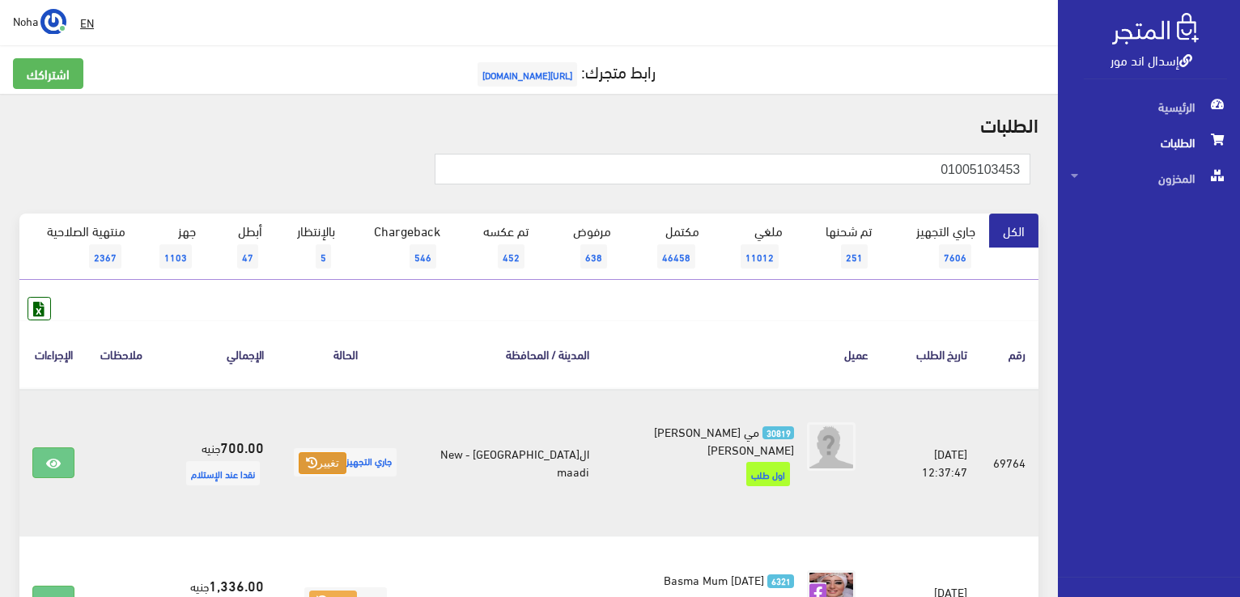
click at [327, 457] on button "تغيير" at bounding box center [323, 463] width 48 height 23
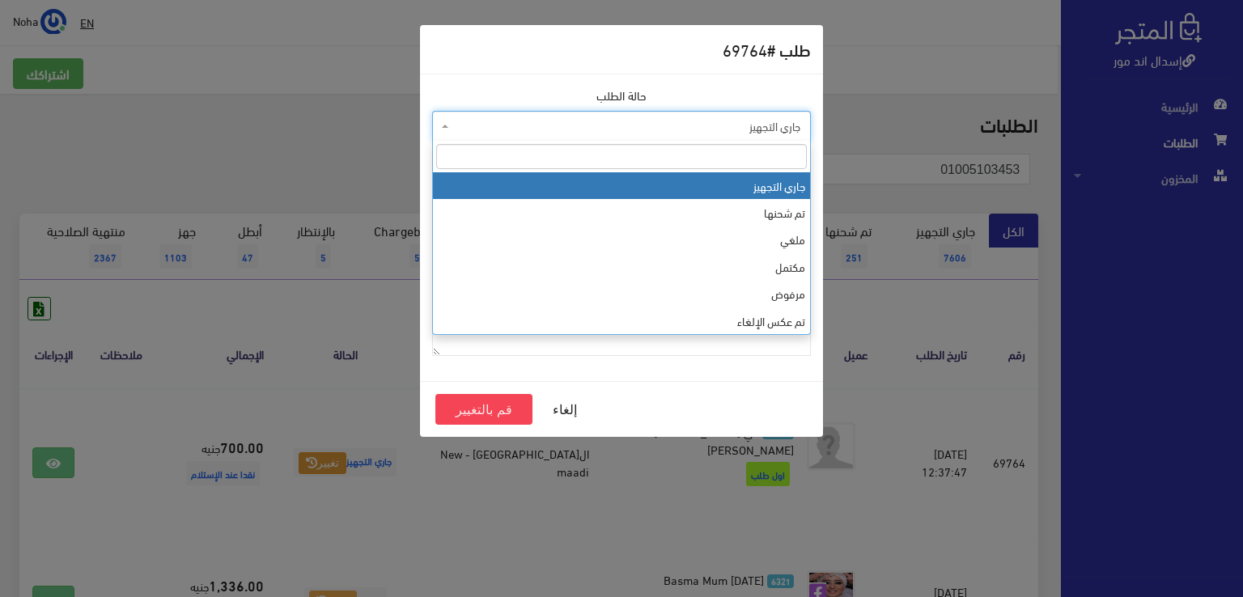
click at [509, 116] on span "جاري التجهيز" at bounding box center [621, 126] width 379 height 31
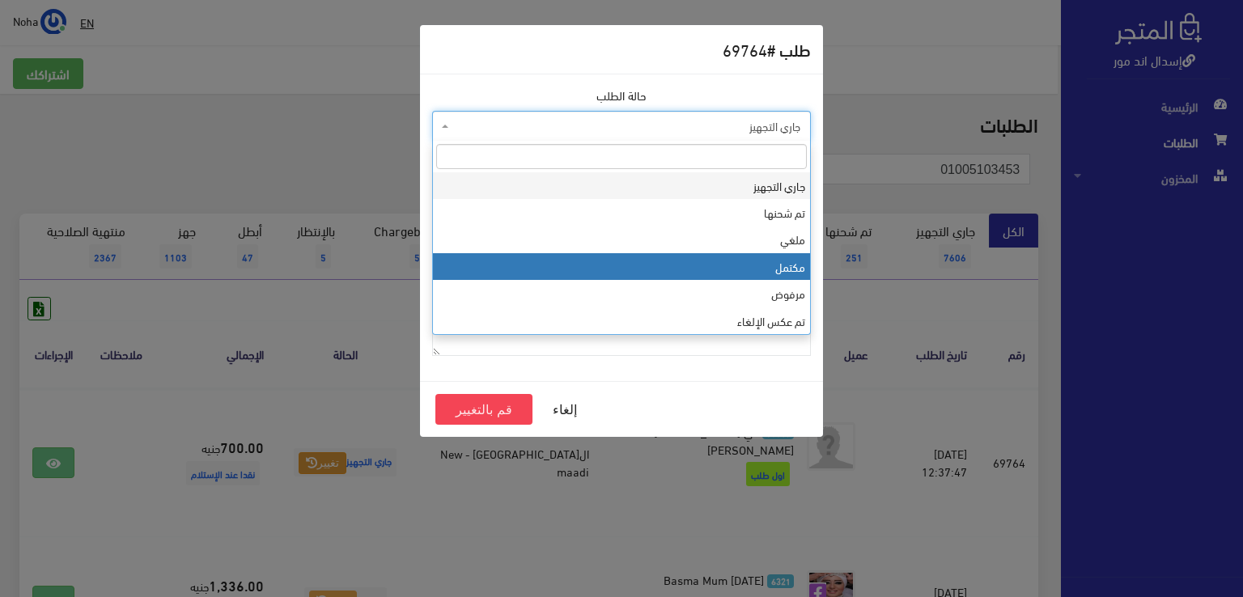
select select "4"
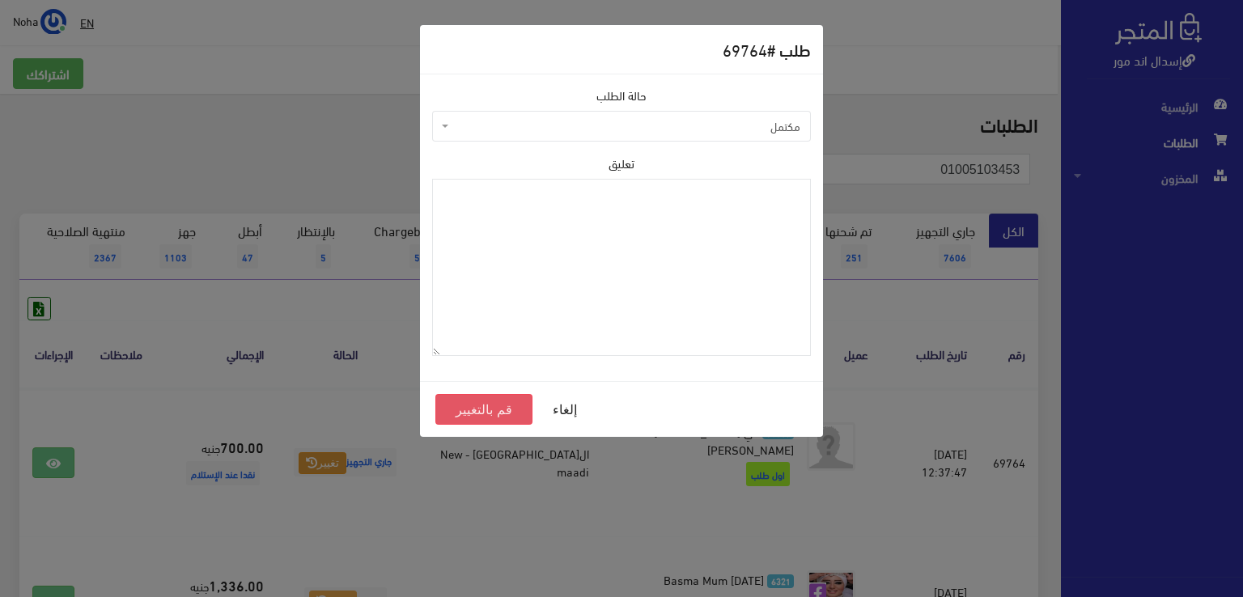
click at [489, 407] on button "قم بالتغيير" at bounding box center [483, 409] width 97 height 31
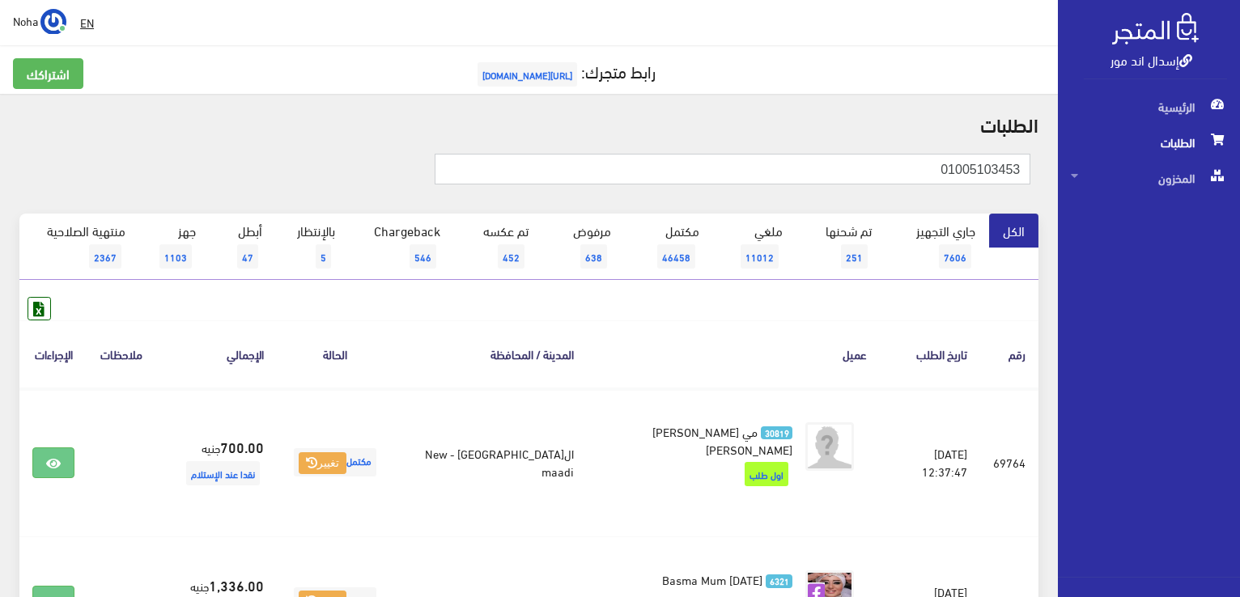
drag, startPoint x: 901, startPoint y: 162, endPoint x: 1015, endPoint y: 172, distance: 115.3
click at [1015, 172] on input "01005103453" at bounding box center [731, 169] width 595 height 31
drag, startPoint x: 883, startPoint y: 171, endPoint x: 1014, endPoint y: 162, distance: 131.4
click at [1014, 162] on input "01005103453" at bounding box center [731, 169] width 595 height 31
drag, startPoint x: 868, startPoint y: 169, endPoint x: 1113, endPoint y: 157, distance: 245.5
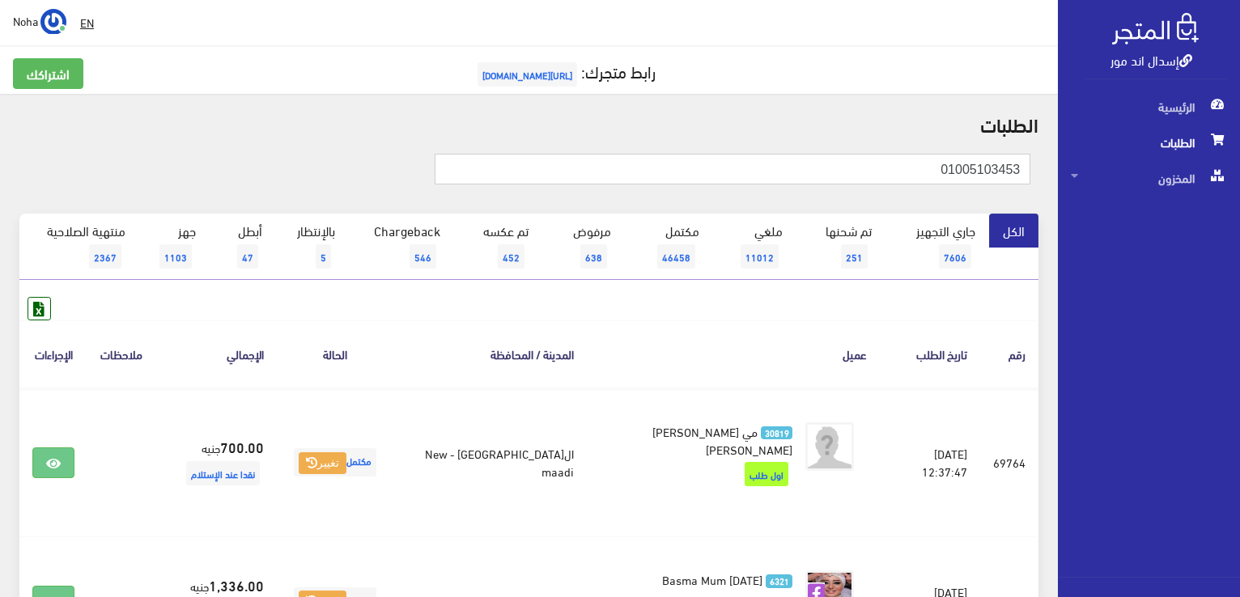
click at [1113, 157] on div "إسدال اند مور الرئيسية الطلبات المخزون" at bounding box center [620, 397] width 1240 height 795
paste input "66993006"
type input "01066993006"
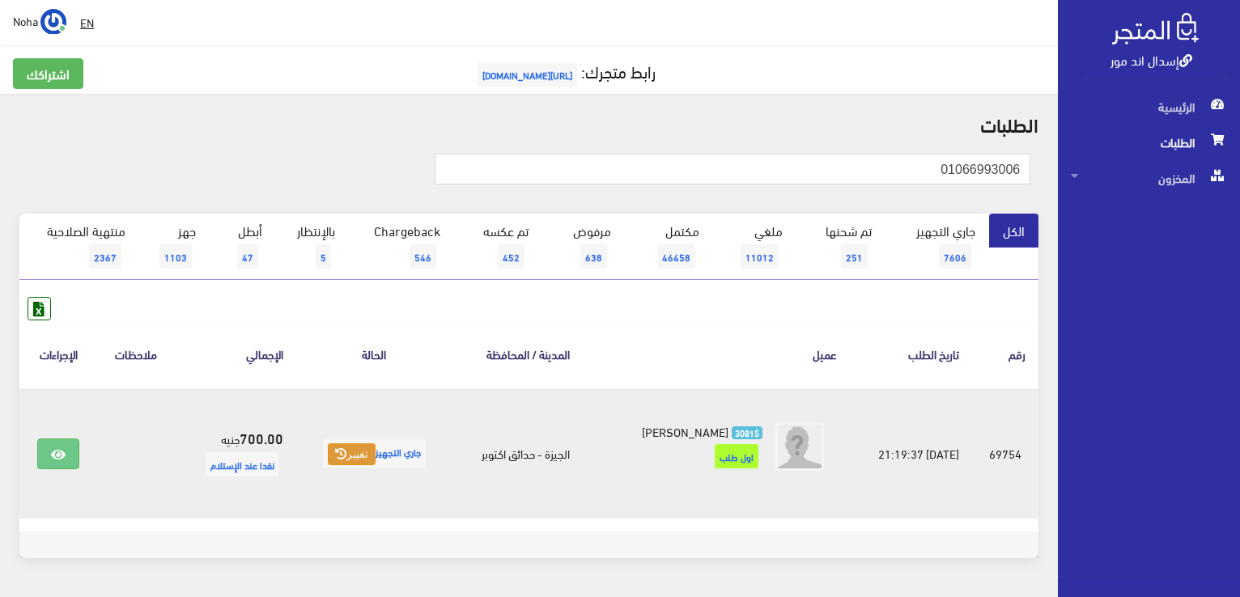
click at [337, 452] on icon at bounding box center [340, 453] width 11 height 11
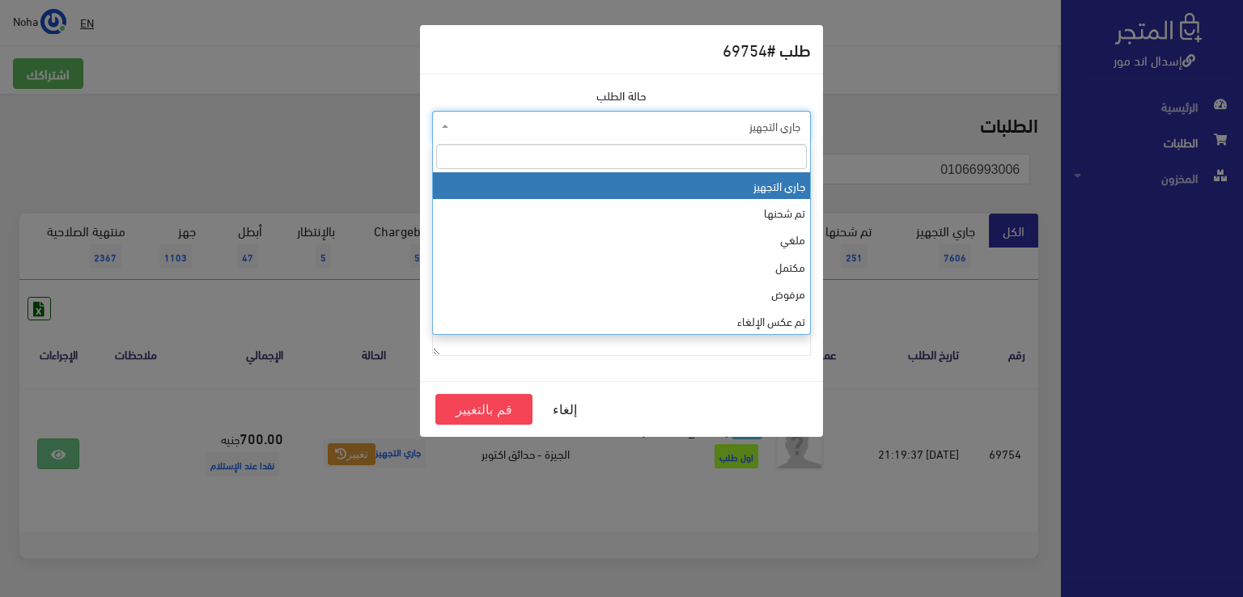
click at [536, 125] on span "جاري التجهيز" at bounding box center [626, 126] width 348 height 16
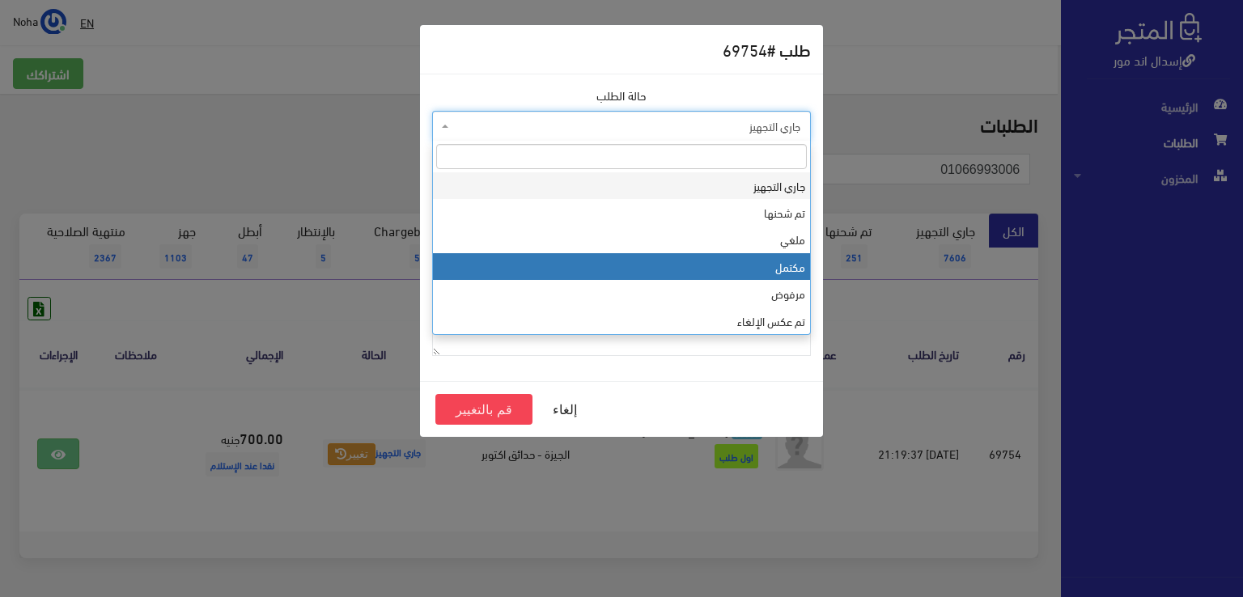
select select "4"
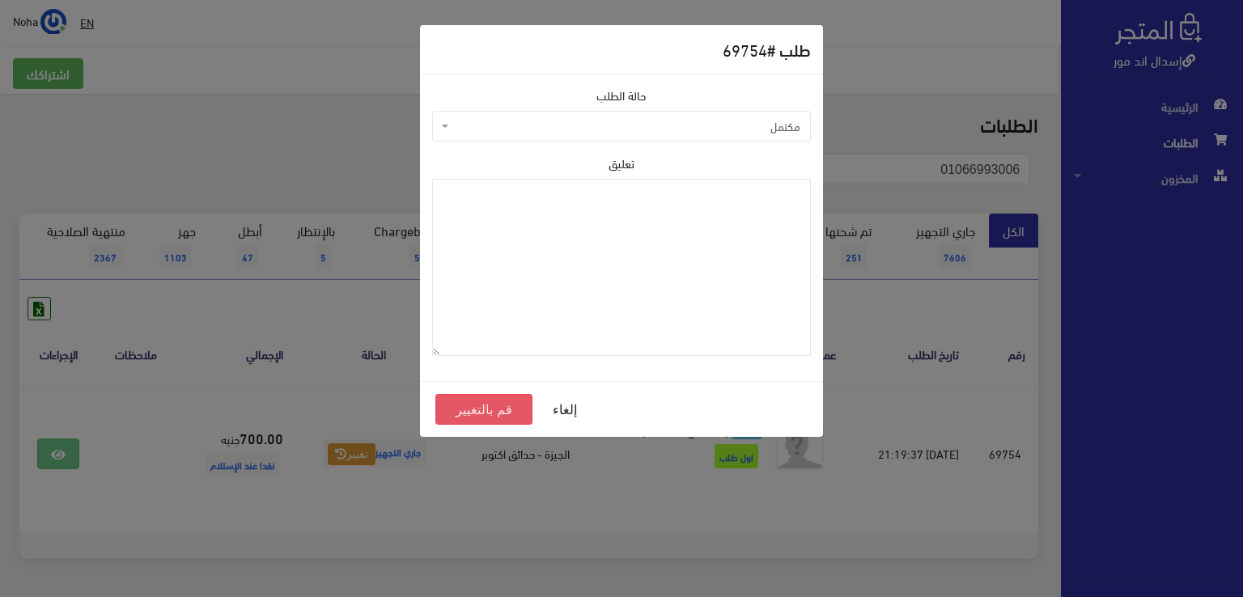
click at [477, 409] on button "قم بالتغيير" at bounding box center [483, 409] width 97 height 31
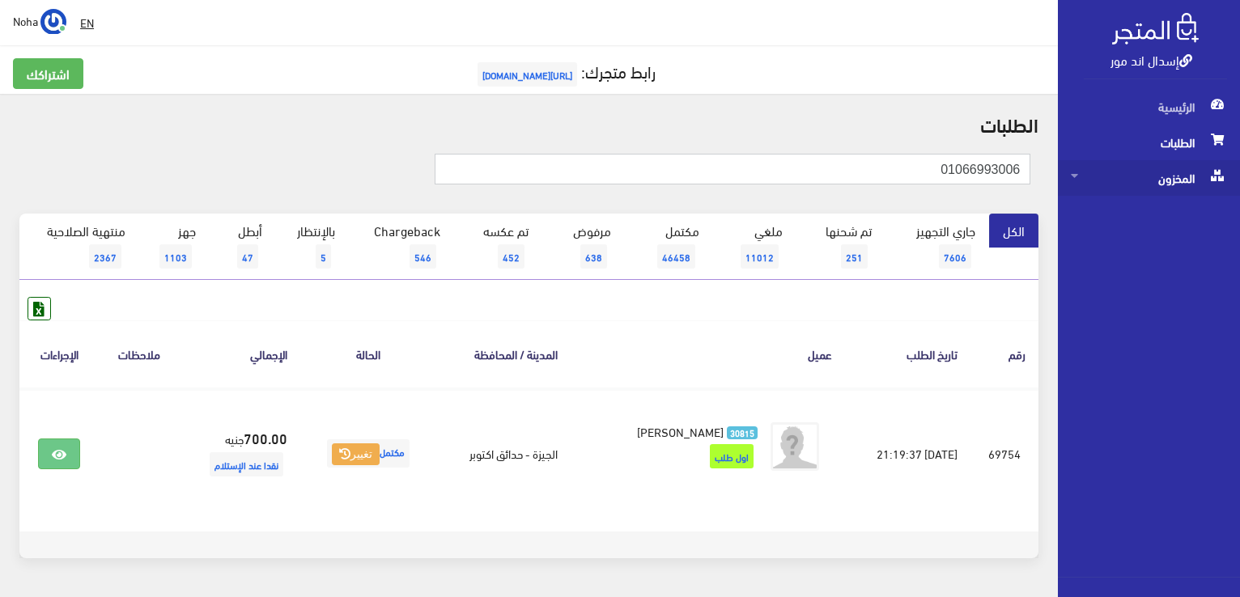
drag, startPoint x: 834, startPoint y: 177, endPoint x: 1177, endPoint y: 180, distance: 343.1
click at [1177, 180] on div "إسدال اند مور الرئيسية الطلبات المخزون" at bounding box center [620, 324] width 1240 height 649
paste input "25225181"
type input "01025225181"
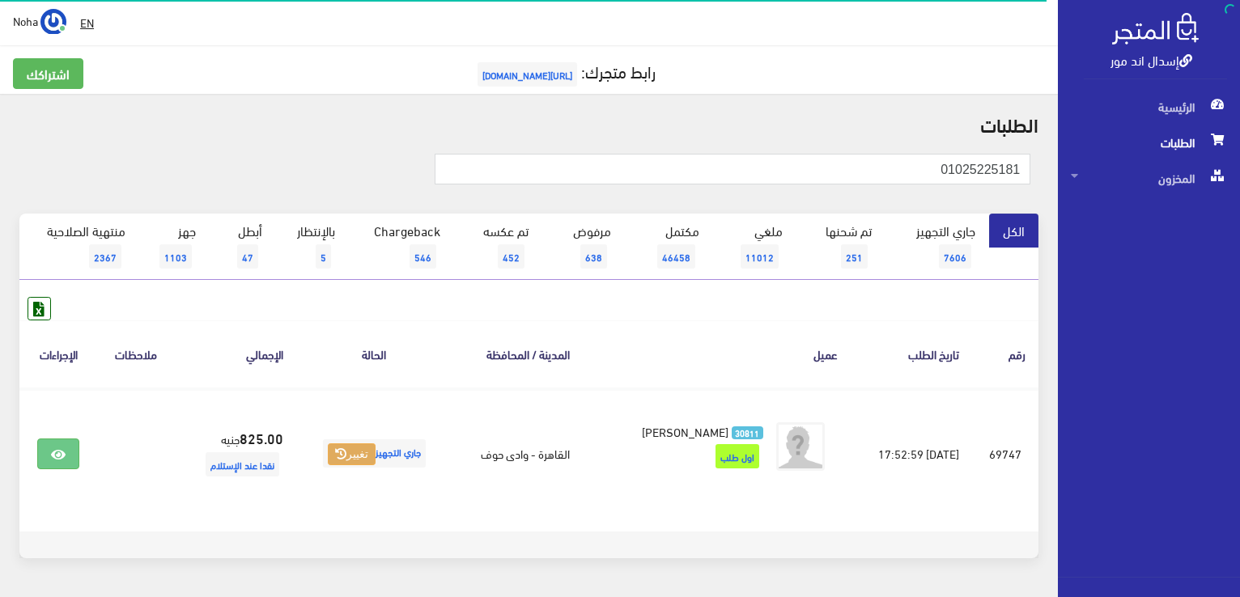
click at [350, 449] on button "تغيير" at bounding box center [352, 454] width 48 height 23
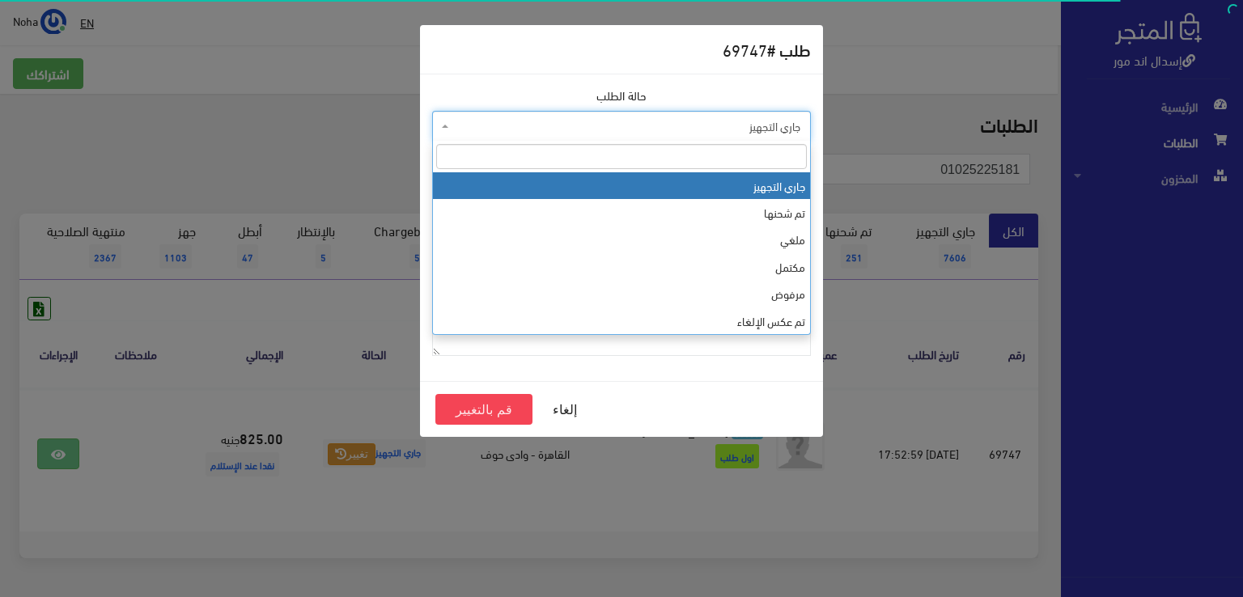
click at [515, 125] on span "جاري التجهيز" at bounding box center [626, 126] width 348 height 16
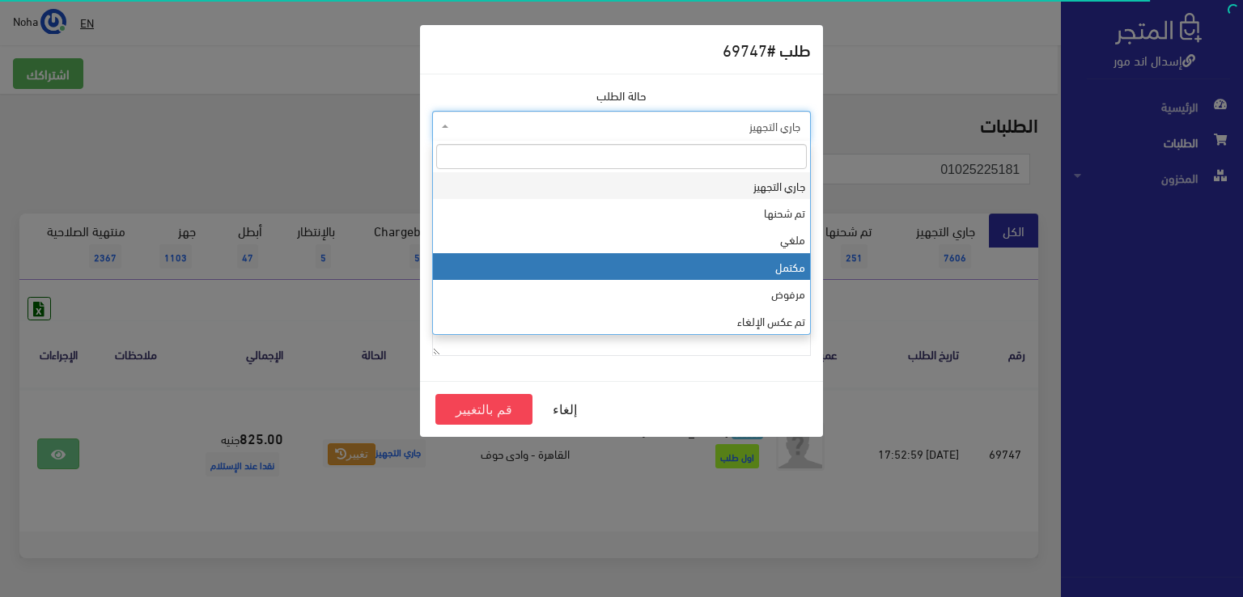
select select "4"
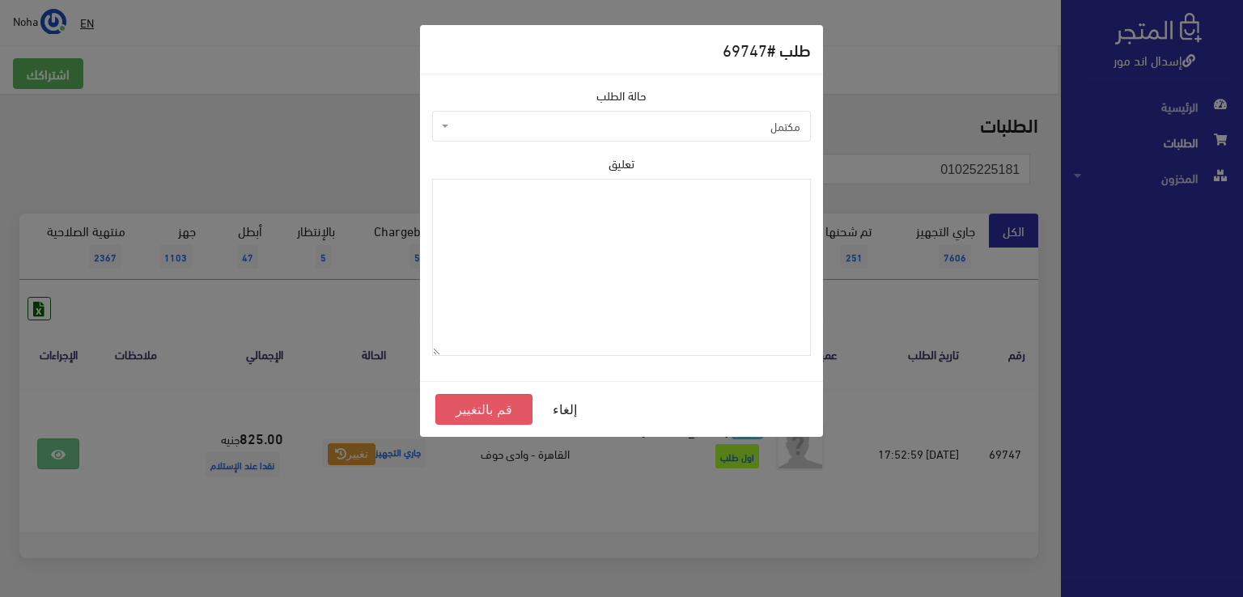
click at [475, 408] on button "قم بالتغيير" at bounding box center [483, 409] width 97 height 31
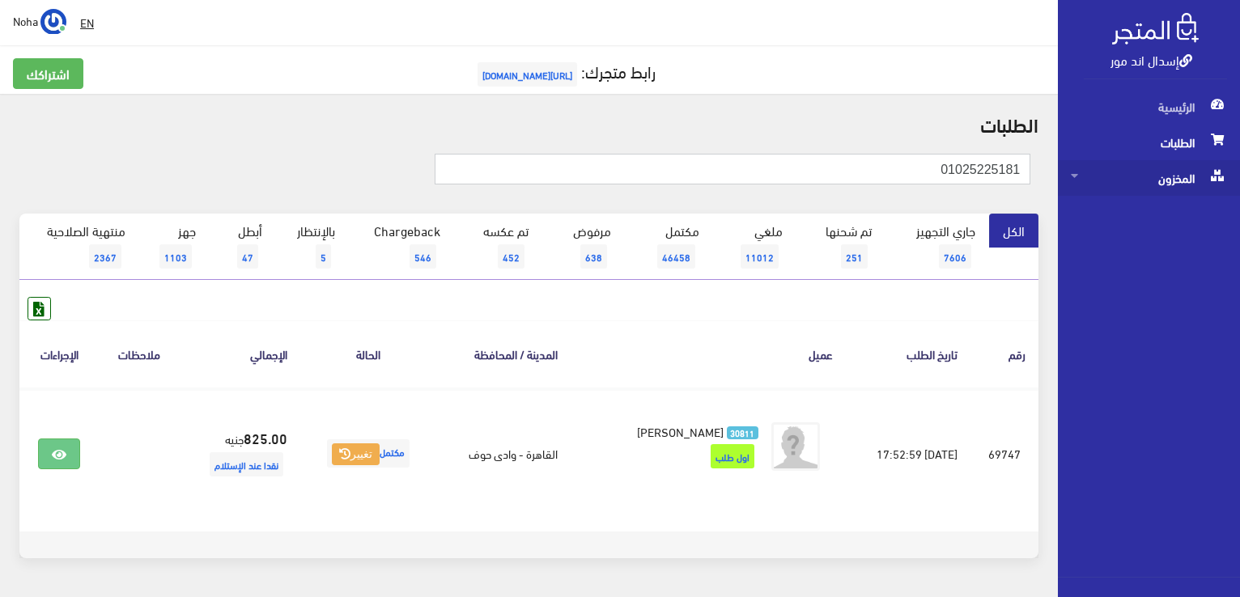
drag, startPoint x: 905, startPoint y: 171, endPoint x: 1168, endPoint y: 176, distance: 263.0
click at [1168, 176] on div "إسدال اند مور الرئيسية الطلبات المخزون" at bounding box center [620, 324] width 1240 height 649
paste input "31994874"
type input "01031994874"
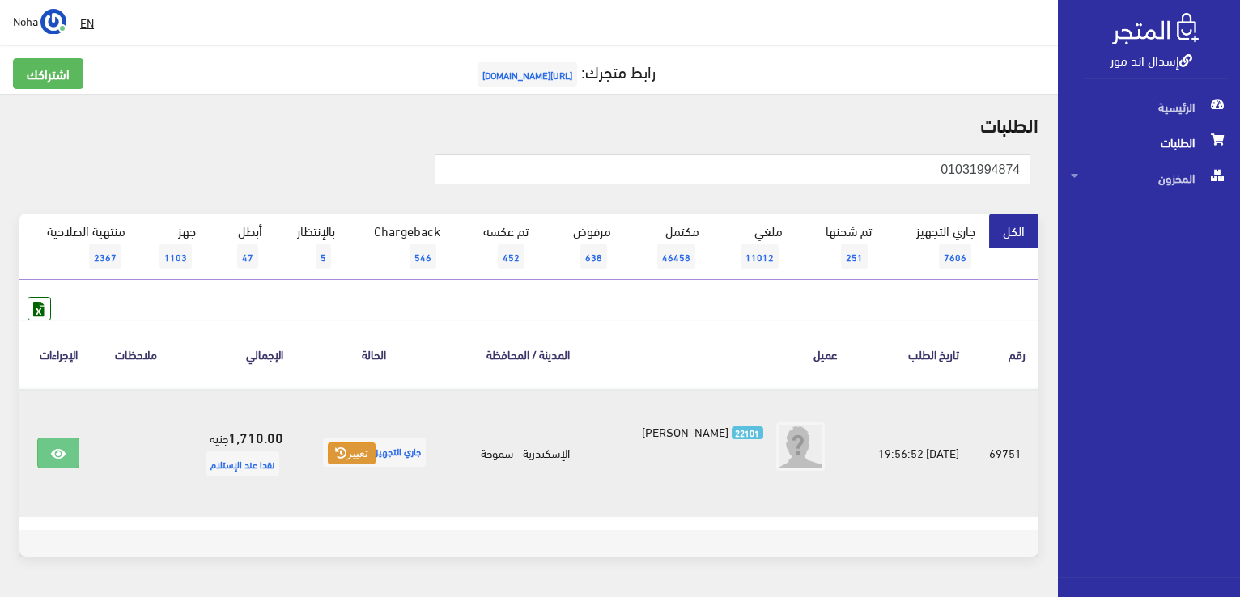
click at [360, 461] on button "تغيير" at bounding box center [352, 454] width 48 height 23
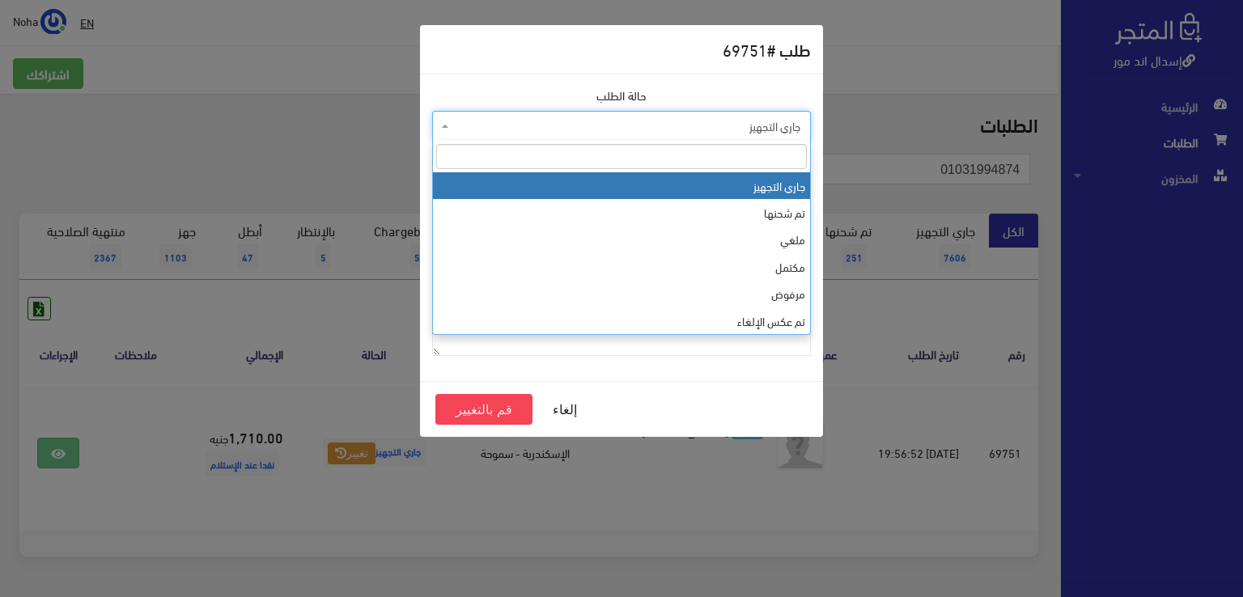
click at [550, 121] on span "جاري التجهيز" at bounding box center [626, 126] width 348 height 16
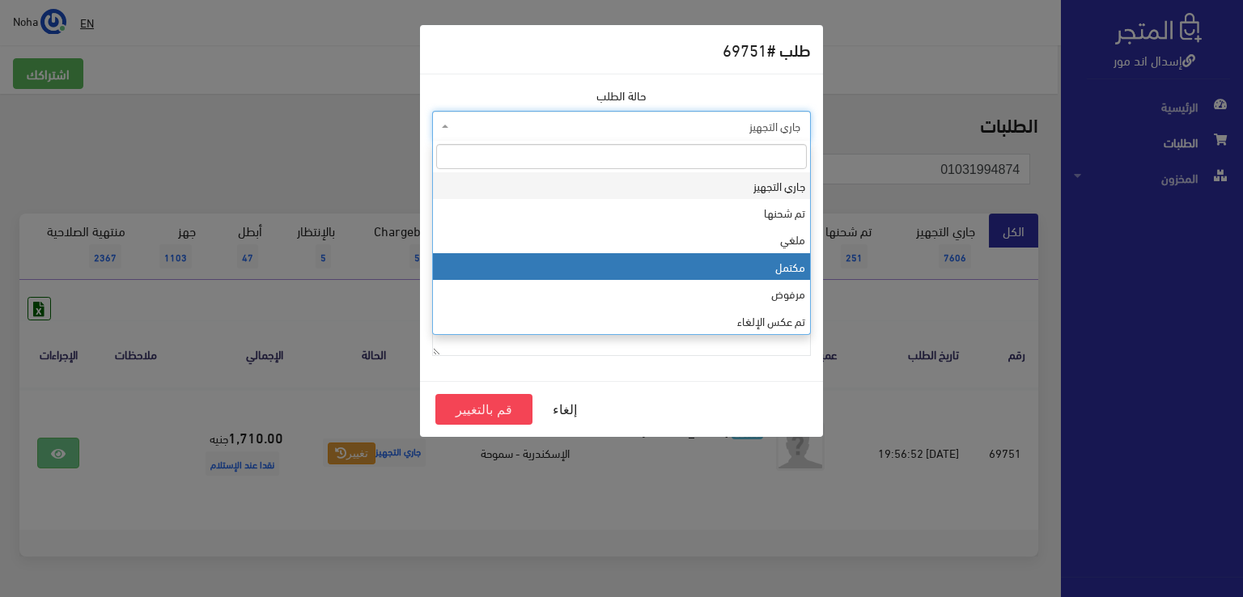
select select "4"
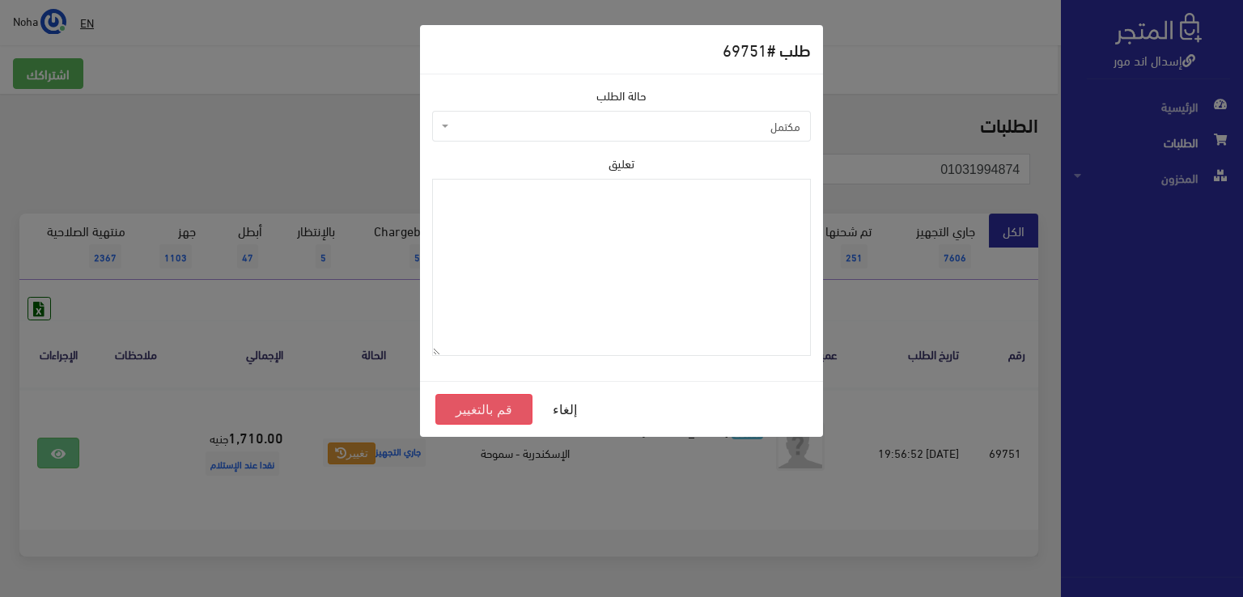
click at [463, 404] on button "قم بالتغيير" at bounding box center [483, 409] width 97 height 31
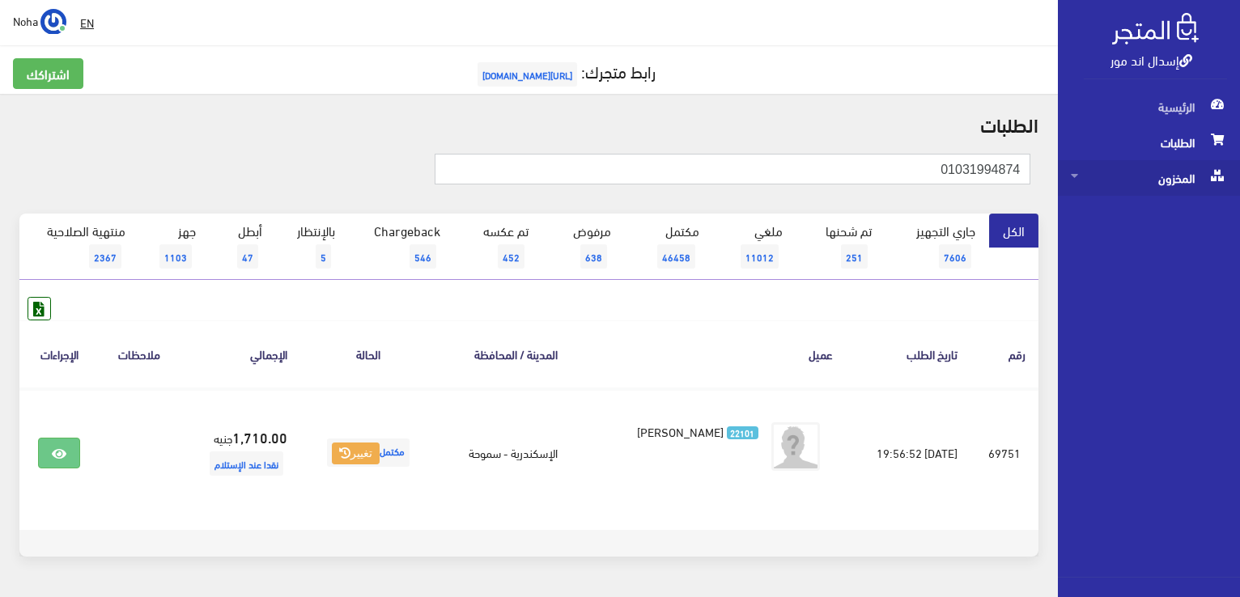
drag, startPoint x: 892, startPoint y: 172, endPoint x: 1201, endPoint y: 180, distance: 309.2
click at [1201, 180] on div "إسدال اند مور الرئيسية الطلبات المخزون" at bounding box center [620, 323] width 1240 height 647
paste input "04524962"
type input "01004524962"
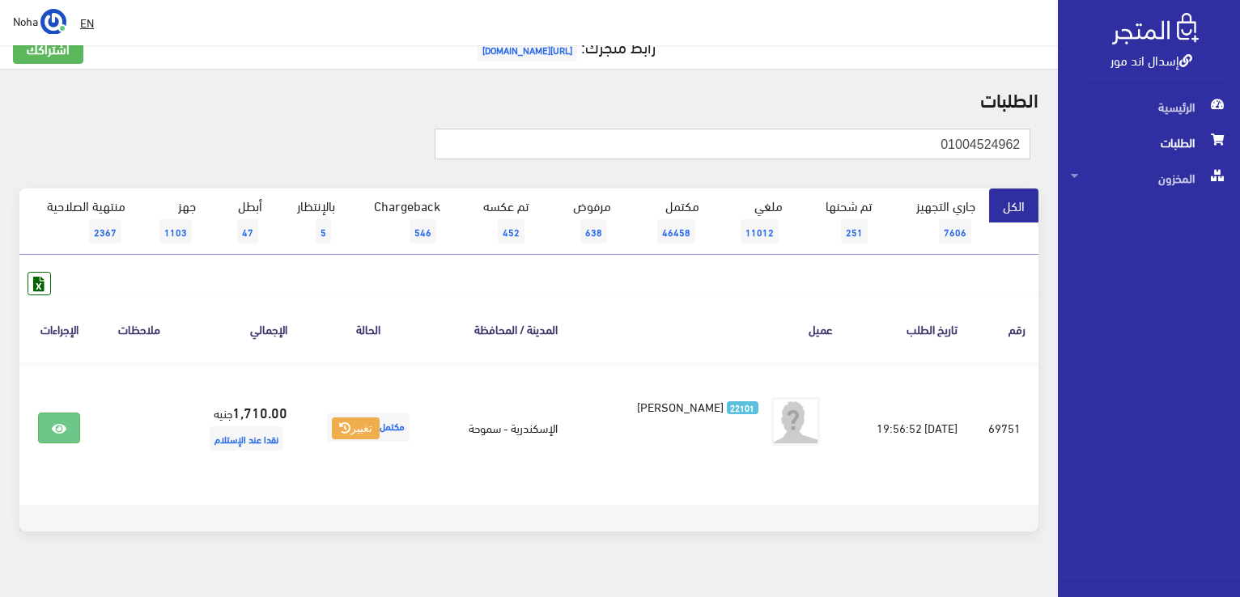
scroll to position [49, 0]
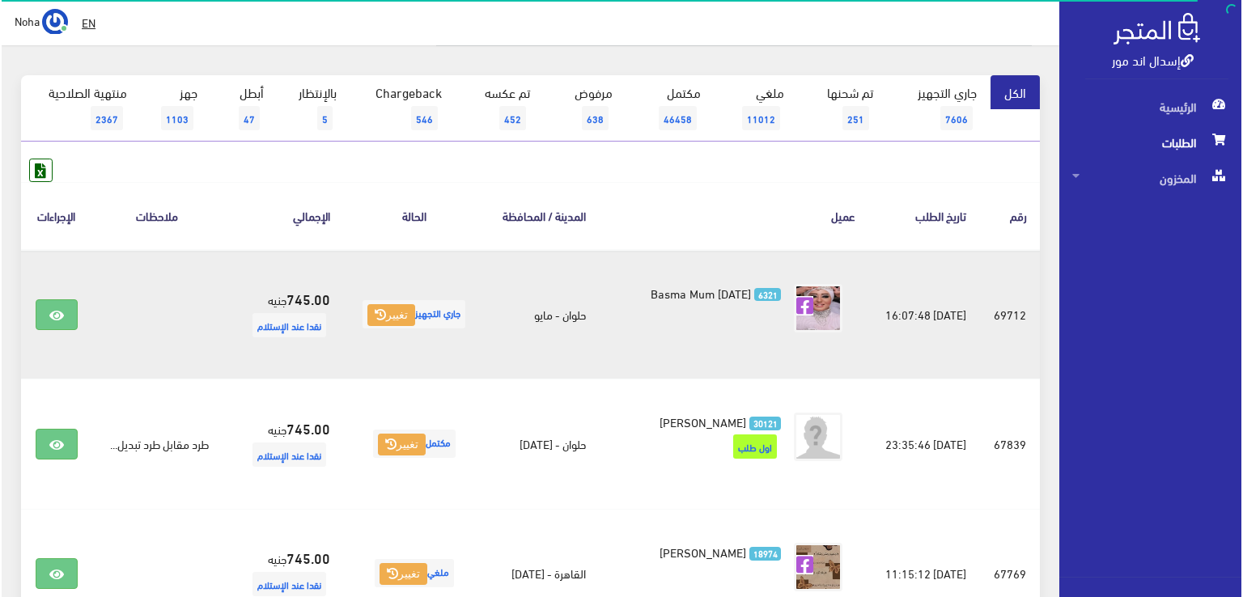
scroll to position [162, 0]
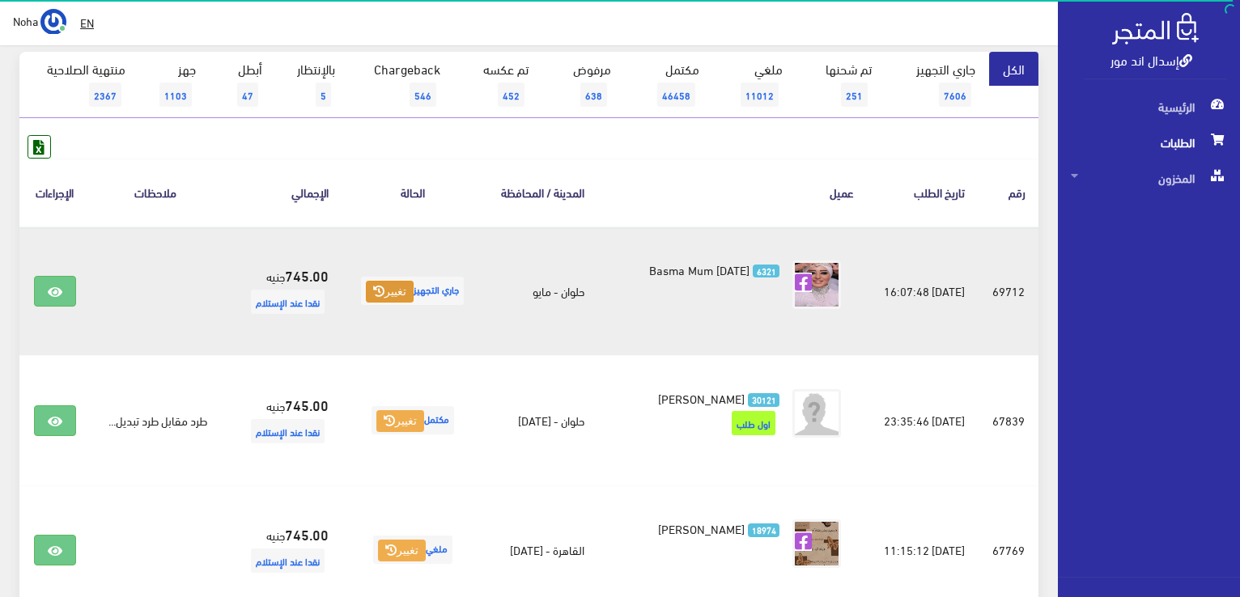
click at [384, 303] on button "تغيير" at bounding box center [390, 292] width 48 height 23
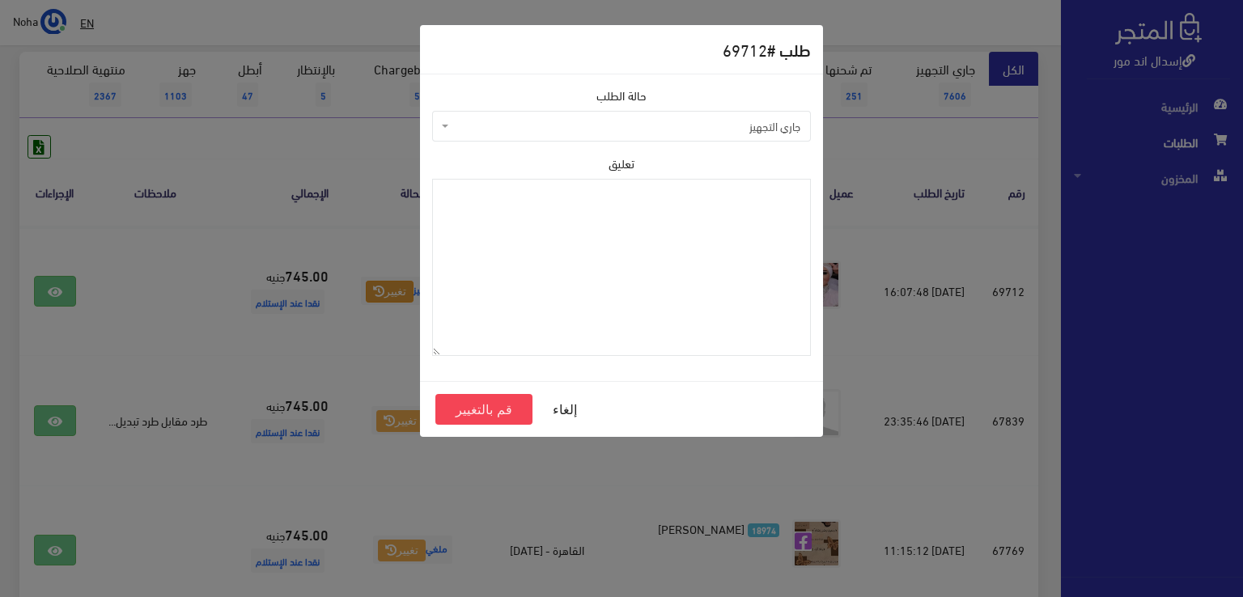
click at [562, 135] on span "جاري التجهيز" at bounding box center [621, 126] width 379 height 31
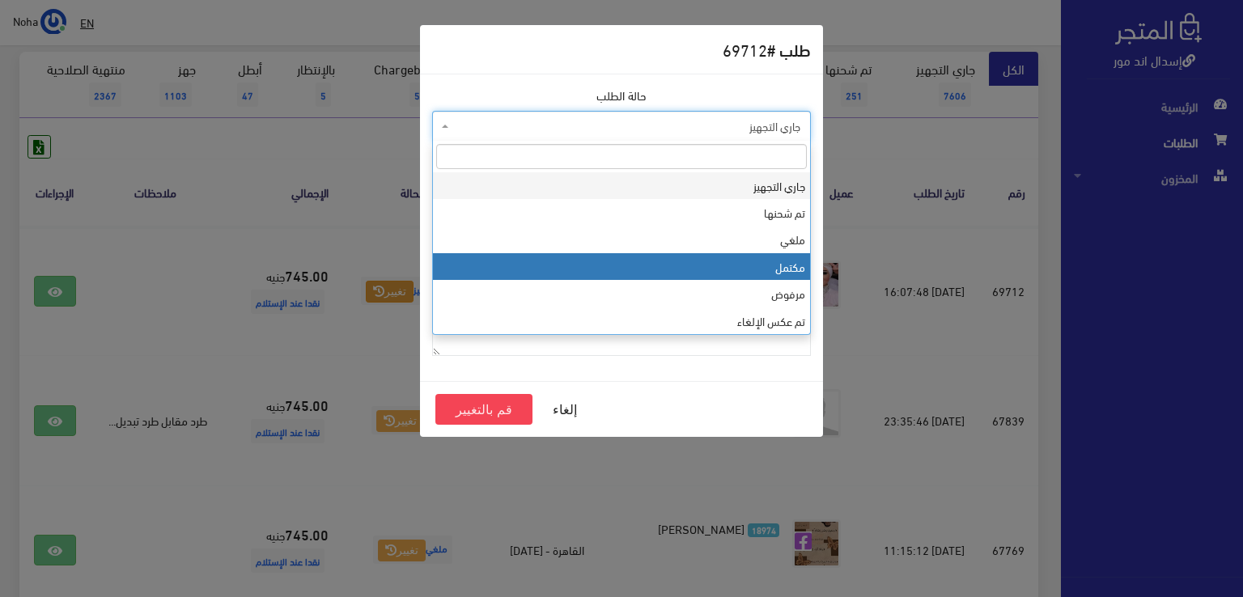
select select "4"
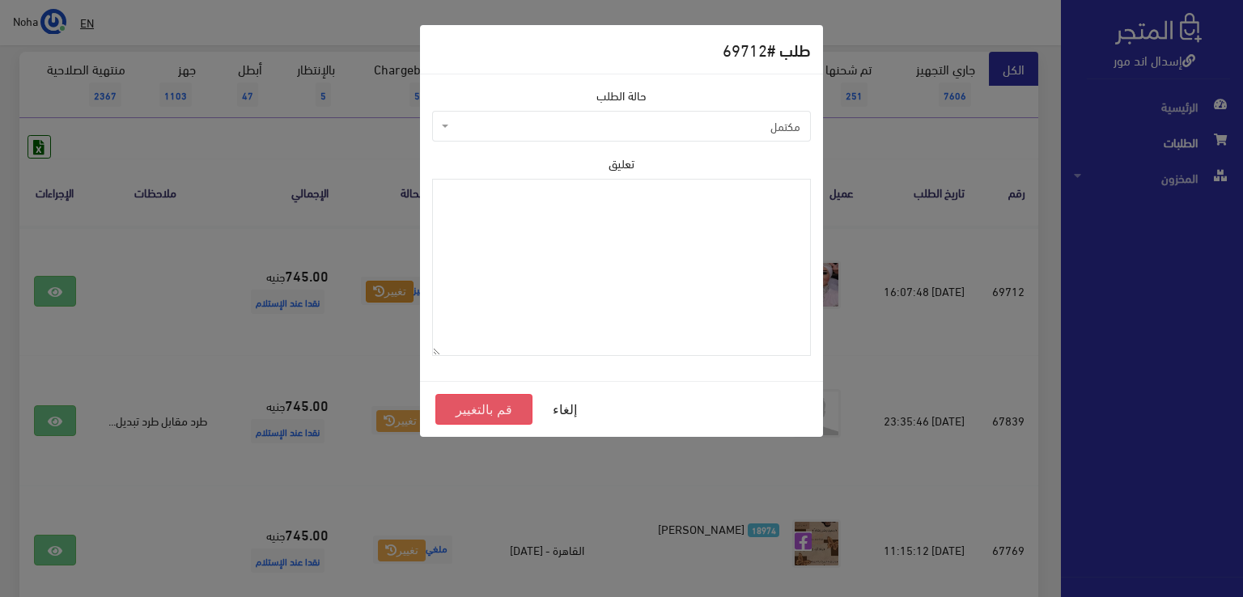
click at [481, 414] on button "قم بالتغيير" at bounding box center [483, 409] width 97 height 31
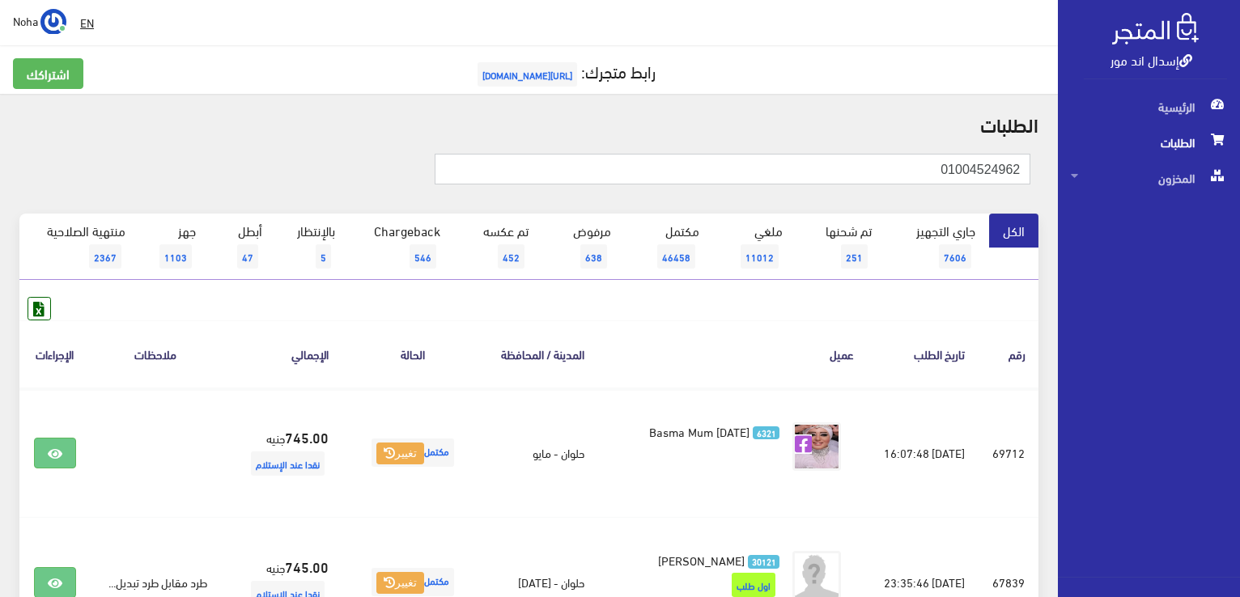
drag, startPoint x: 917, startPoint y: 163, endPoint x: 1242, endPoint y: 160, distance: 324.5
click at [1239, 160] on html "إسدال اند مور الرئيسية الطلبات" at bounding box center [620, 298] width 1240 height 597
paste input "17755200"
type input "01017755200"
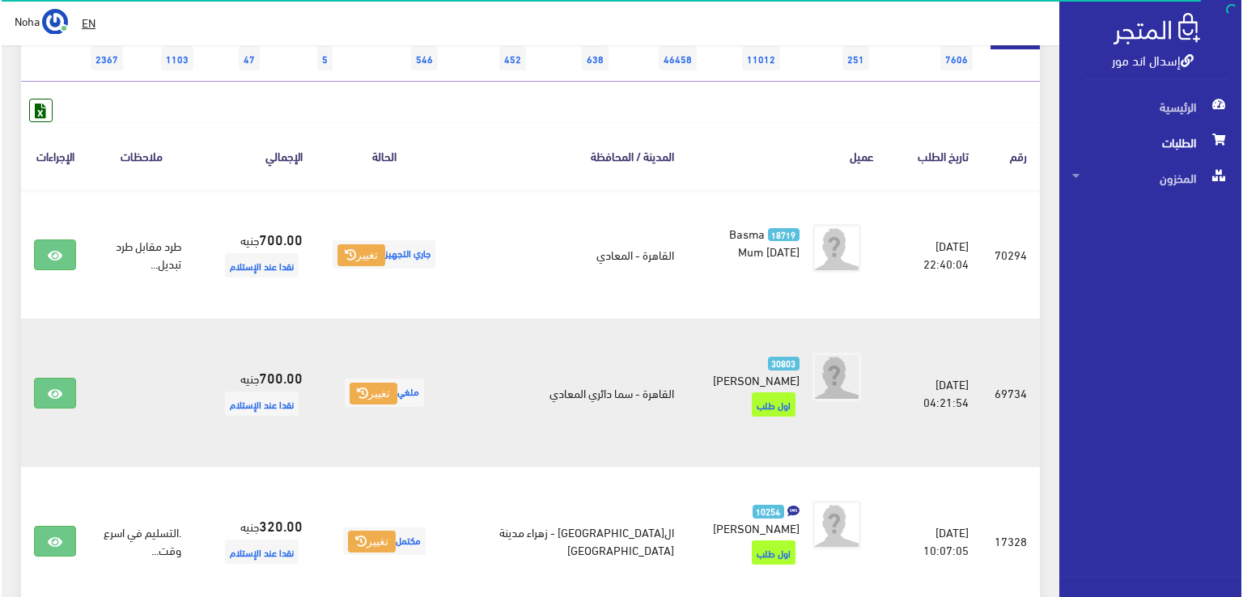
scroll to position [243, 0]
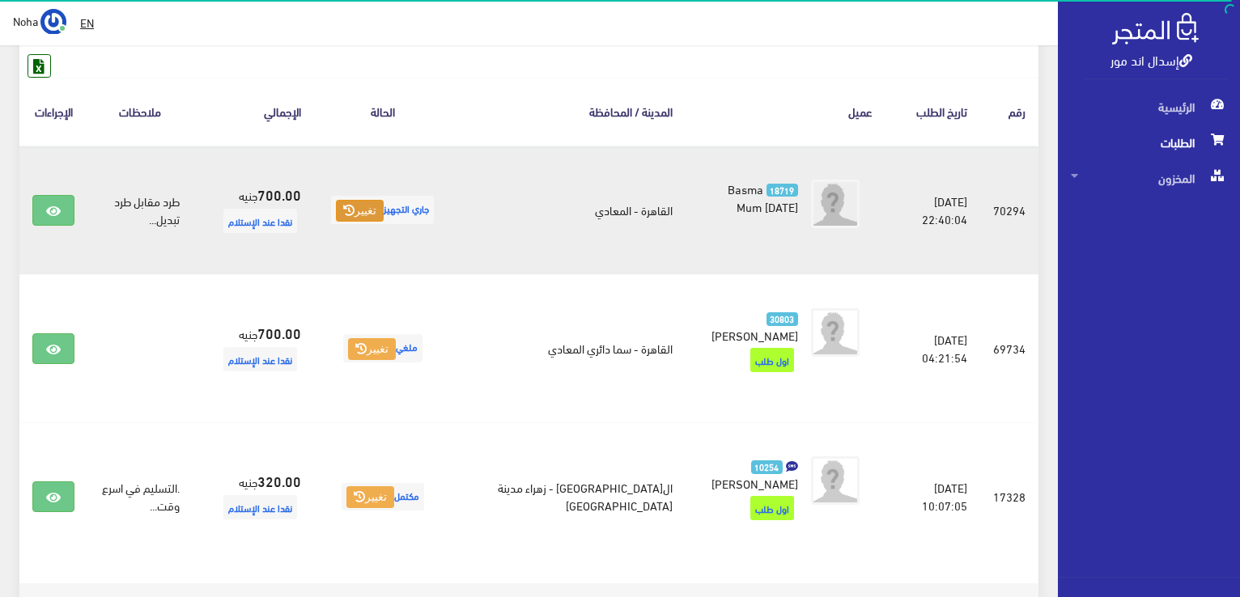
click at [383, 212] on button "تغيير" at bounding box center [360, 211] width 48 height 23
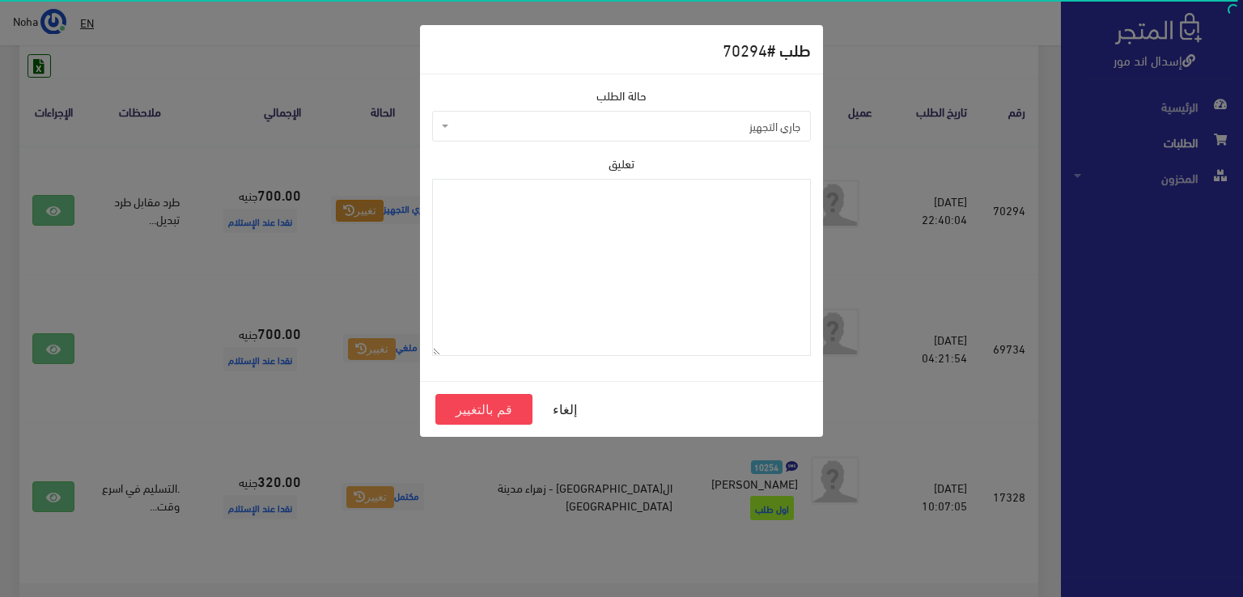
click at [509, 129] on span "جاري التجهيز" at bounding box center [626, 126] width 348 height 16
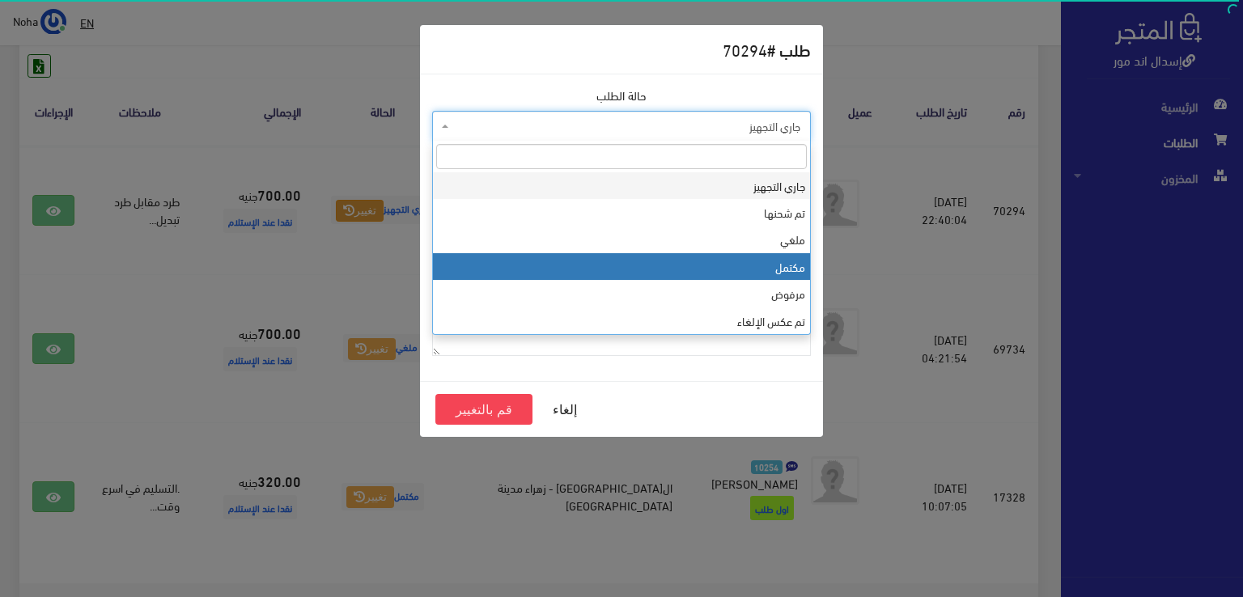
select select "4"
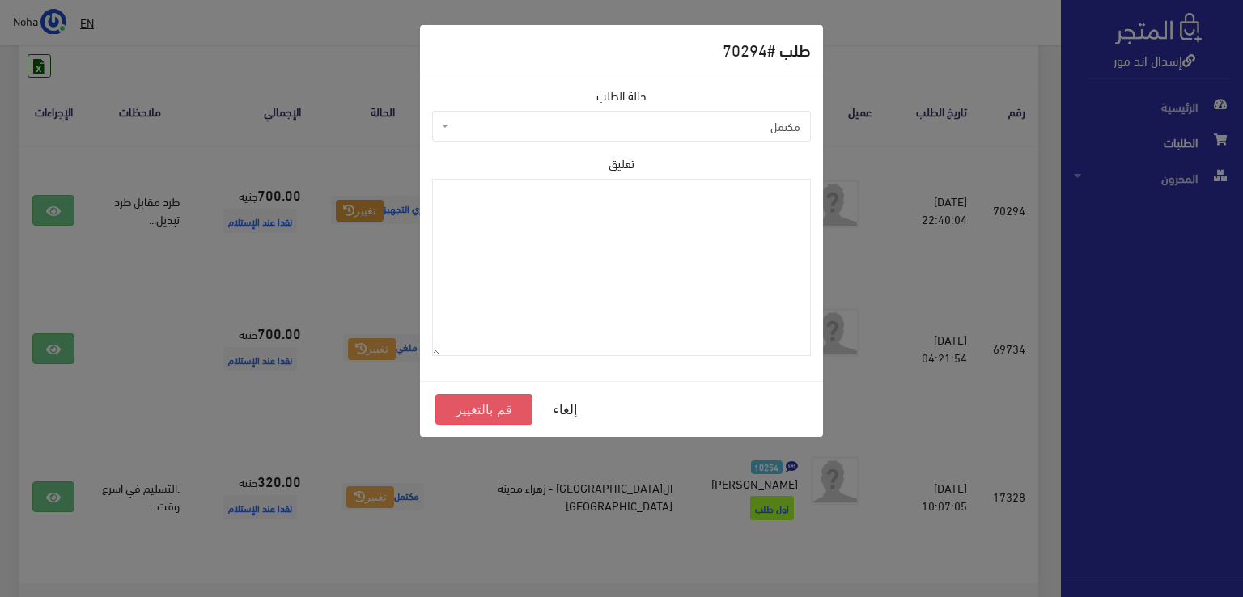
click at [494, 409] on button "قم بالتغيير" at bounding box center [483, 409] width 97 height 31
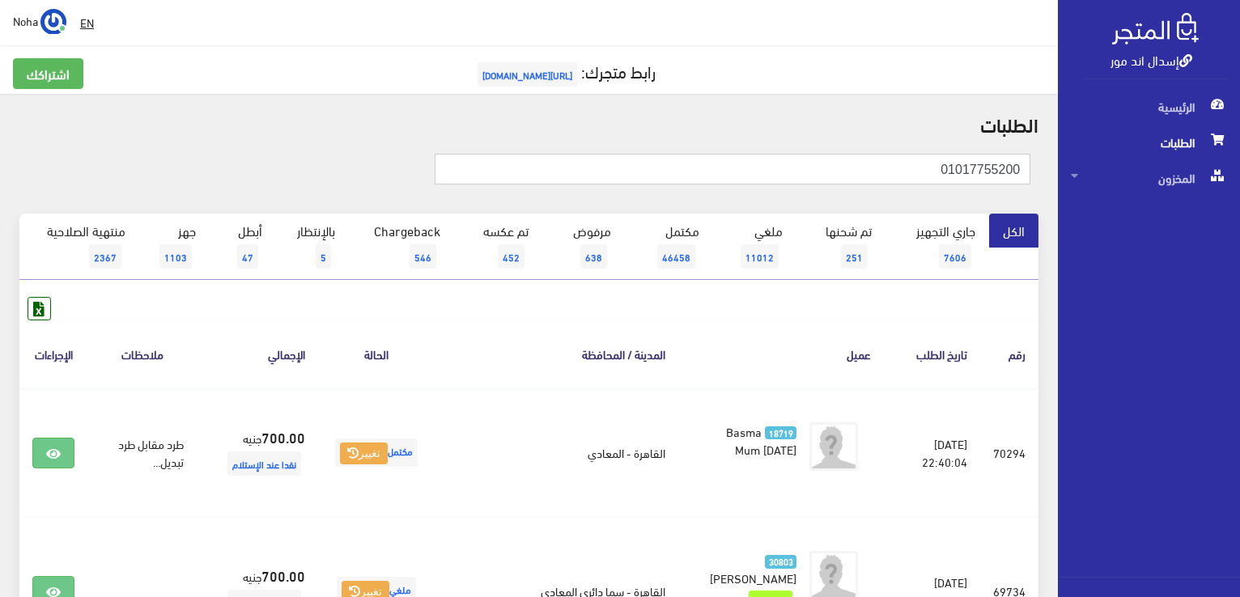
drag, startPoint x: 931, startPoint y: 170, endPoint x: 1242, endPoint y: 214, distance: 313.7
click at [1239, 214] on html "إسدال اند مور الرئيسية الطلبات" at bounding box center [620, 298] width 1240 height 597
paste input "226006454"
type input "01226006454"
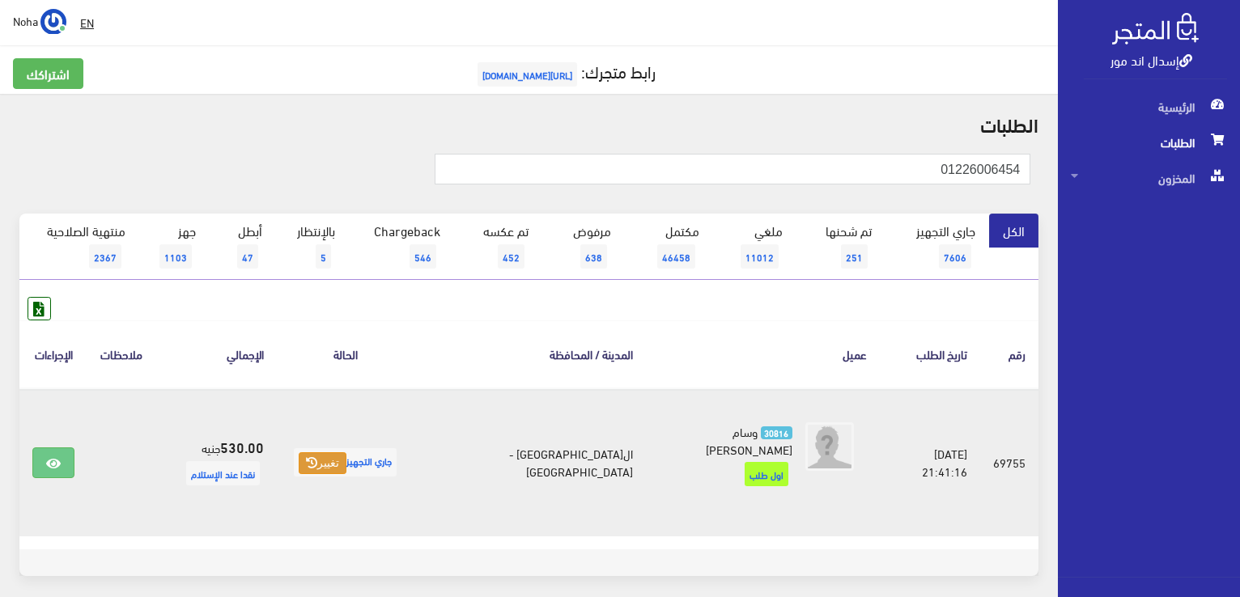
click at [317, 457] on icon at bounding box center [311, 462] width 11 height 11
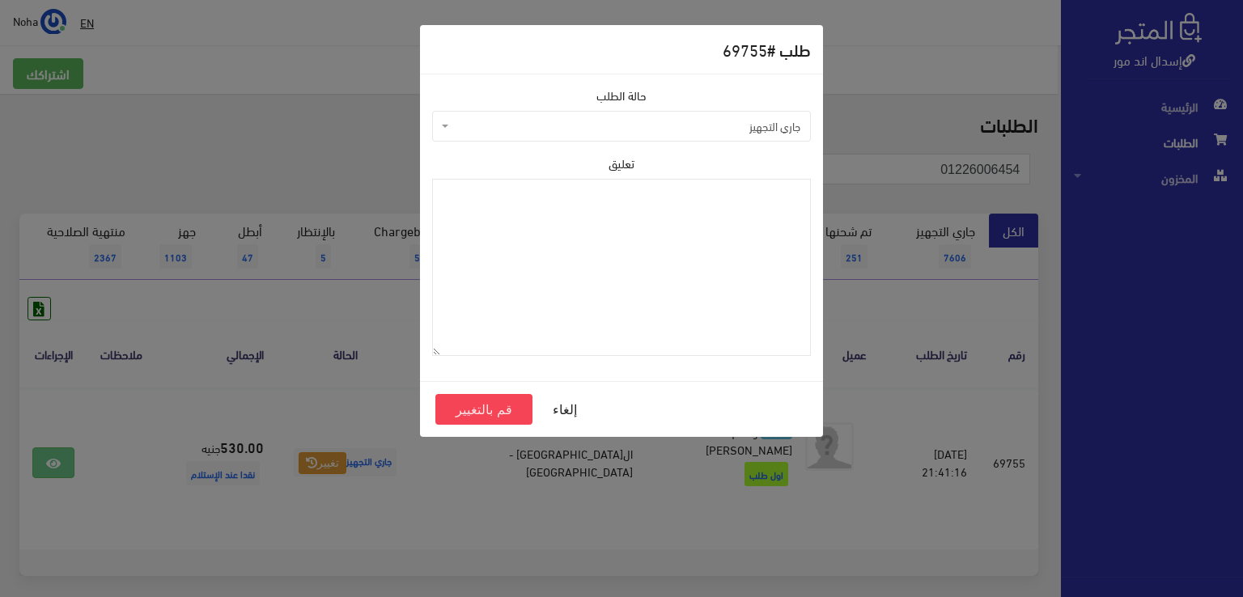
click at [519, 130] on span "جاري التجهيز" at bounding box center [626, 126] width 348 height 16
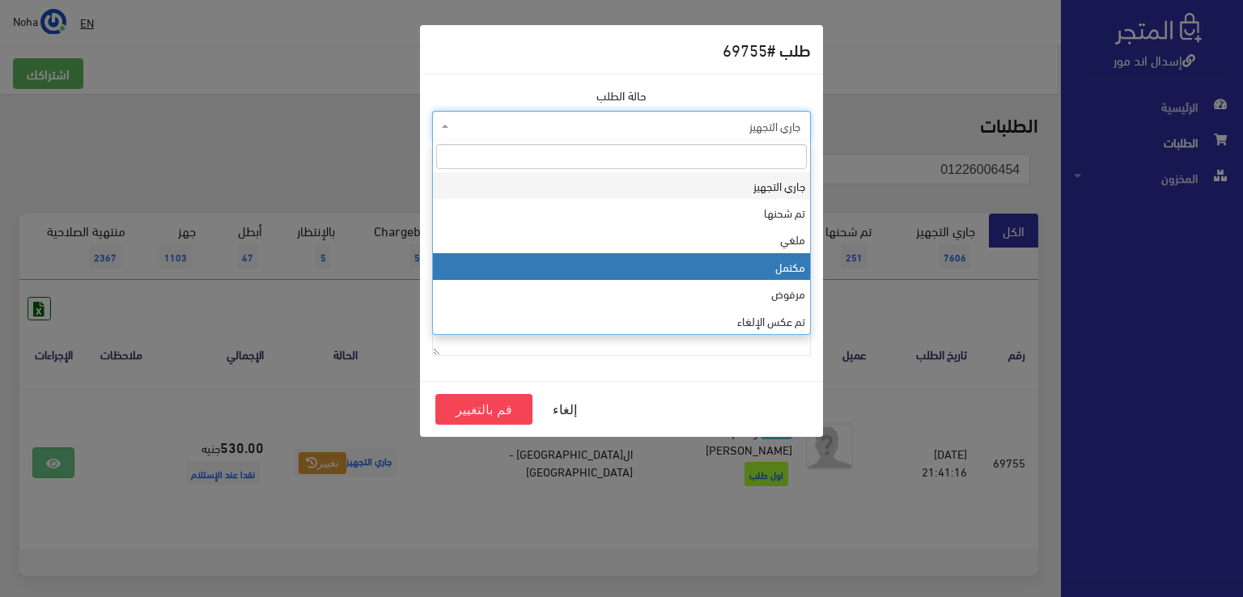
select select "4"
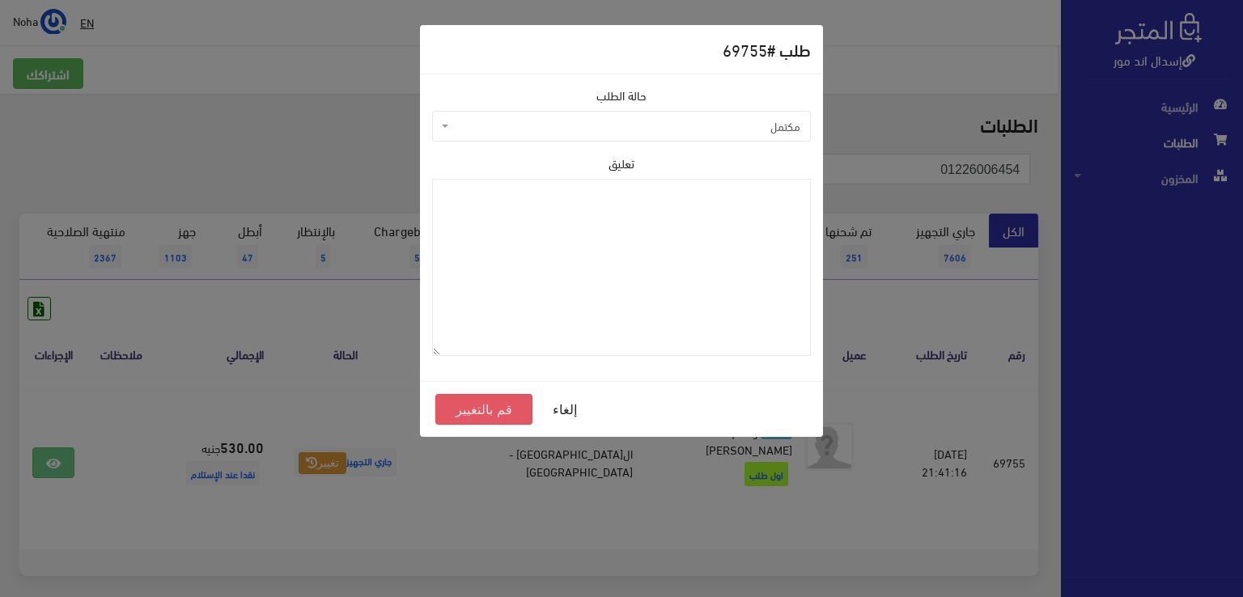
click at [494, 402] on button "قم بالتغيير" at bounding box center [483, 409] width 97 height 31
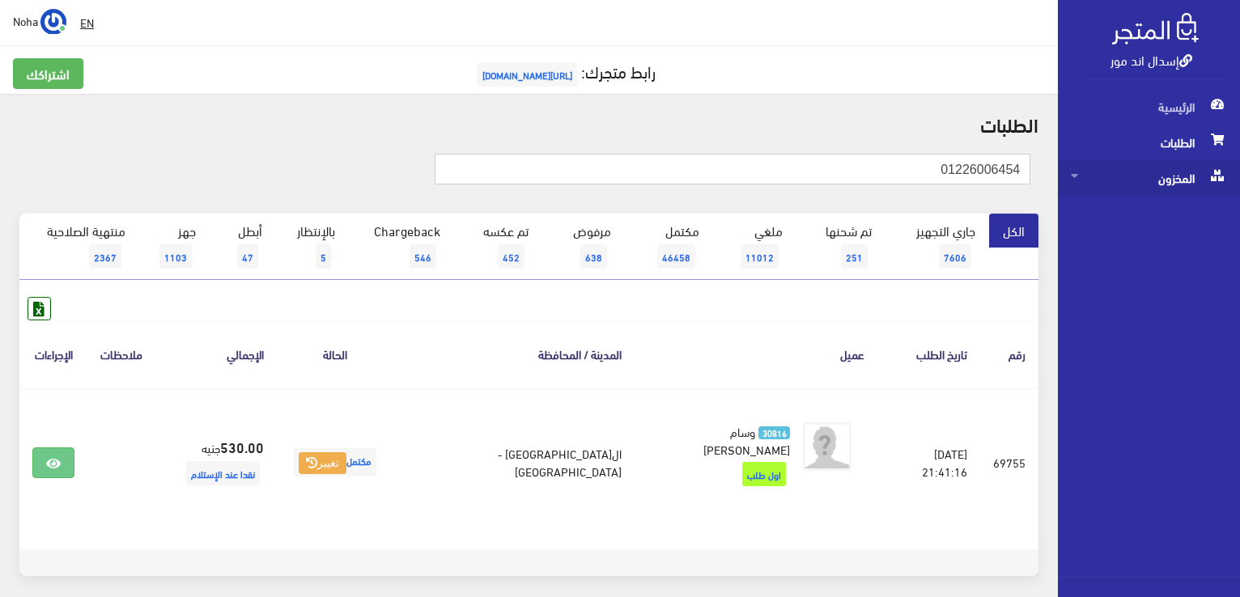
drag, startPoint x: 950, startPoint y: 172, endPoint x: 1180, endPoint y: 165, distance: 229.9
click at [1180, 165] on div "إسدال اند مور الرئيسية الطلبات المخزون" at bounding box center [620, 333] width 1240 height 667
paste input "091181302"
type input "01091181302"
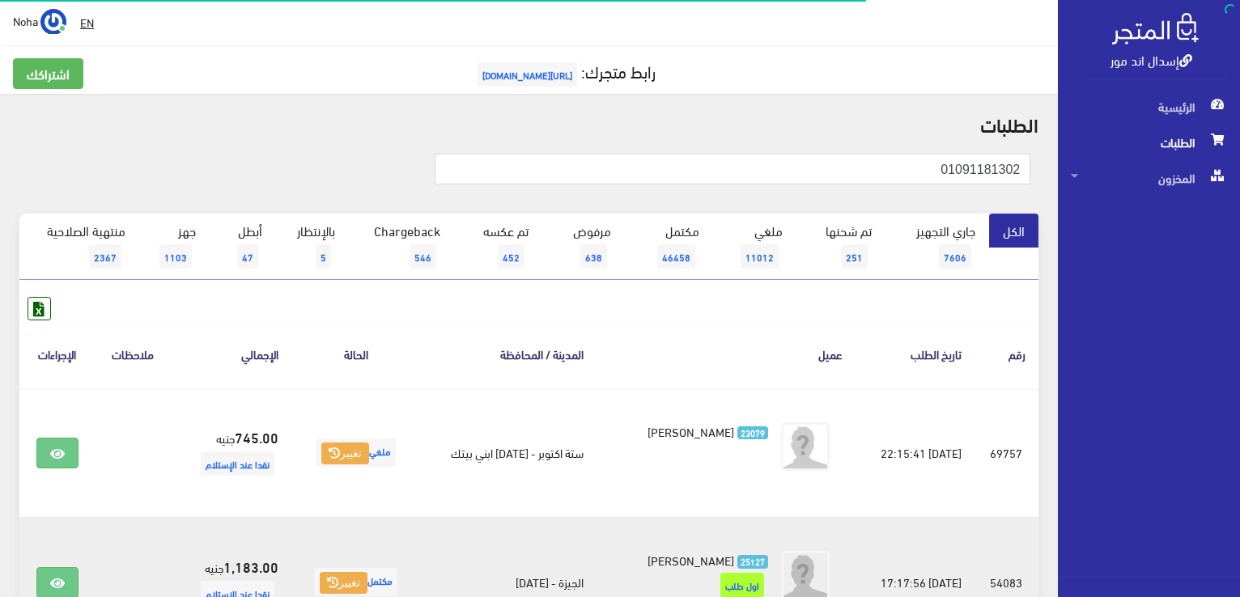
scroll to position [178, 0]
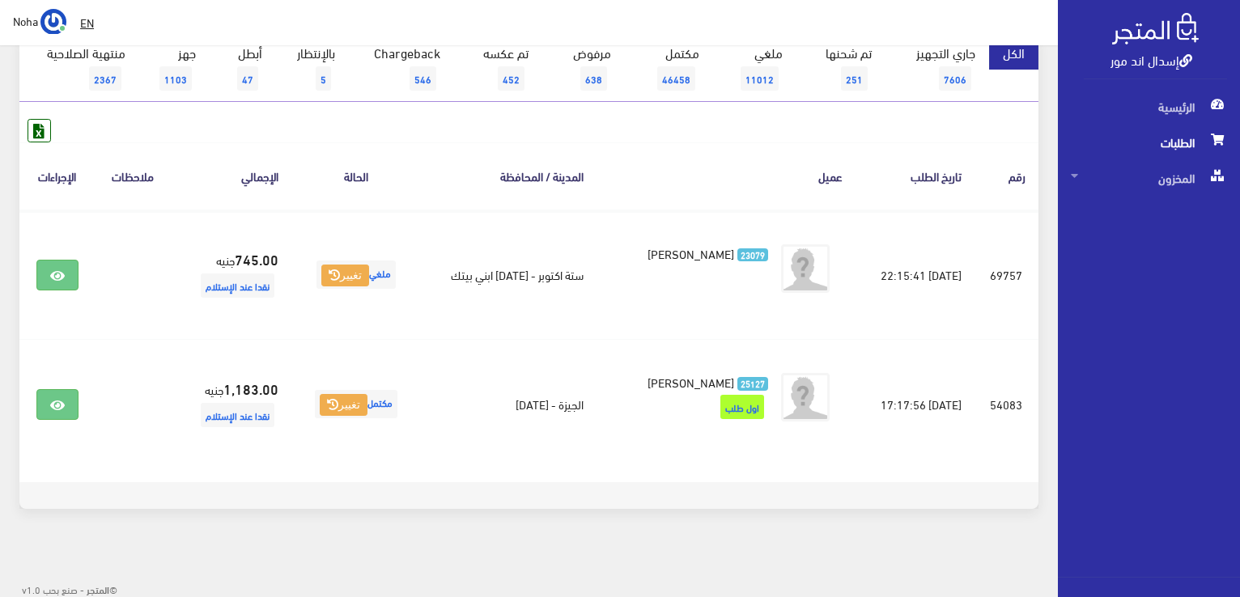
click at [748, 163] on th "عميل" at bounding box center [726, 175] width 260 height 67
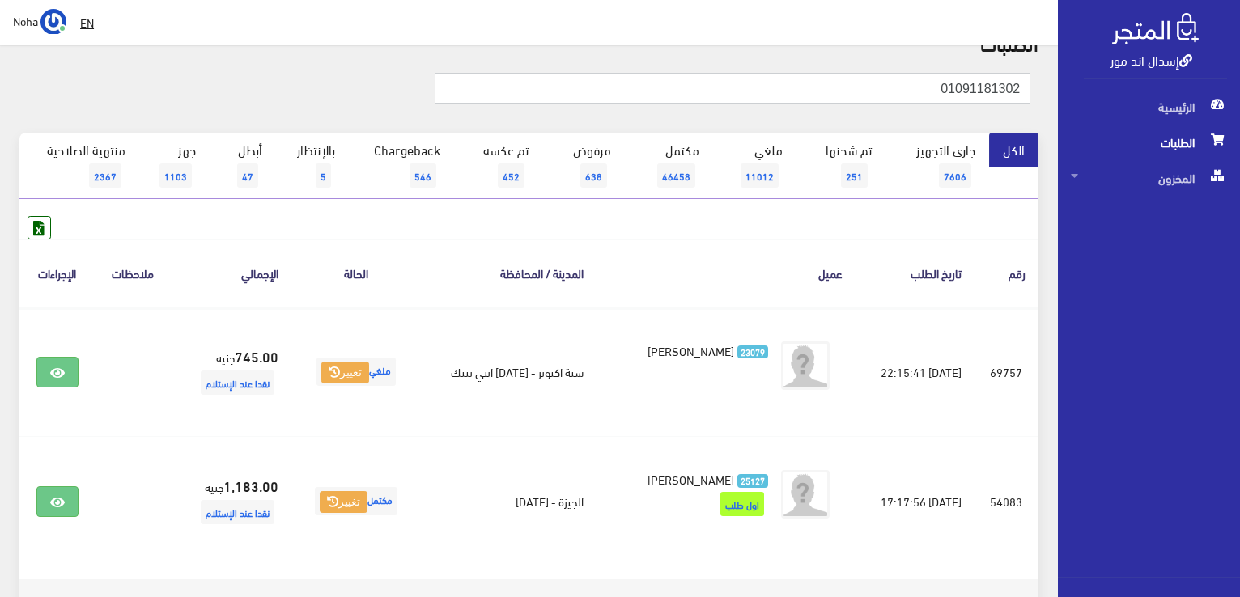
scroll to position [0, 0]
drag, startPoint x: 908, startPoint y: 82, endPoint x: 1242, endPoint y: 132, distance: 337.9
click at [1239, 132] on html "إسدال اند مور الرئيسية الطلبات" at bounding box center [620, 217] width 1240 height 597
paste input "68240091"
type input "01068240091"
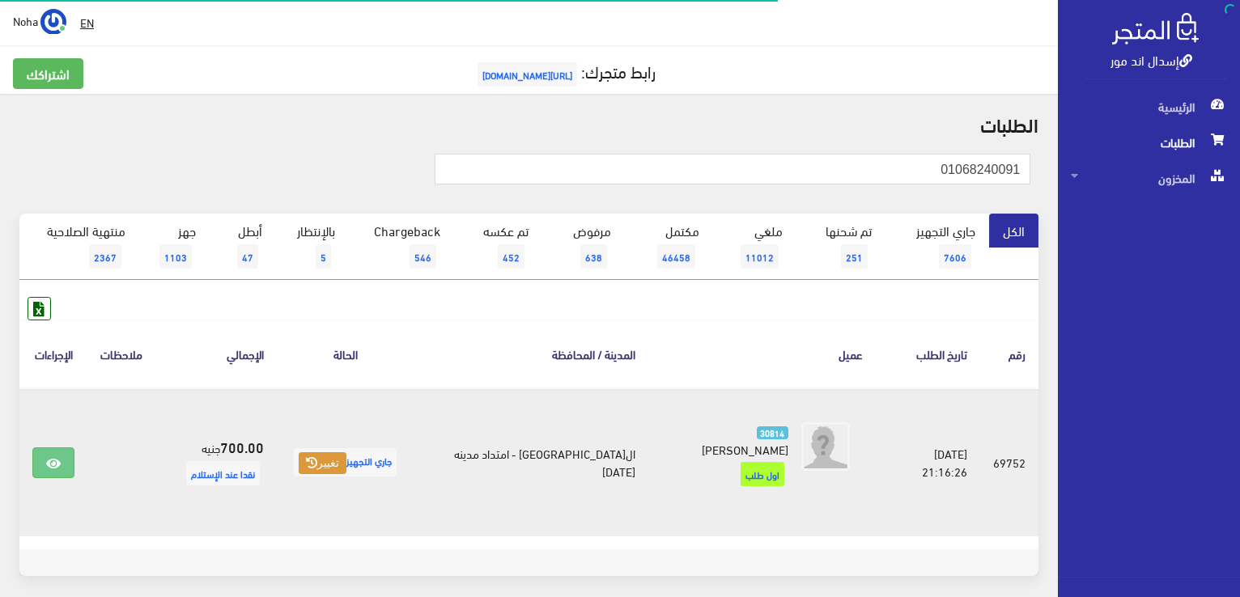
click at [317, 457] on icon at bounding box center [311, 462] width 11 height 11
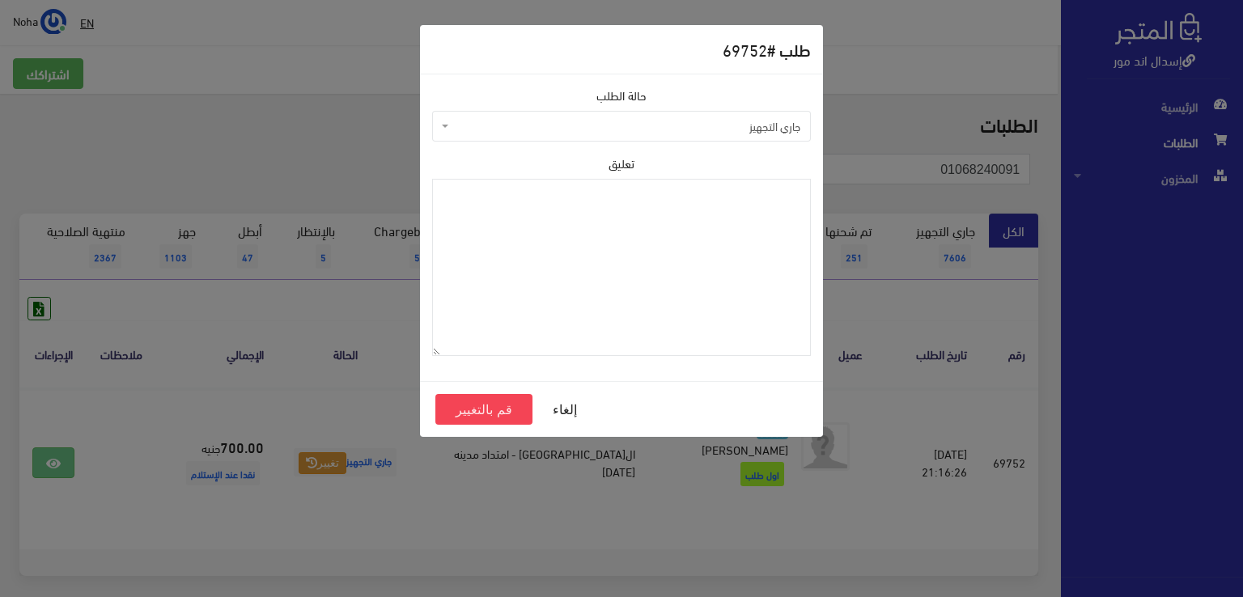
click at [523, 124] on span "جاري التجهيز" at bounding box center [626, 126] width 348 height 16
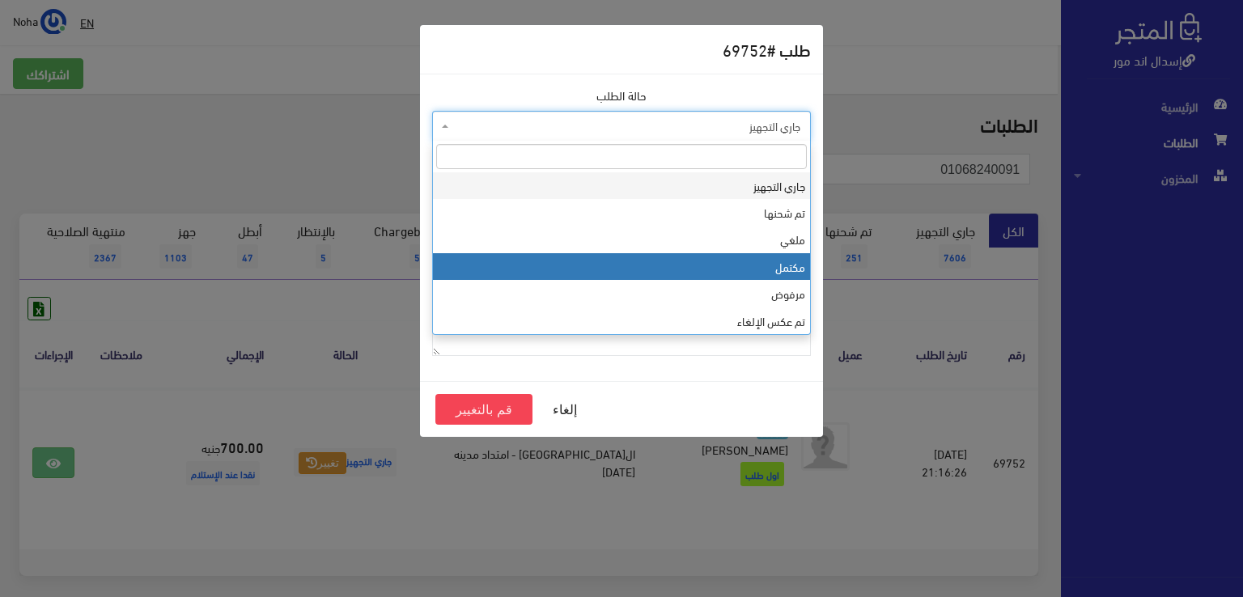
select select "4"
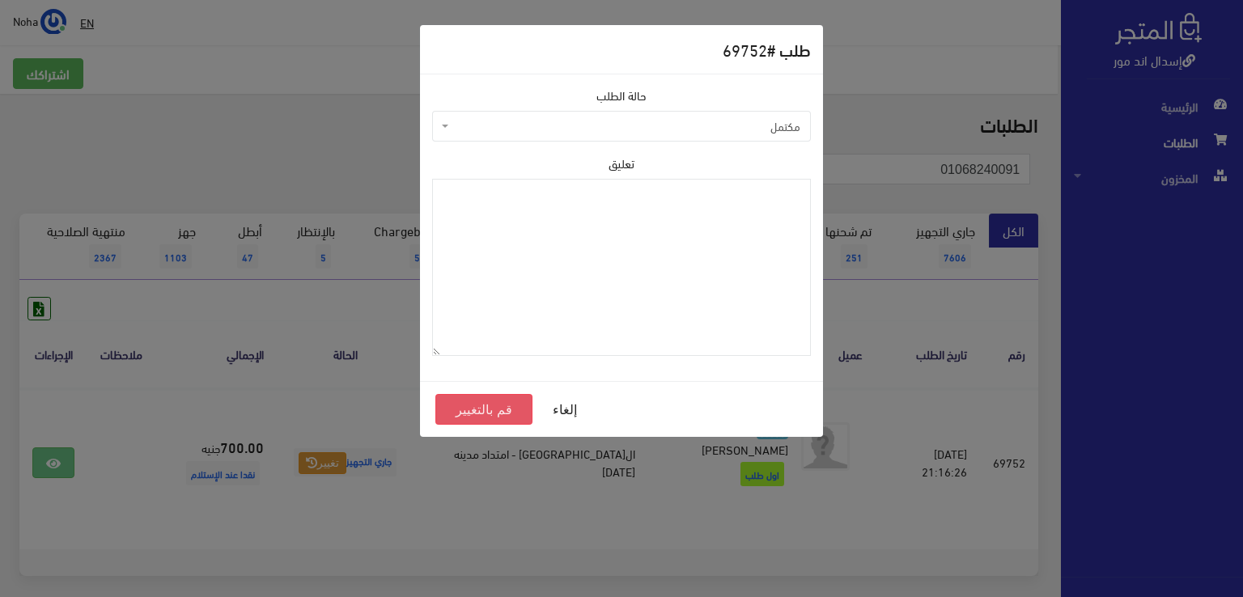
click at [466, 405] on button "قم بالتغيير" at bounding box center [483, 409] width 97 height 31
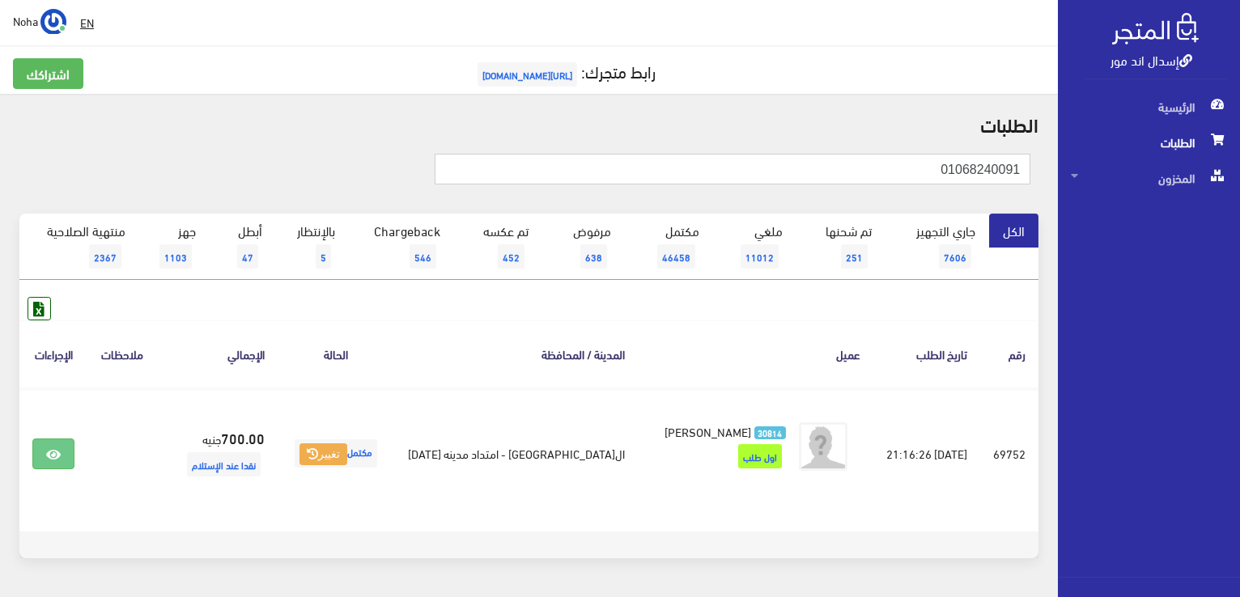
drag, startPoint x: 899, startPoint y: 175, endPoint x: 1242, endPoint y: 214, distance: 345.2
click at [1239, 214] on html "إسدال اند مور الرئيسية الطلبات" at bounding box center [620, 298] width 1240 height 597
paste input "01007765506"
type input "01007765506"
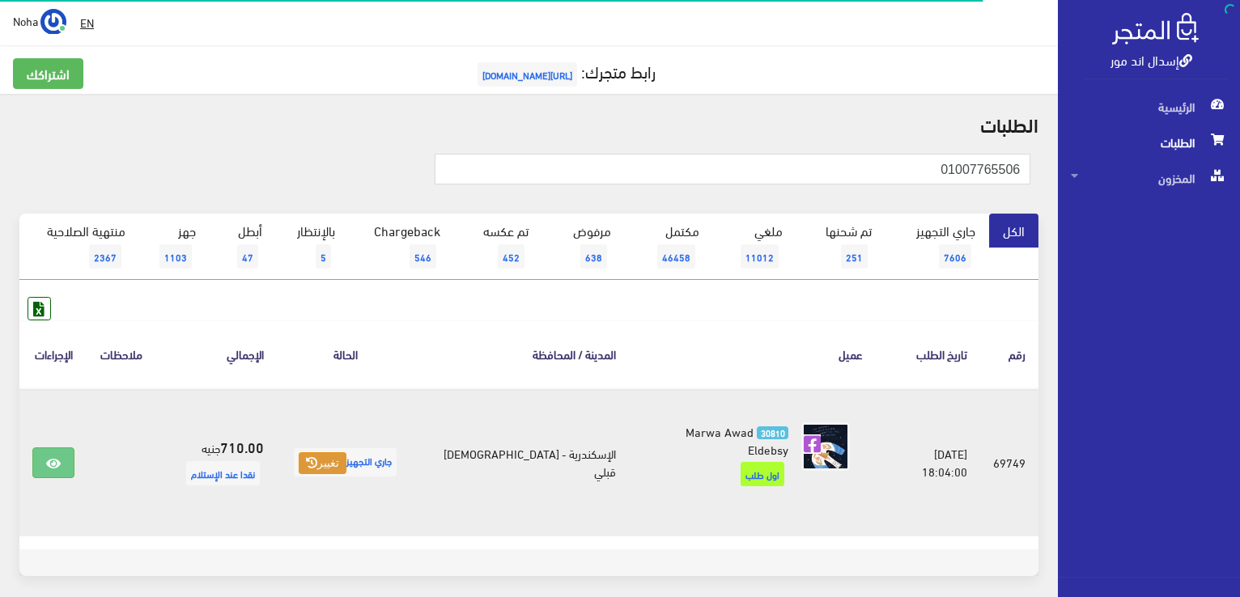
click at [337, 455] on button "تغيير" at bounding box center [323, 463] width 48 height 23
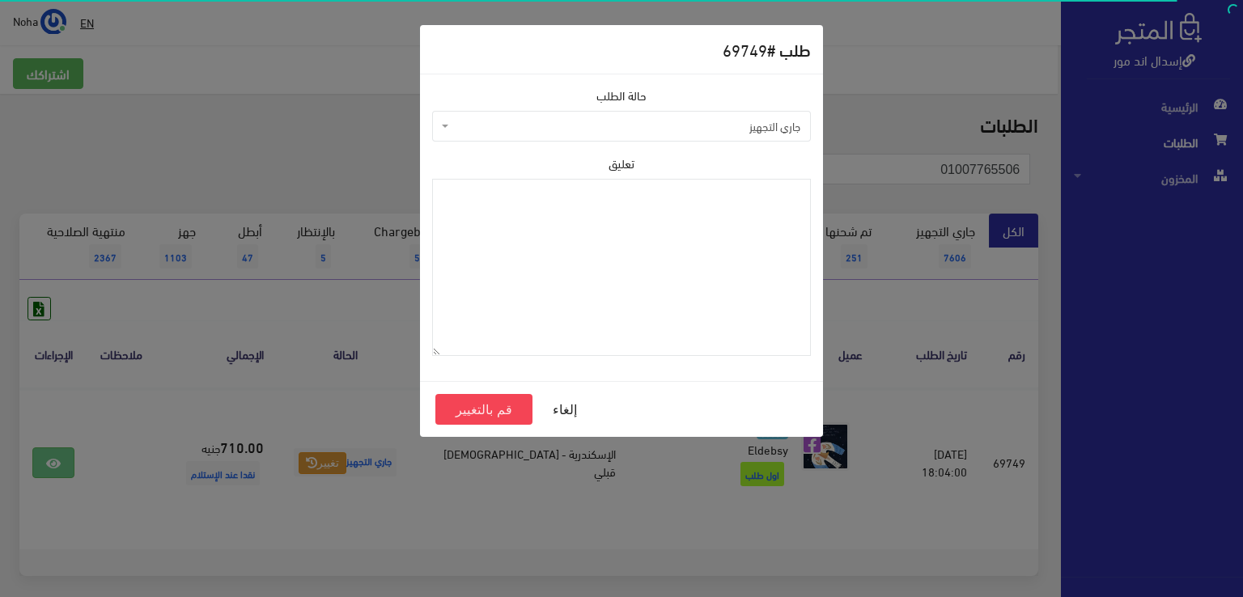
click at [540, 125] on span "جاري التجهيز" at bounding box center [626, 126] width 348 height 16
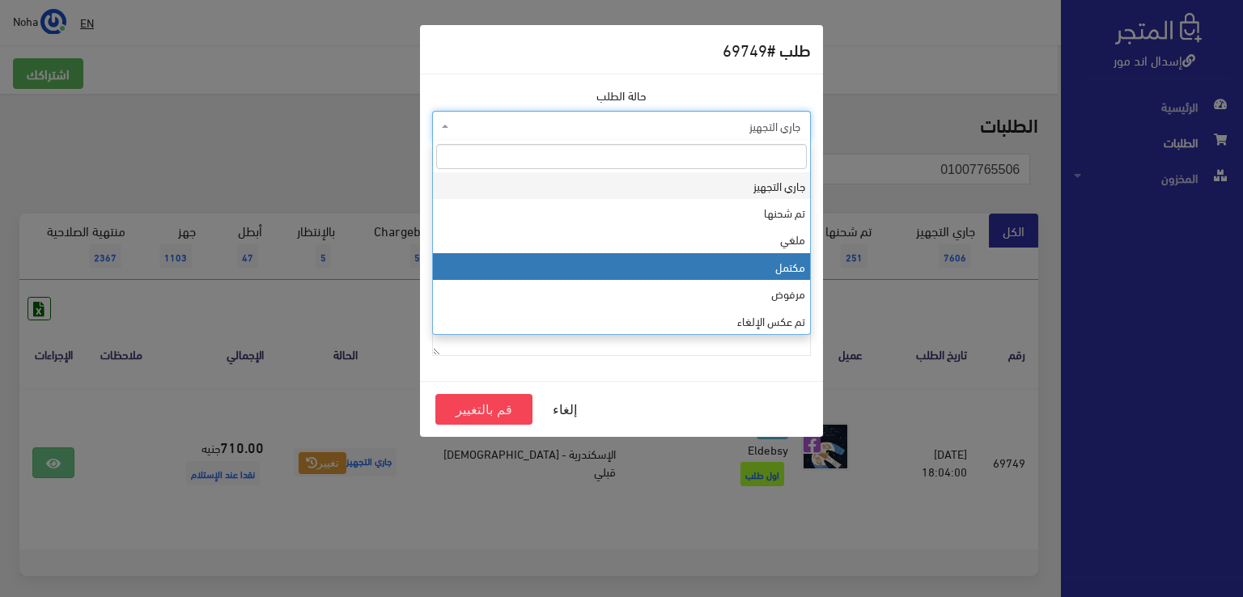
select select "4"
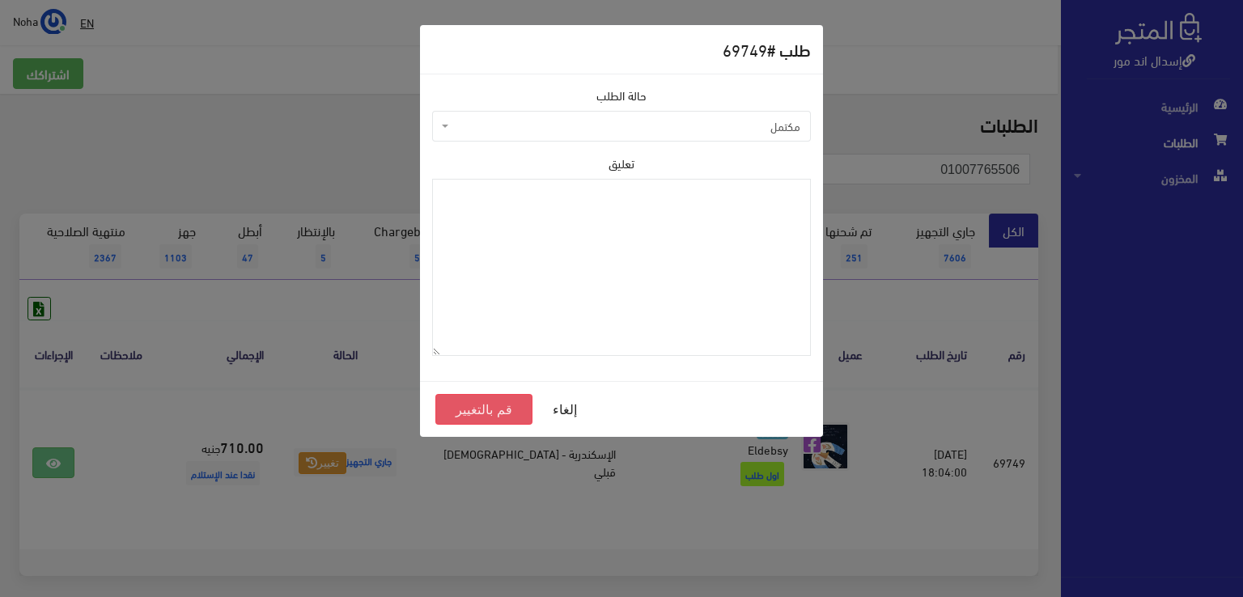
click at [487, 415] on button "قم بالتغيير" at bounding box center [483, 409] width 97 height 31
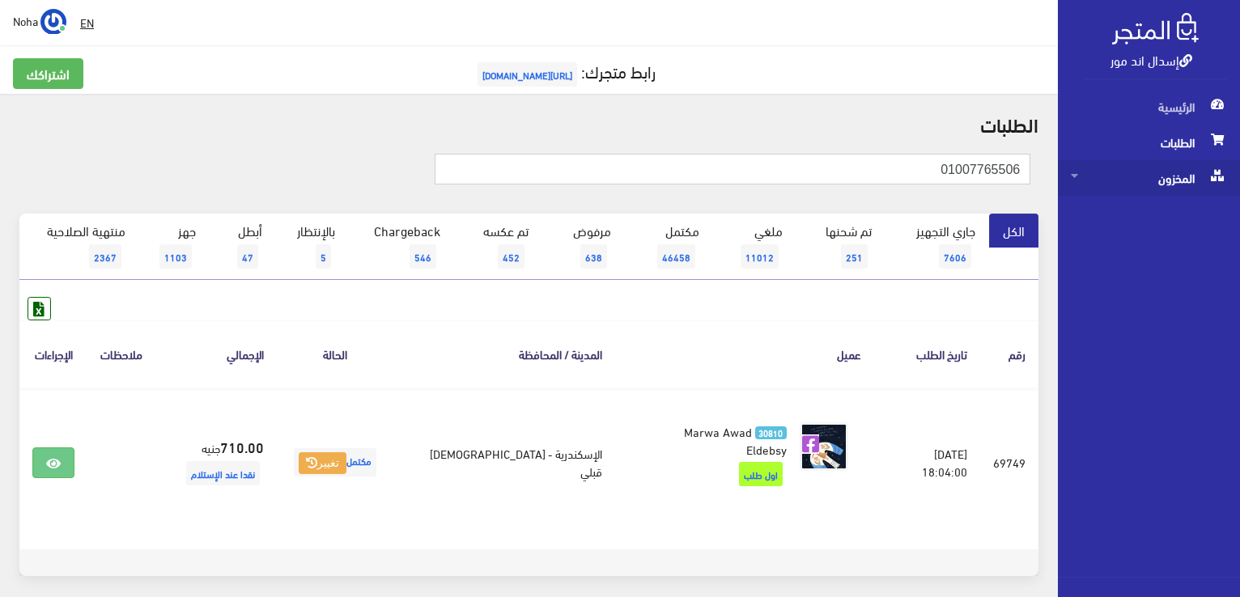
drag, startPoint x: 944, startPoint y: 166, endPoint x: 1165, endPoint y: 174, distance: 221.0
click at [1165, 174] on div "إسدال اند مور الرئيسية الطلبات المخزون" at bounding box center [620, 333] width 1240 height 667
paste input "93982942"
type input "01093982942"
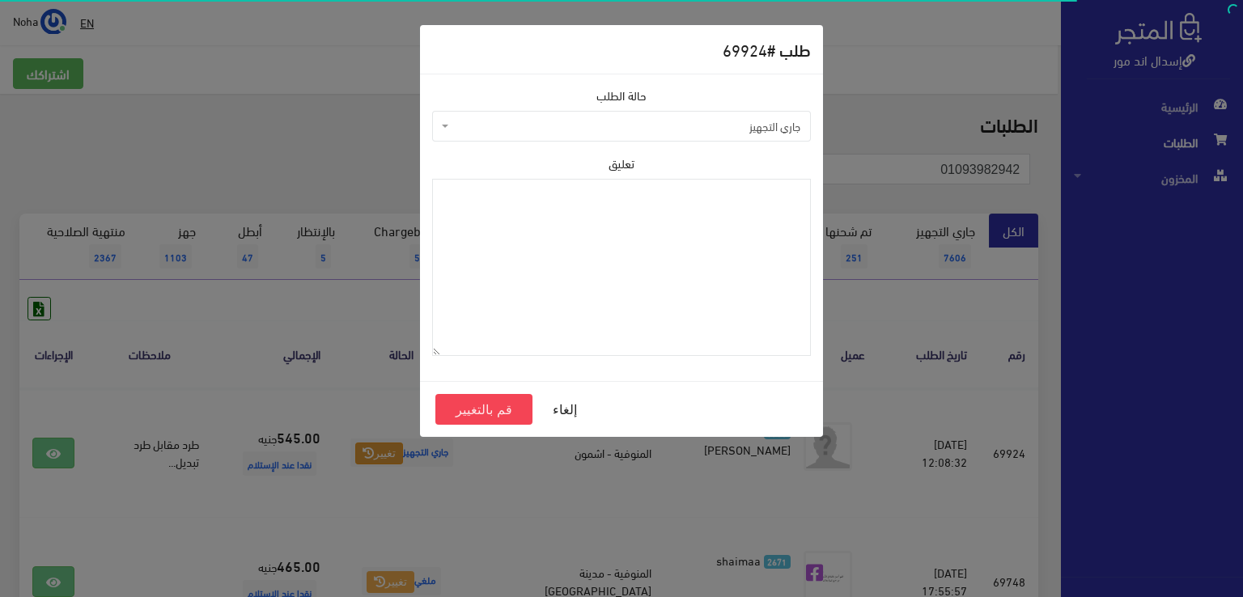
click at [576, 130] on span "جاري التجهيز" at bounding box center [626, 126] width 348 height 16
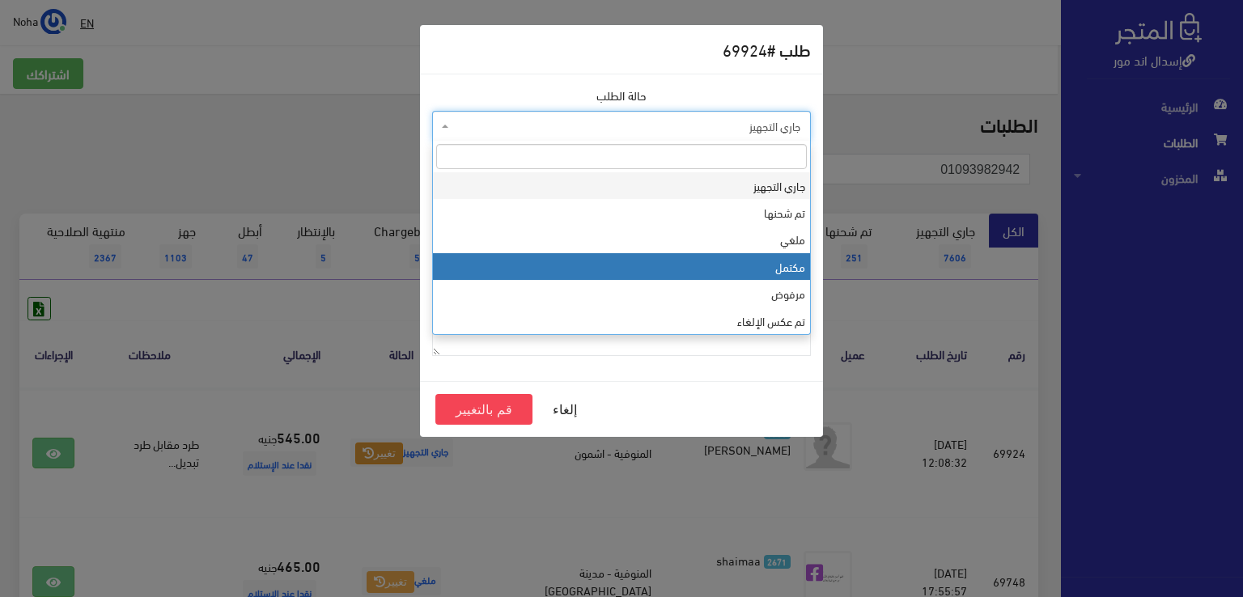
select select "4"
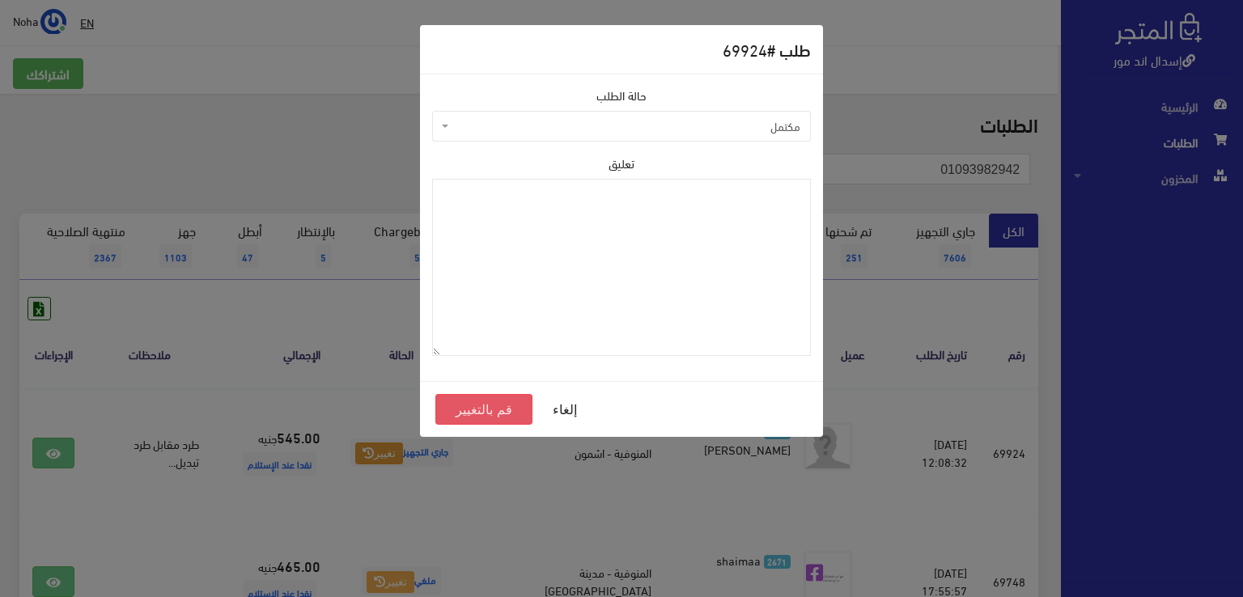
click at [494, 410] on button "قم بالتغيير" at bounding box center [483, 409] width 97 height 31
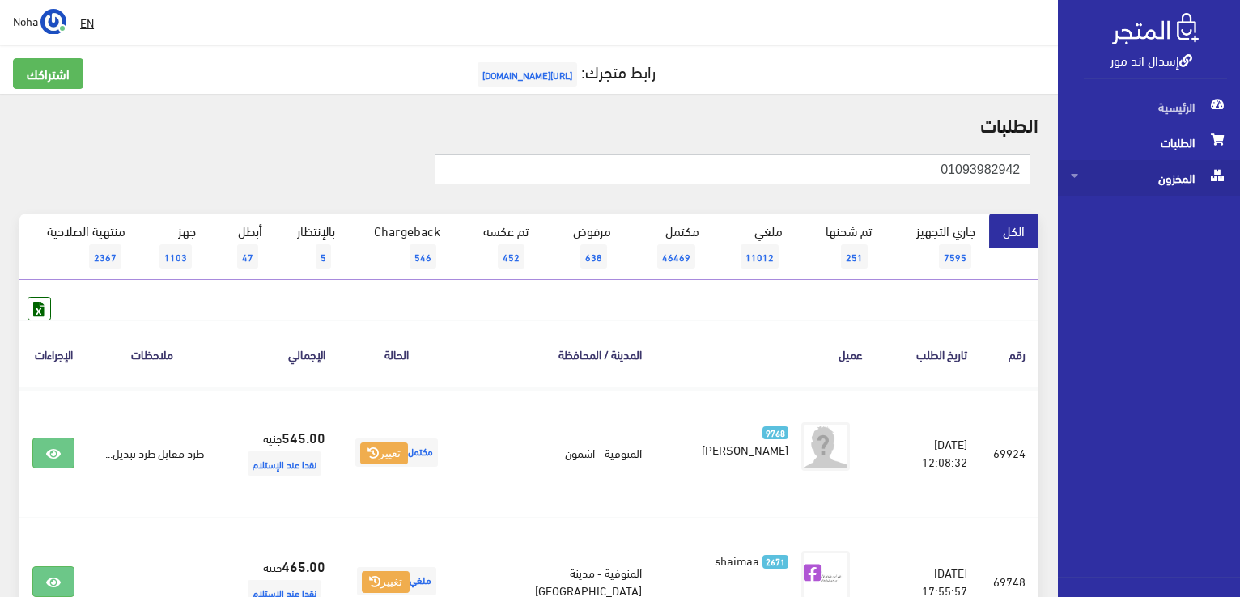
drag, startPoint x: 917, startPoint y: 176, endPoint x: 1165, endPoint y: 179, distance: 247.6
click at [1165, 179] on div "إسدال اند مور الرئيسية الطلبات المخزون" at bounding box center [620, 581] width 1240 height 1162
paste input "0155770902"
type input "01557709022"
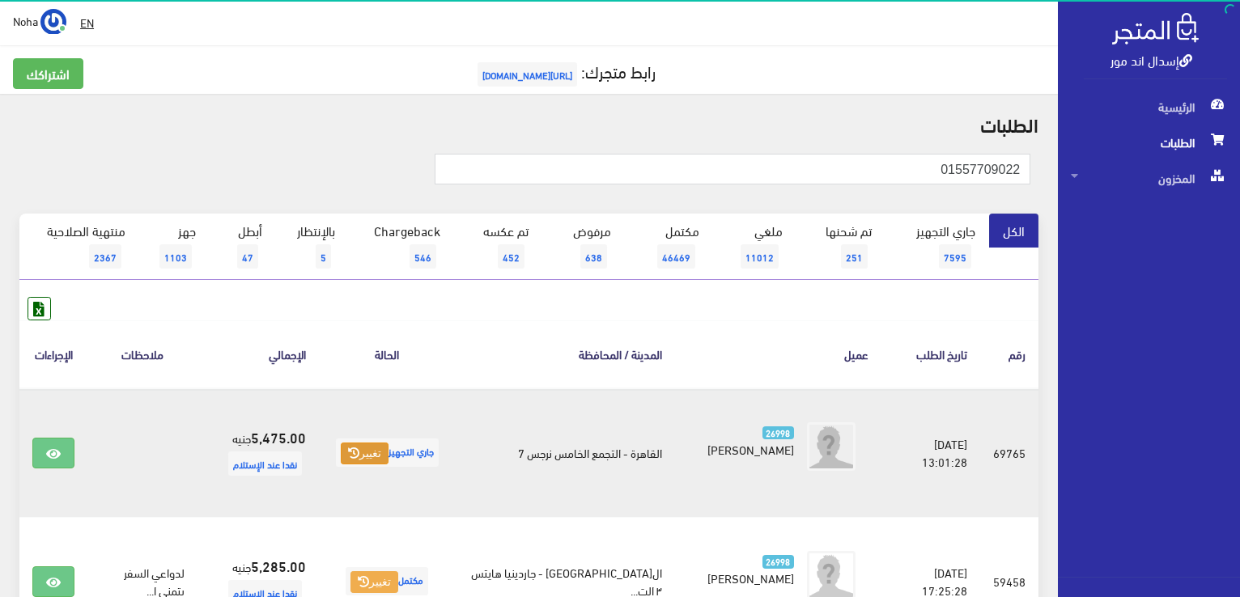
click at [380, 449] on button "تغيير" at bounding box center [365, 454] width 48 height 23
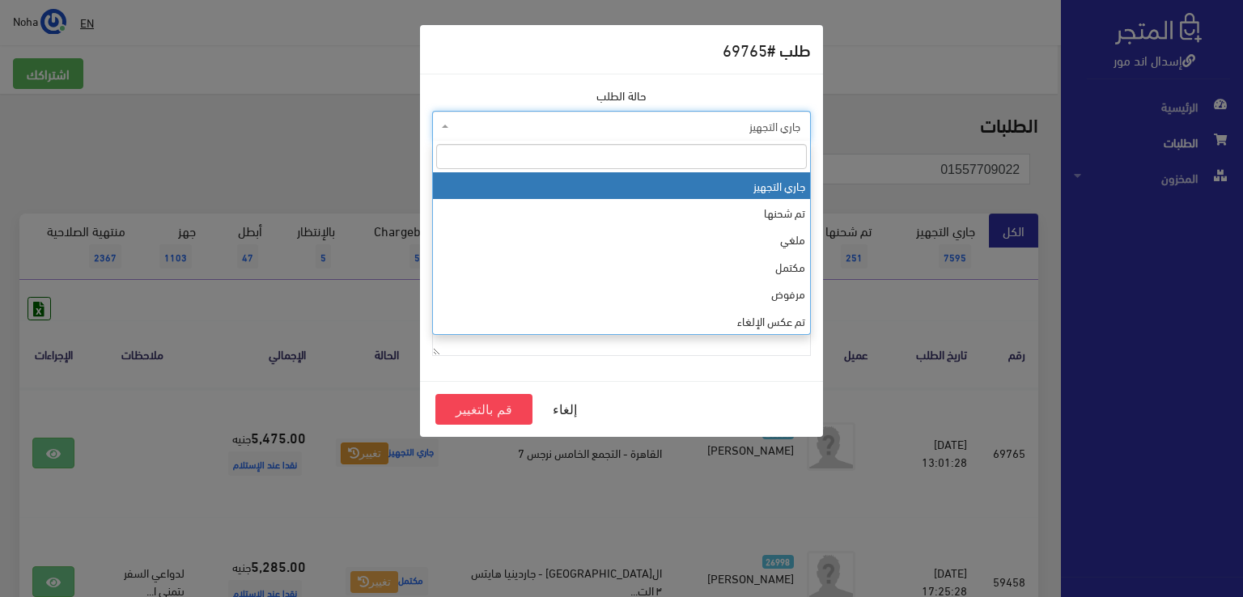
click at [581, 130] on span "جاري التجهيز" at bounding box center [626, 126] width 348 height 16
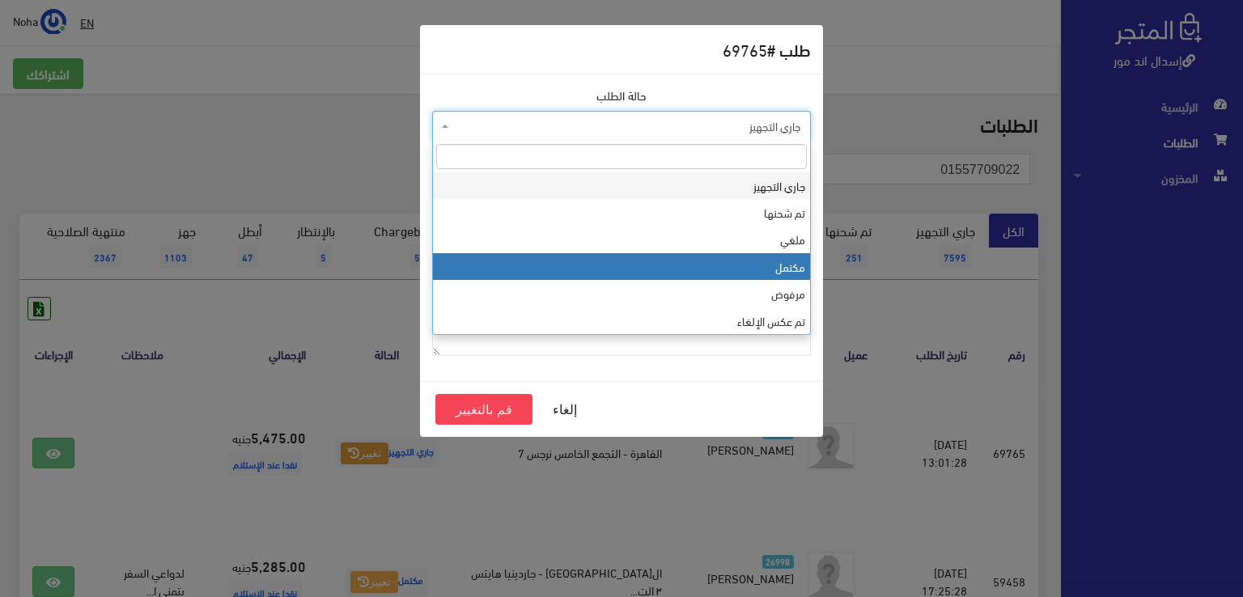
select select "4"
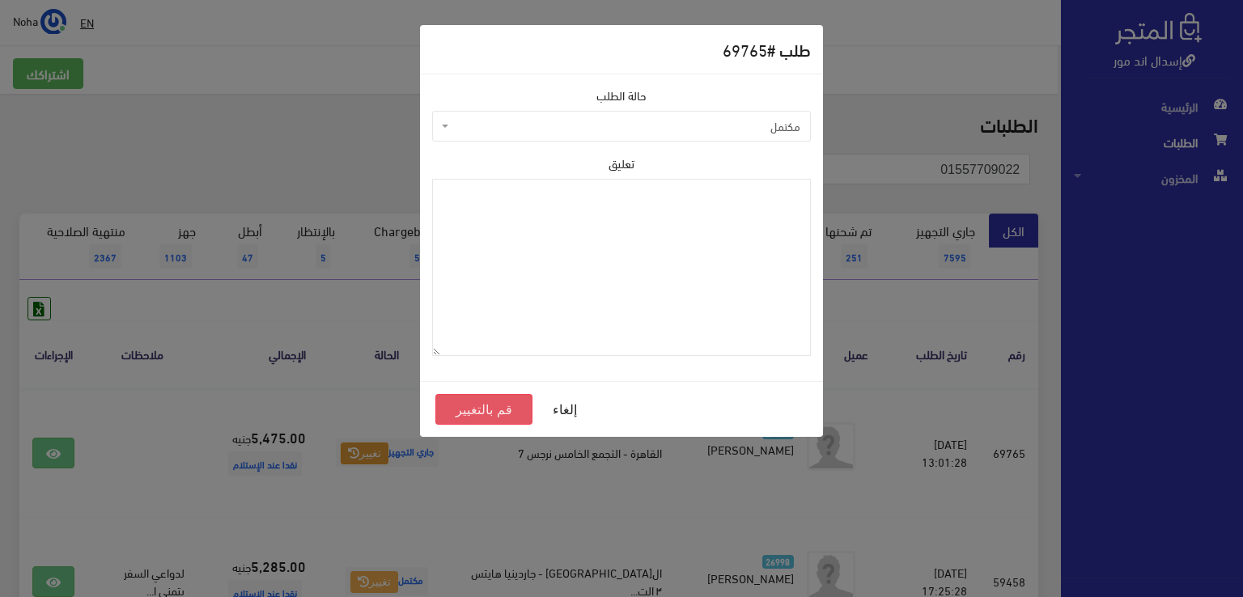
click at [500, 402] on button "قم بالتغيير" at bounding box center [483, 409] width 97 height 31
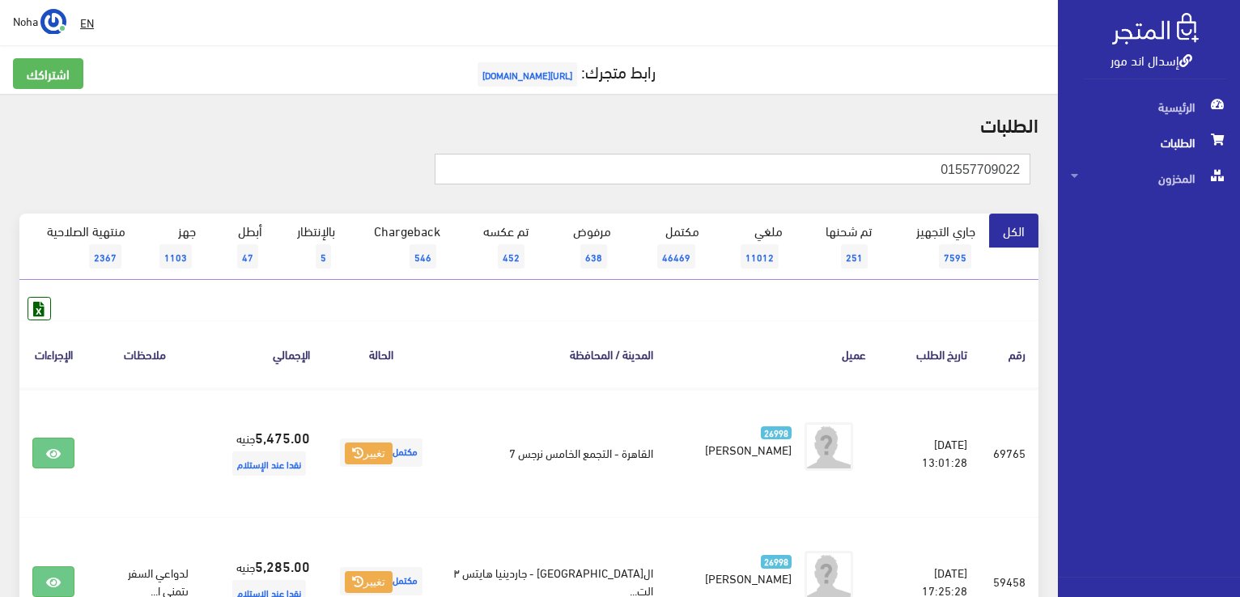
drag, startPoint x: 909, startPoint y: 177, endPoint x: 887, endPoint y: 176, distance: 22.7
click at [1103, 180] on div "إسدال اند مور الرئيسية الطلبات المخزون" at bounding box center [620, 388] width 1240 height 776
paste input "023760900"
type input "01023760900"
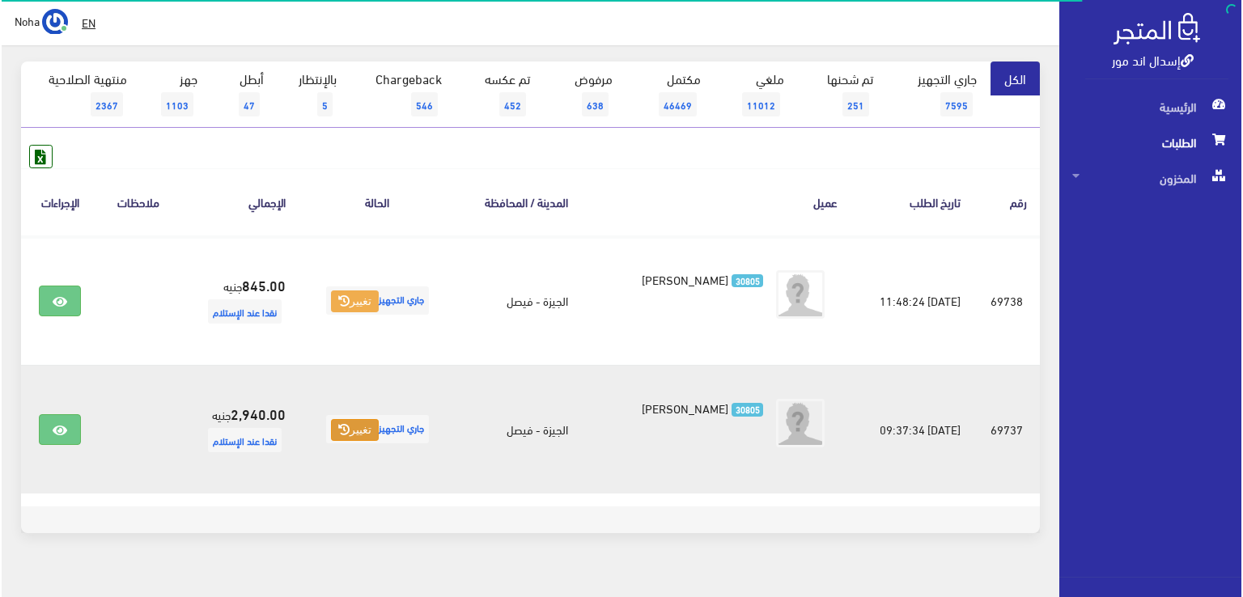
scroll to position [162, 0]
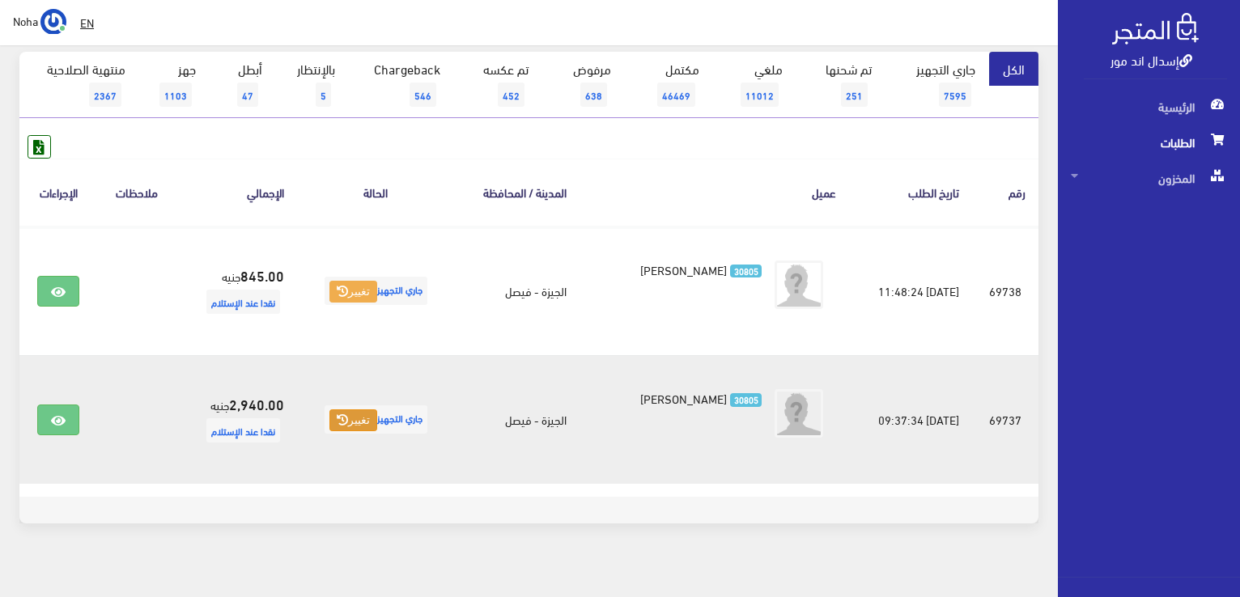
click at [356, 419] on button "تغيير" at bounding box center [353, 420] width 48 height 23
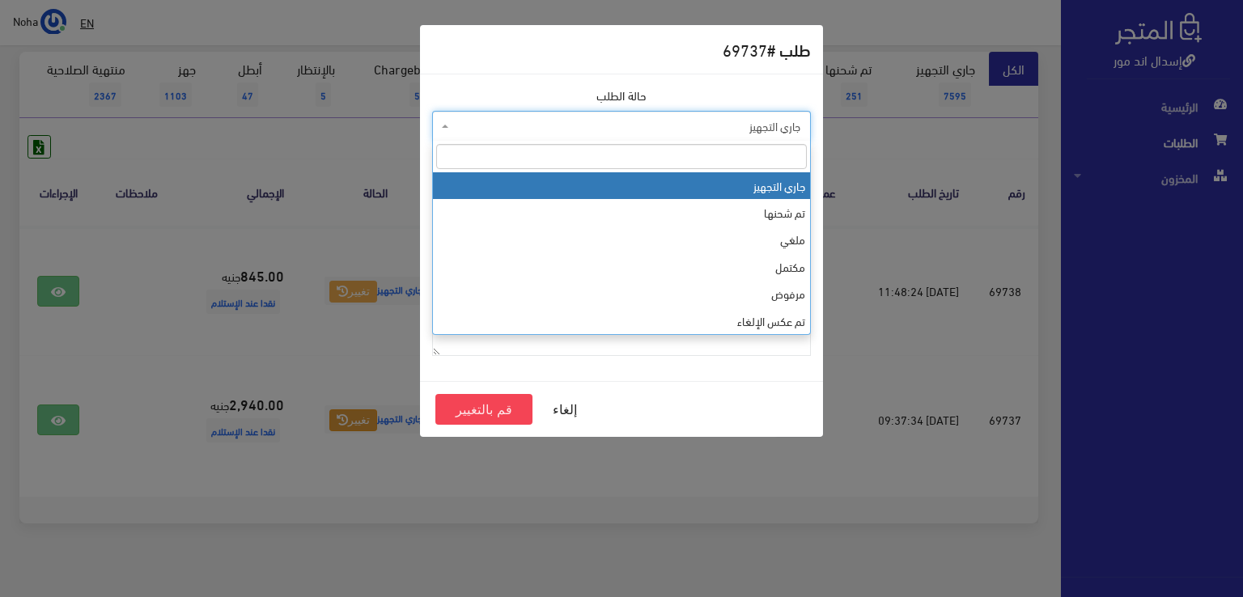
click at [487, 136] on span "جاري التجهيز" at bounding box center [621, 126] width 379 height 31
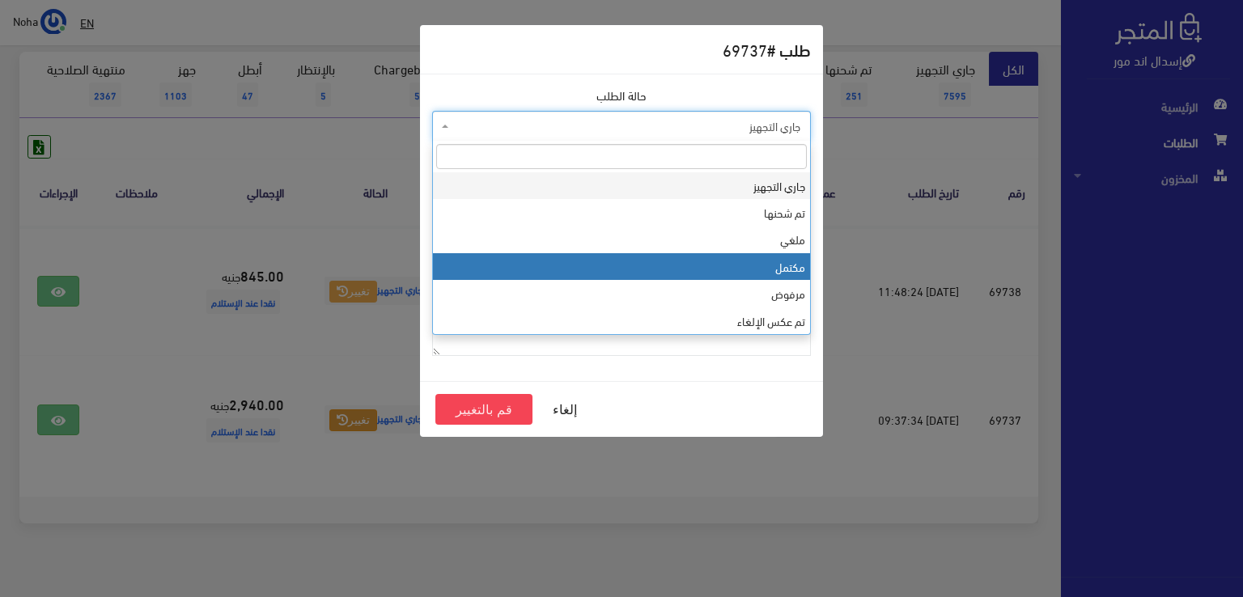
select select "4"
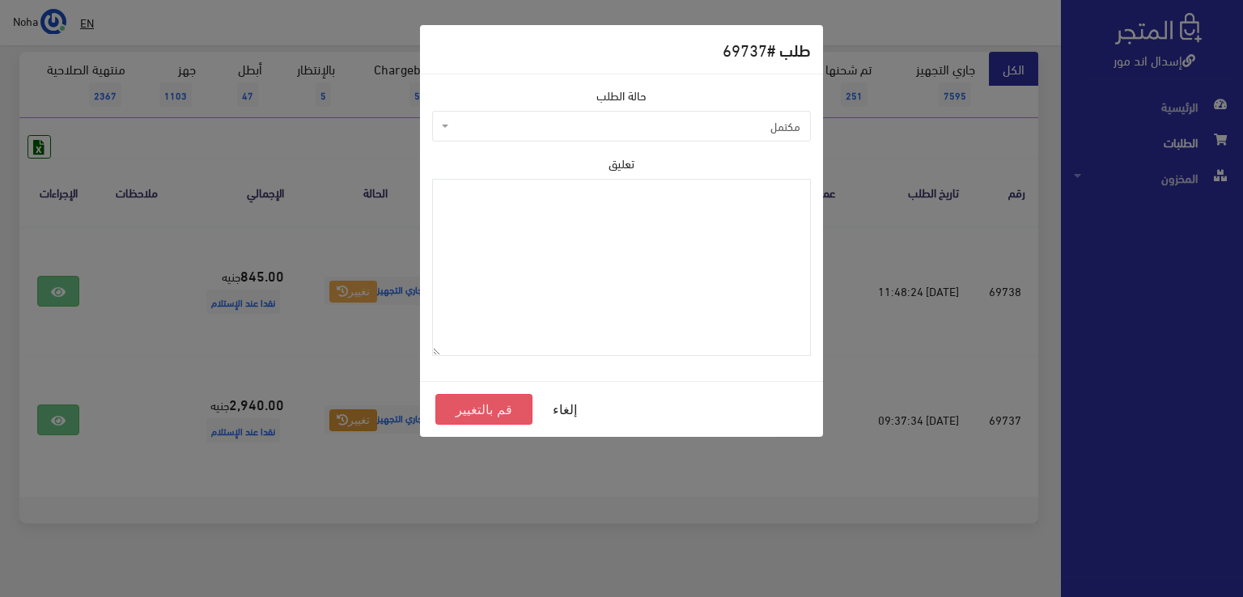
click at [482, 408] on button "قم بالتغيير" at bounding box center [483, 409] width 97 height 31
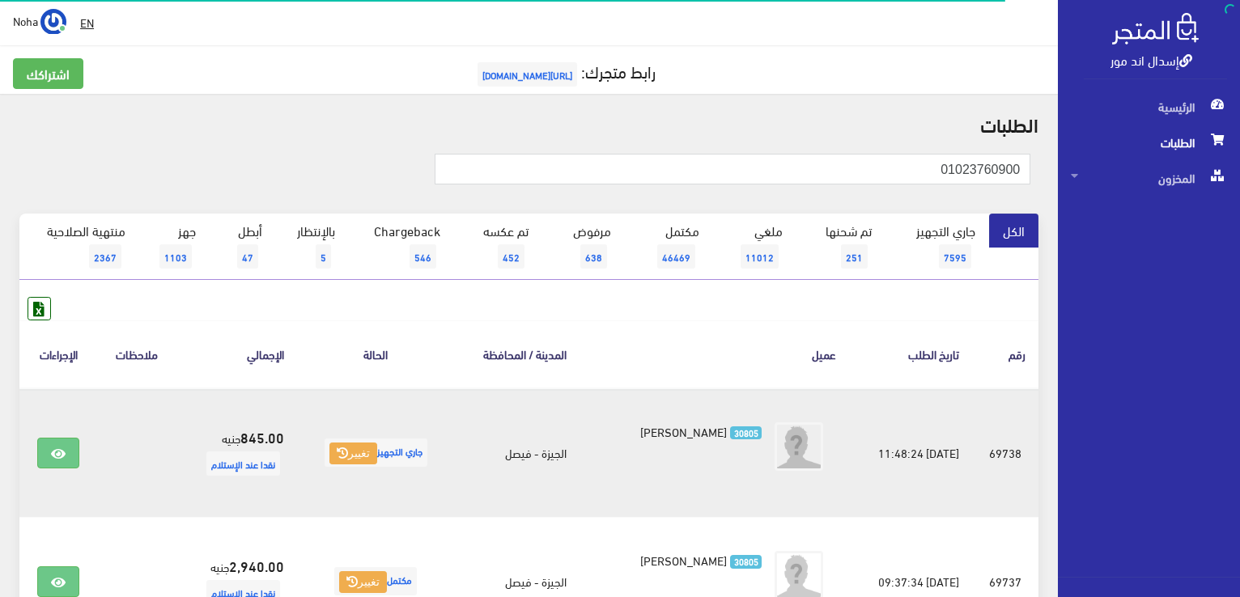
click at [380, 443] on span "جاري التجهيز تغيير" at bounding box center [375, 453] width 103 height 28
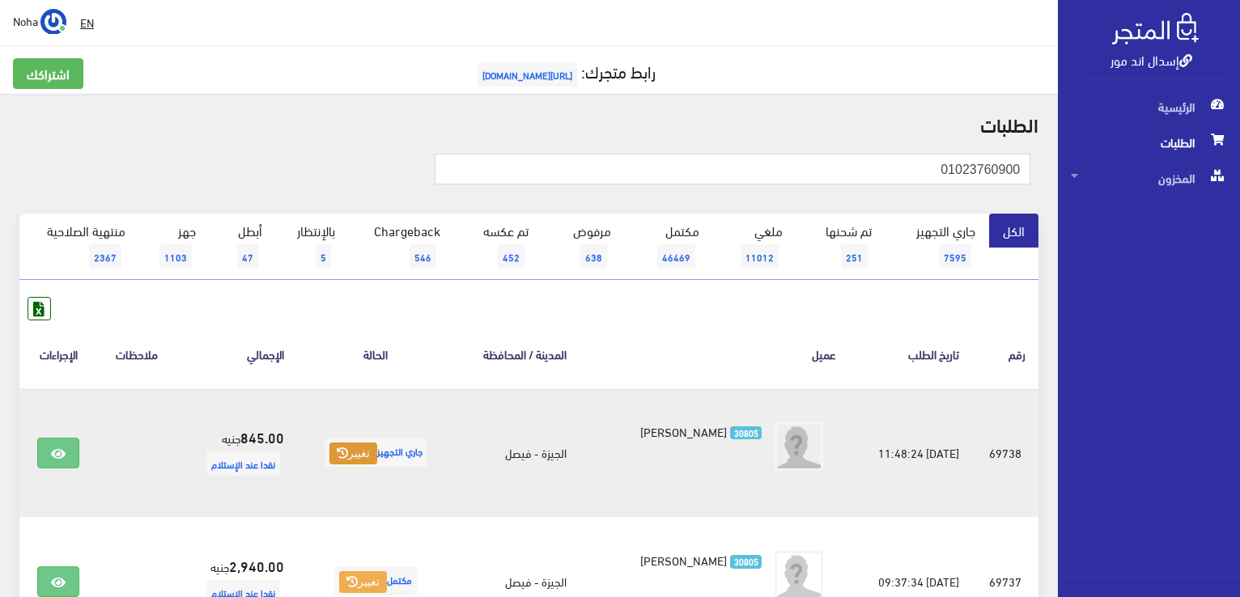
click at [355, 460] on button "تغيير" at bounding box center [353, 454] width 48 height 23
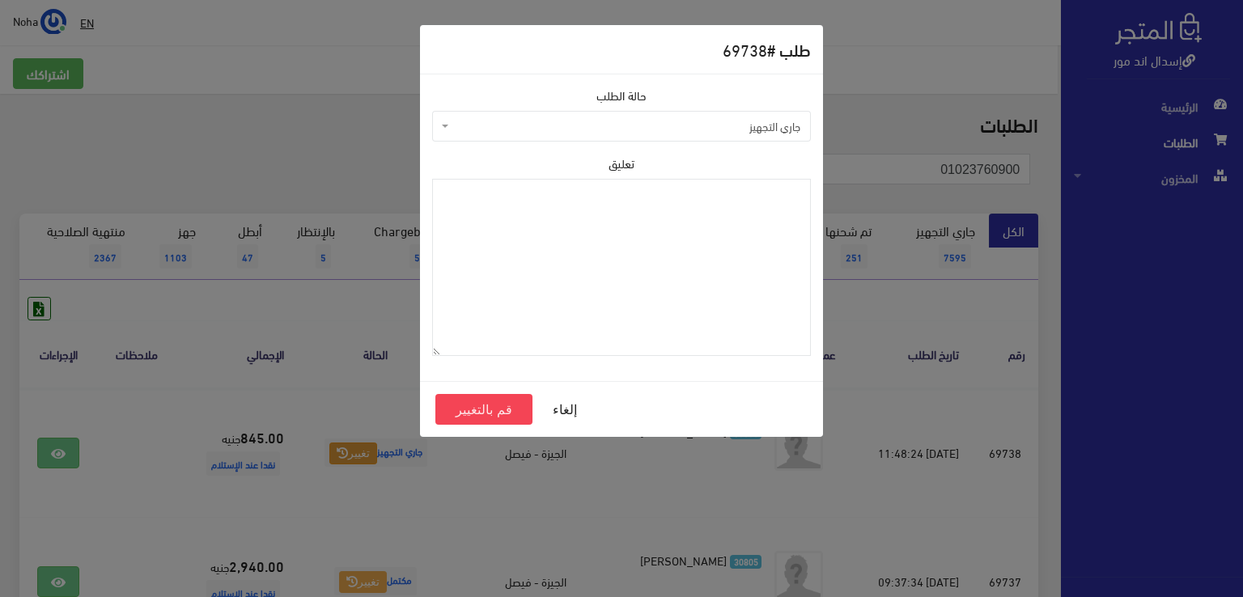
click at [563, 128] on span "جاري التجهيز" at bounding box center [626, 126] width 348 height 16
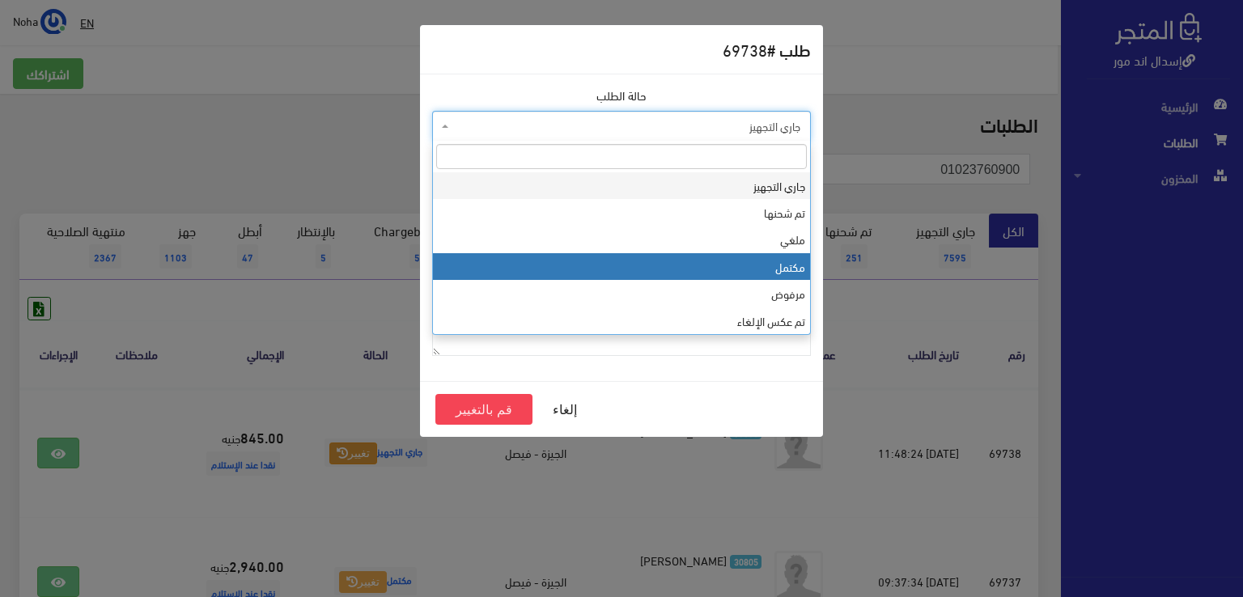
select select "4"
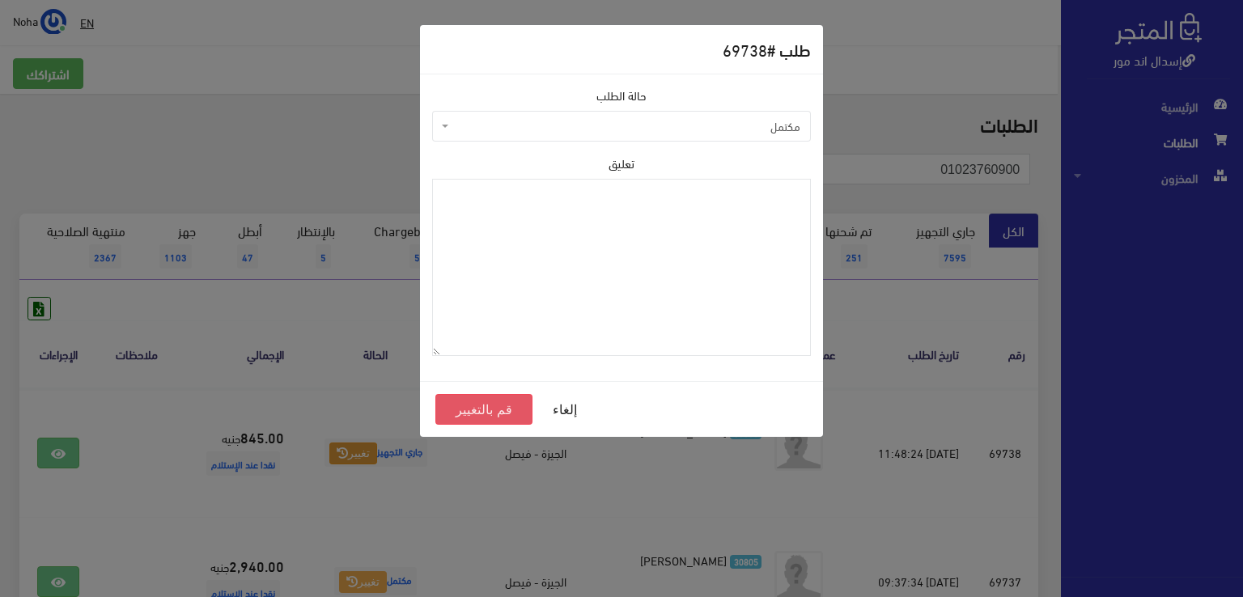
click at [498, 412] on button "قم بالتغيير" at bounding box center [483, 409] width 97 height 31
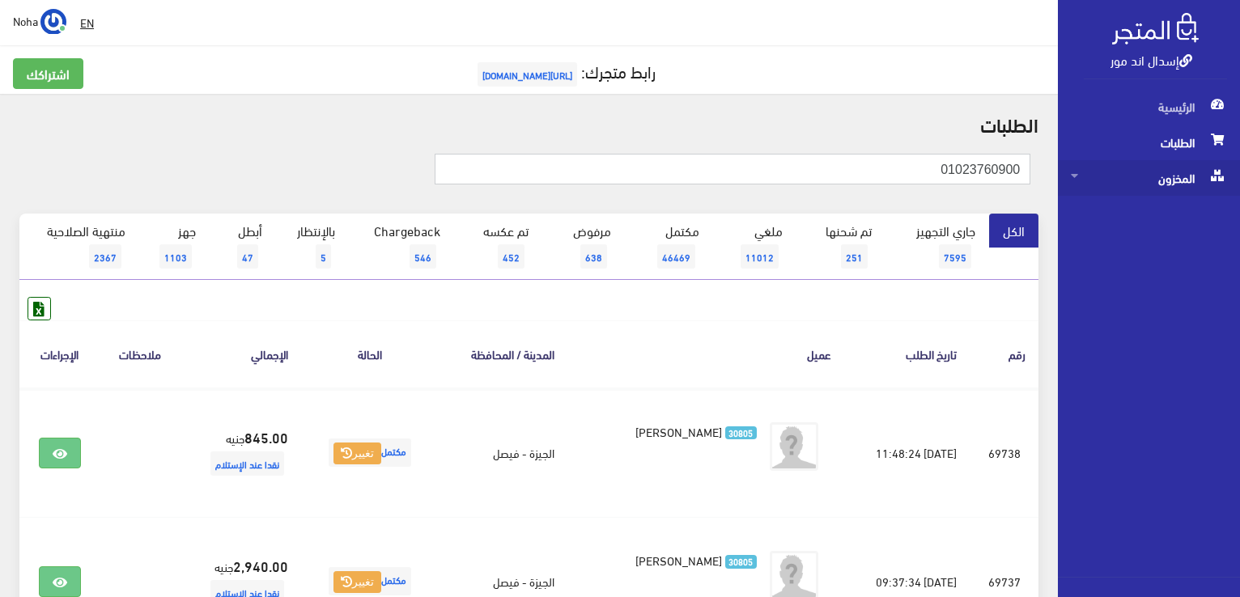
drag, startPoint x: 934, startPoint y: 170, endPoint x: 1206, endPoint y: 180, distance: 271.2
click at [1206, 180] on div "إسدال اند مور الرئيسية الطلبات المخزون" at bounding box center [620, 388] width 1240 height 776
drag, startPoint x: 887, startPoint y: 148, endPoint x: 817, endPoint y: 170, distance: 72.9
drag, startPoint x: 817, startPoint y: 170, endPoint x: 1053, endPoint y: 170, distance: 235.4
click at [1053, 170] on div "الطلبات 01023760900 الكل 7595 5" at bounding box center [528, 409] width 1057 height 630
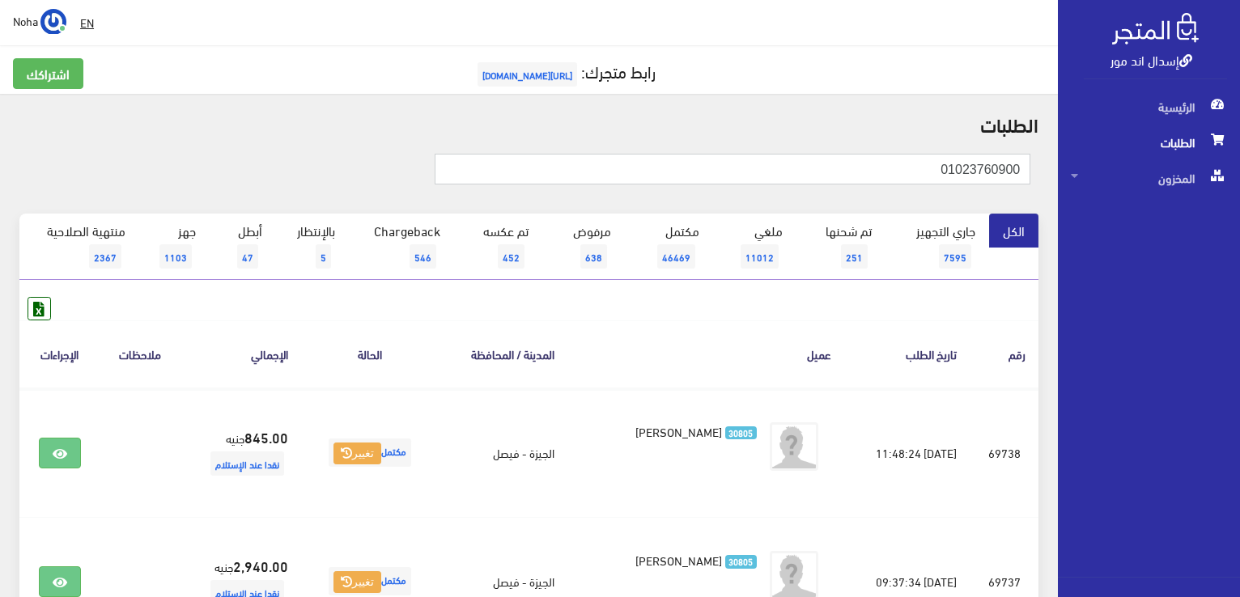
paste input "01794804"
type input "01001794804"
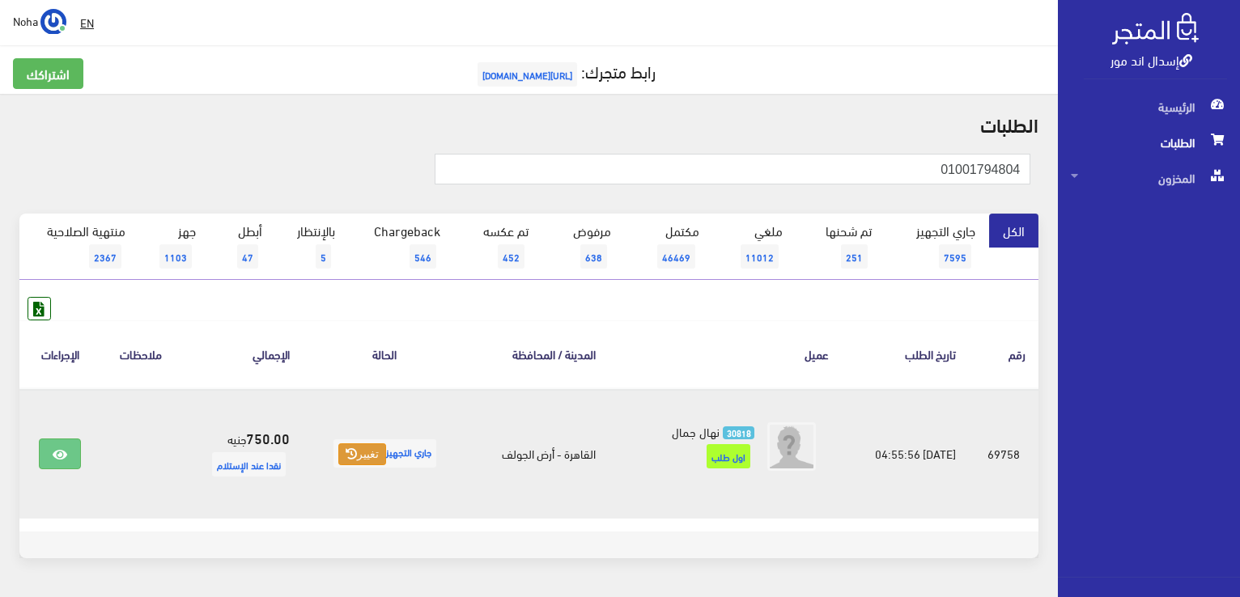
click at [356, 453] on button "تغيير" at bounding box center [362, 454] width 48 height 23
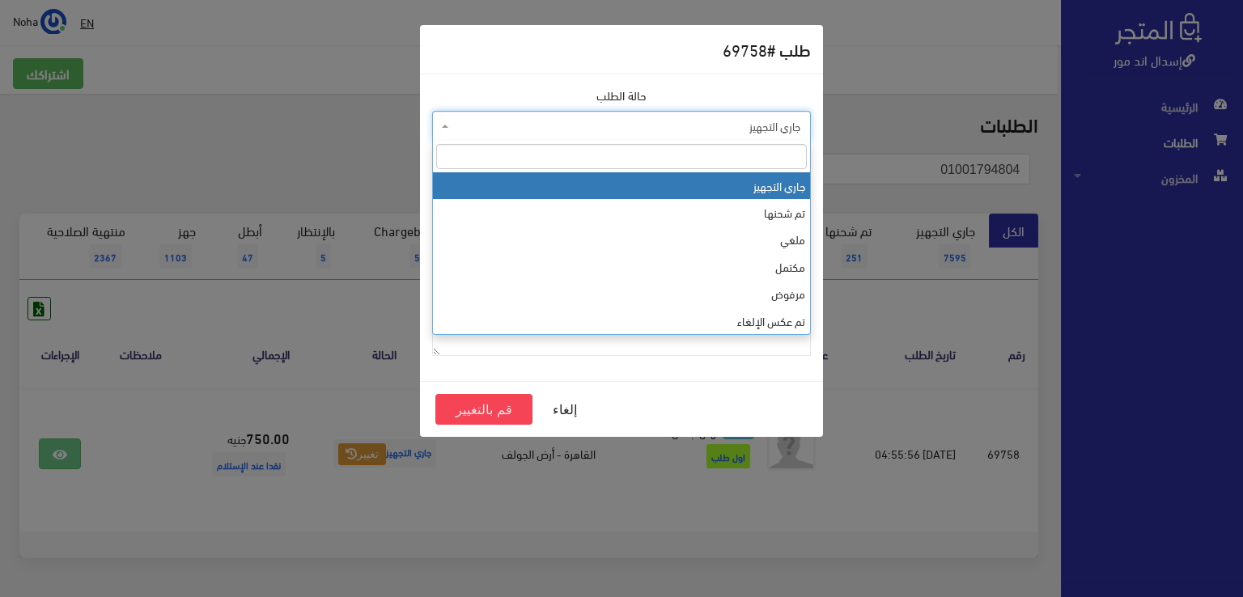
click at [646, 126] on span "جاري التجهيز" at bounding box center [626, 126] width 348 height 16
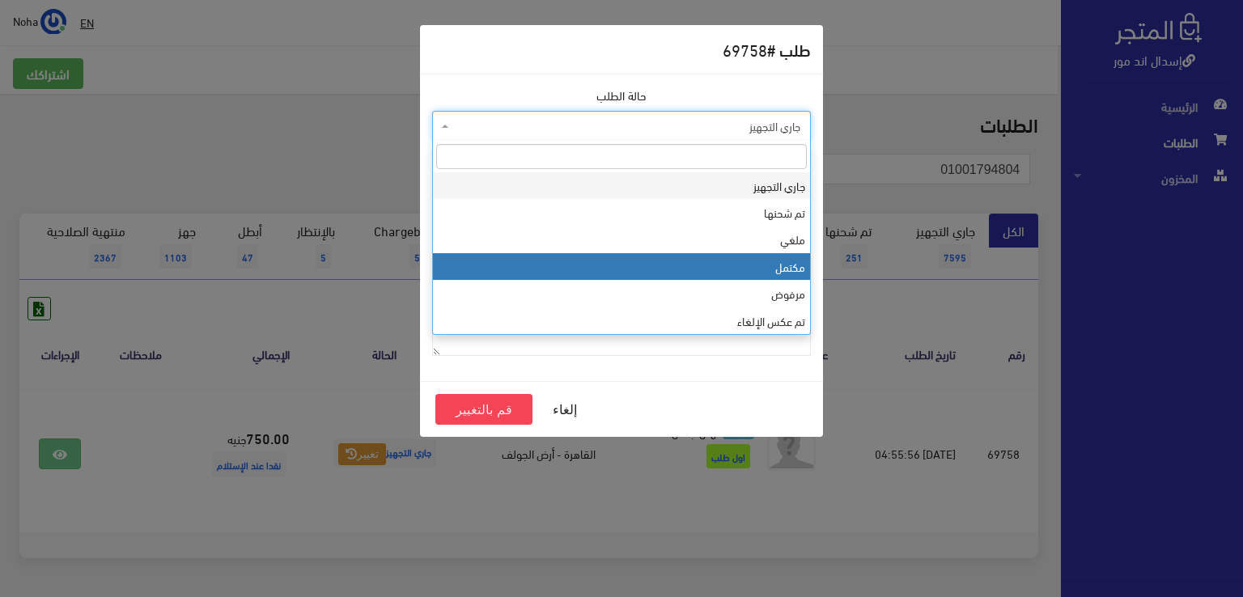
select select "4"
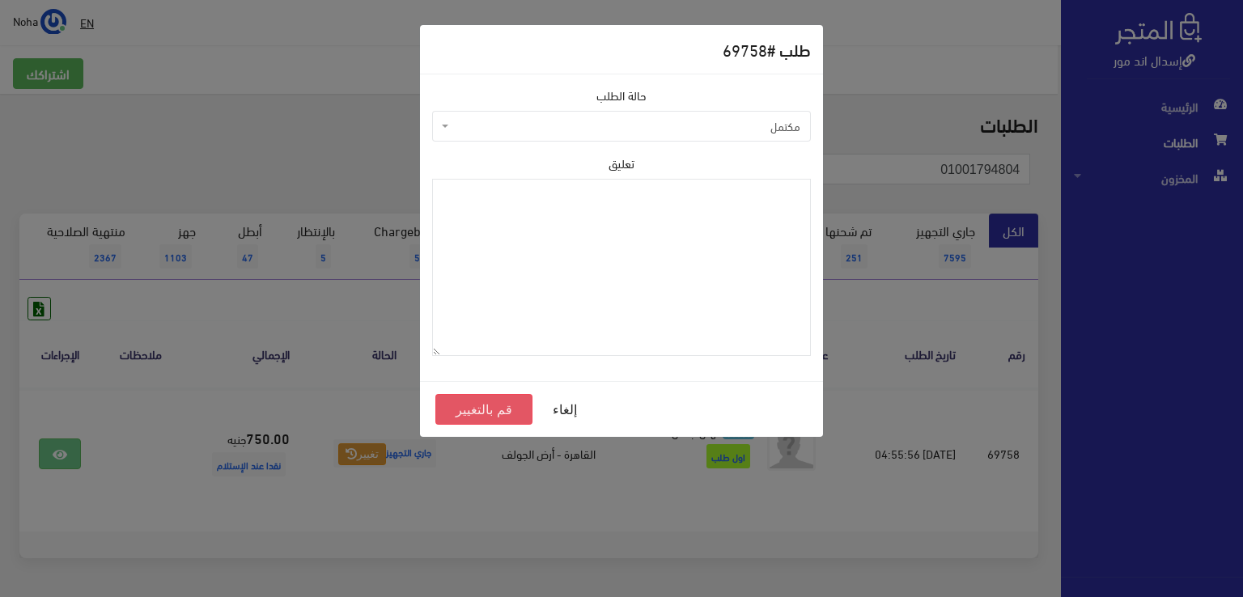
drag, startPoint x: 476, startPoint y: 413, endPoint x: 481, endPoint y: 389, distance: 24.8
click at [476, 413] on button "قم بالتغيير" at bounding box center [483, 409] width 97 height 31
